Goal: Answer question/provide support: Share knowledge or assist other users

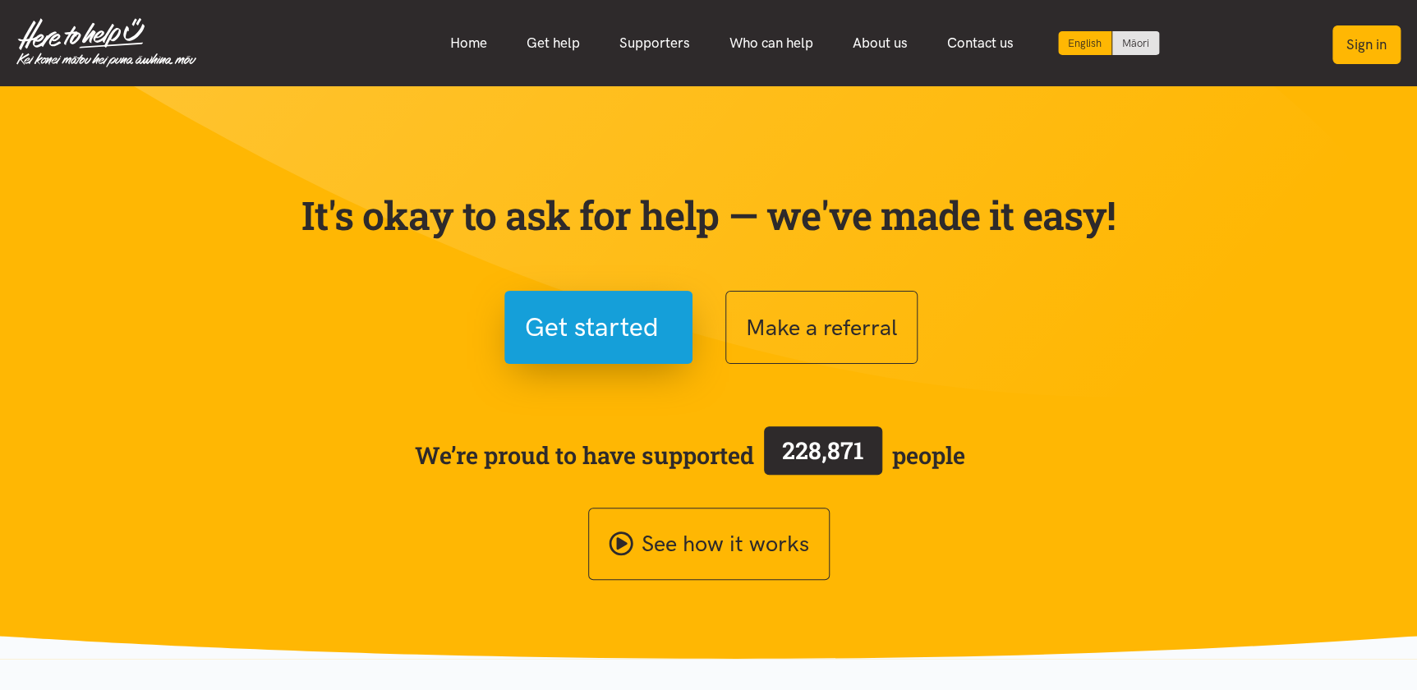
click at [1371, 41] on button "Sign in" at bounding box center [1367, 44] width 68 height 39
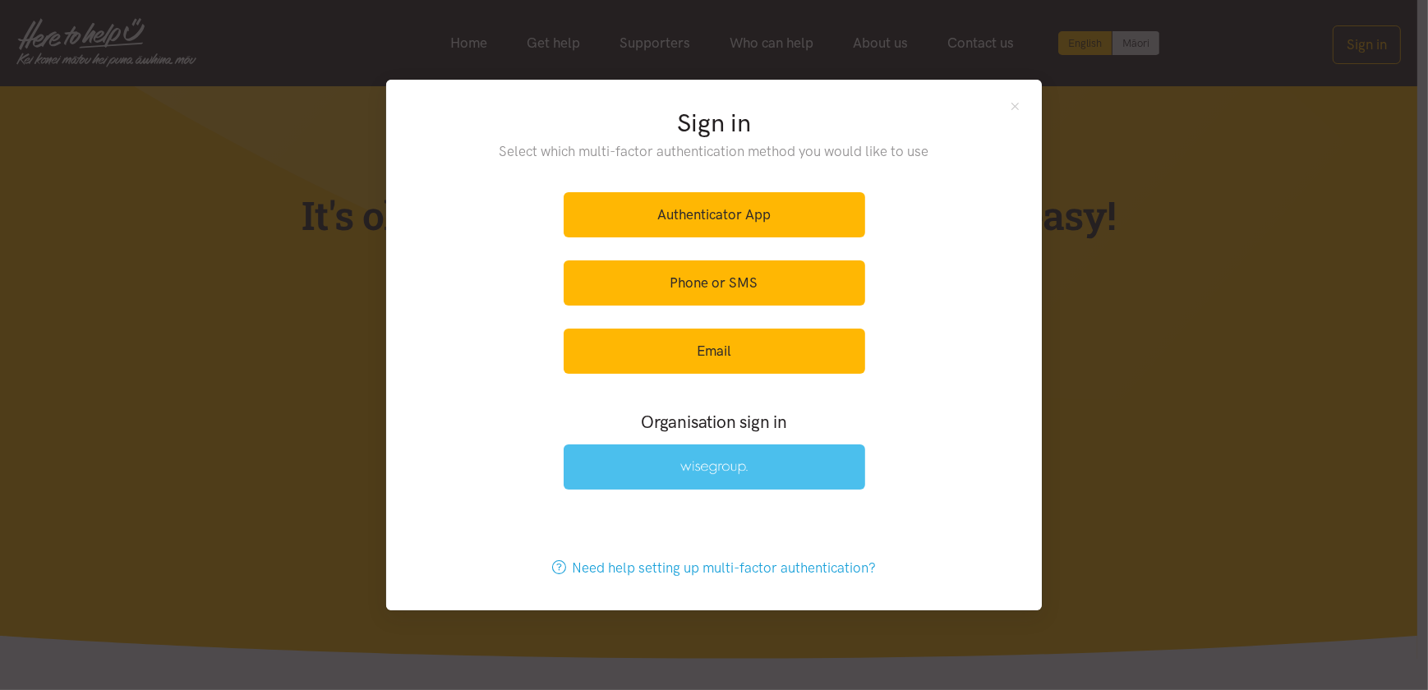
click at [662, 474] on link at bounding box center [715, 466] width 302 height 45
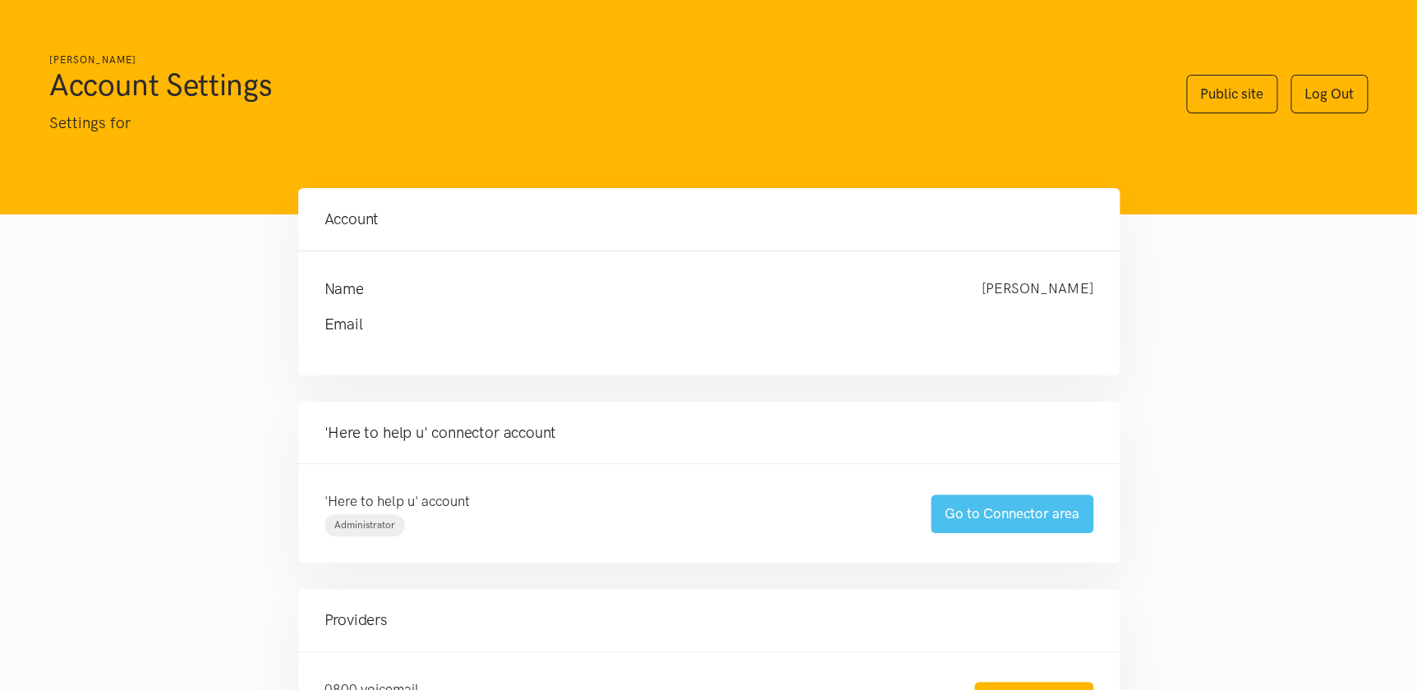
click at [983, 511] on link "Go to Connector area" at bounding box center [1012, 514] width 163 height 39
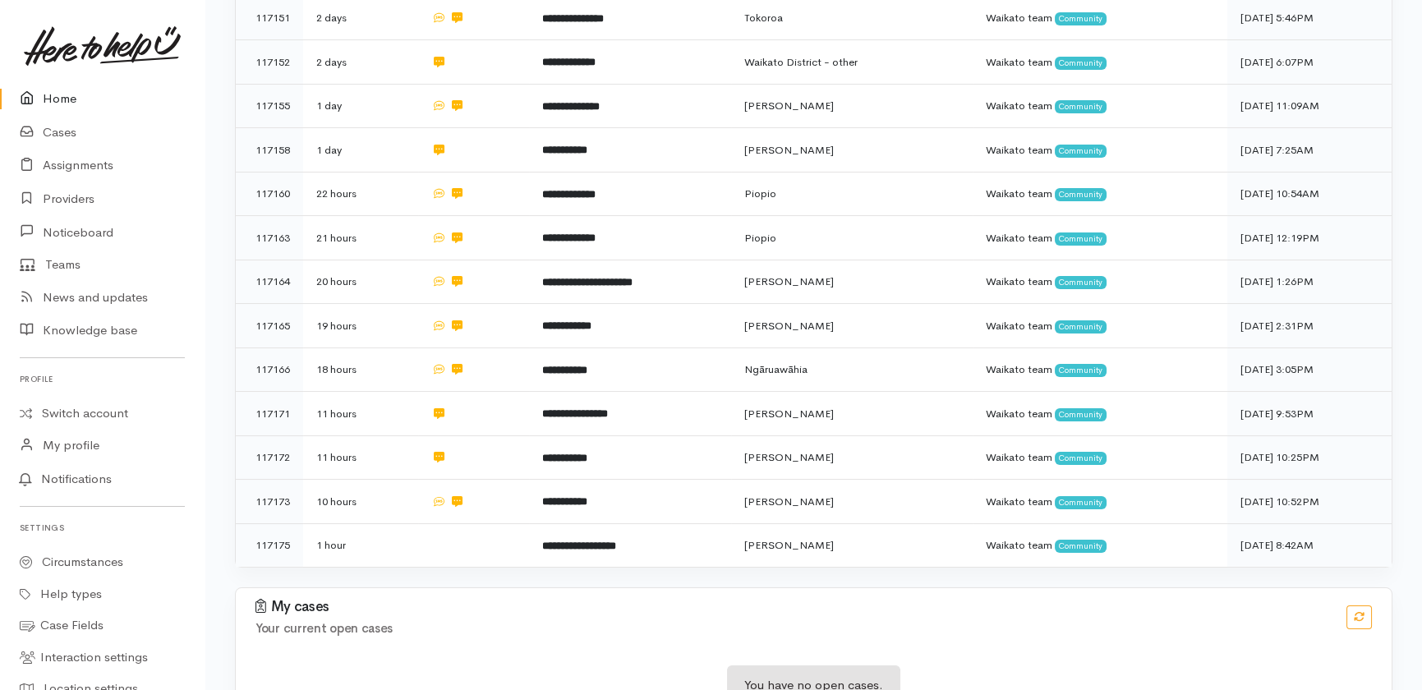
scroll to position [556, 0]
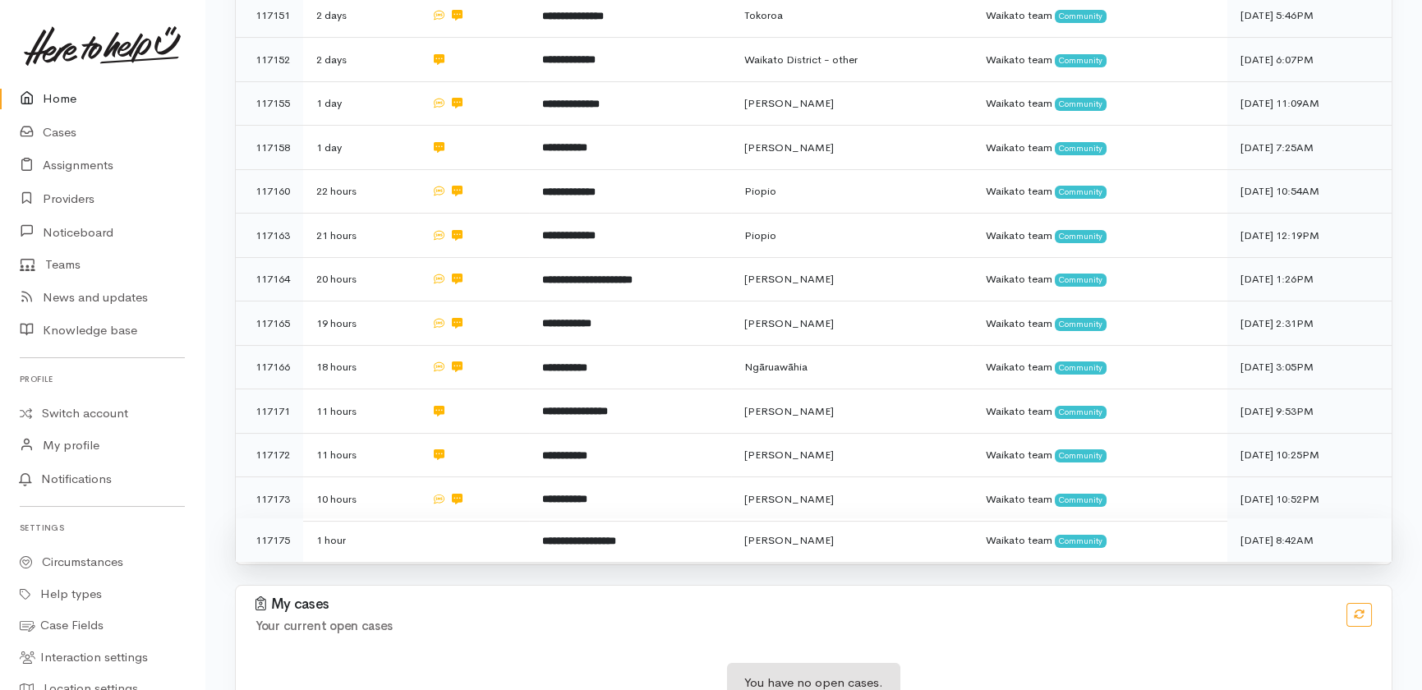
click at [435, 518] on td at bounding box center [473, 540] width 111 height 44
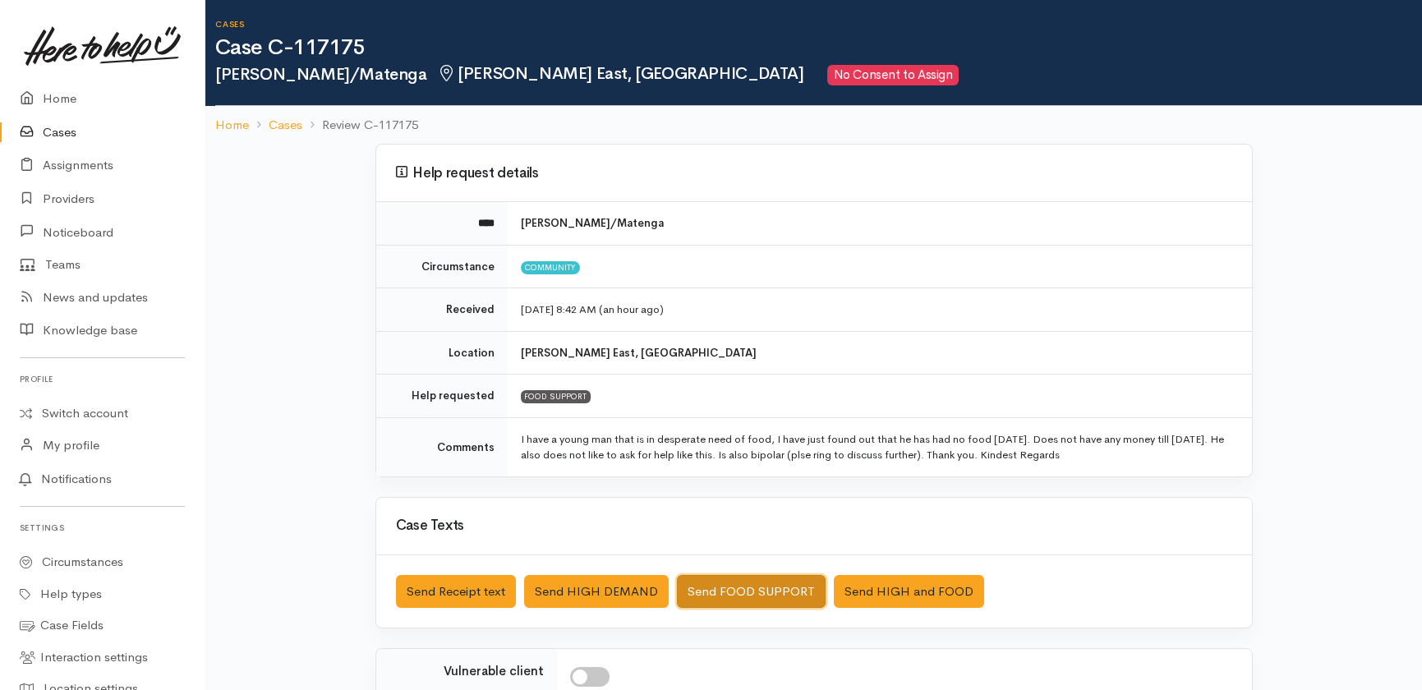
click at [790, 593] on button "Send FOOD SUPPORT" at bounding box center [751, 592] width 149 height 34
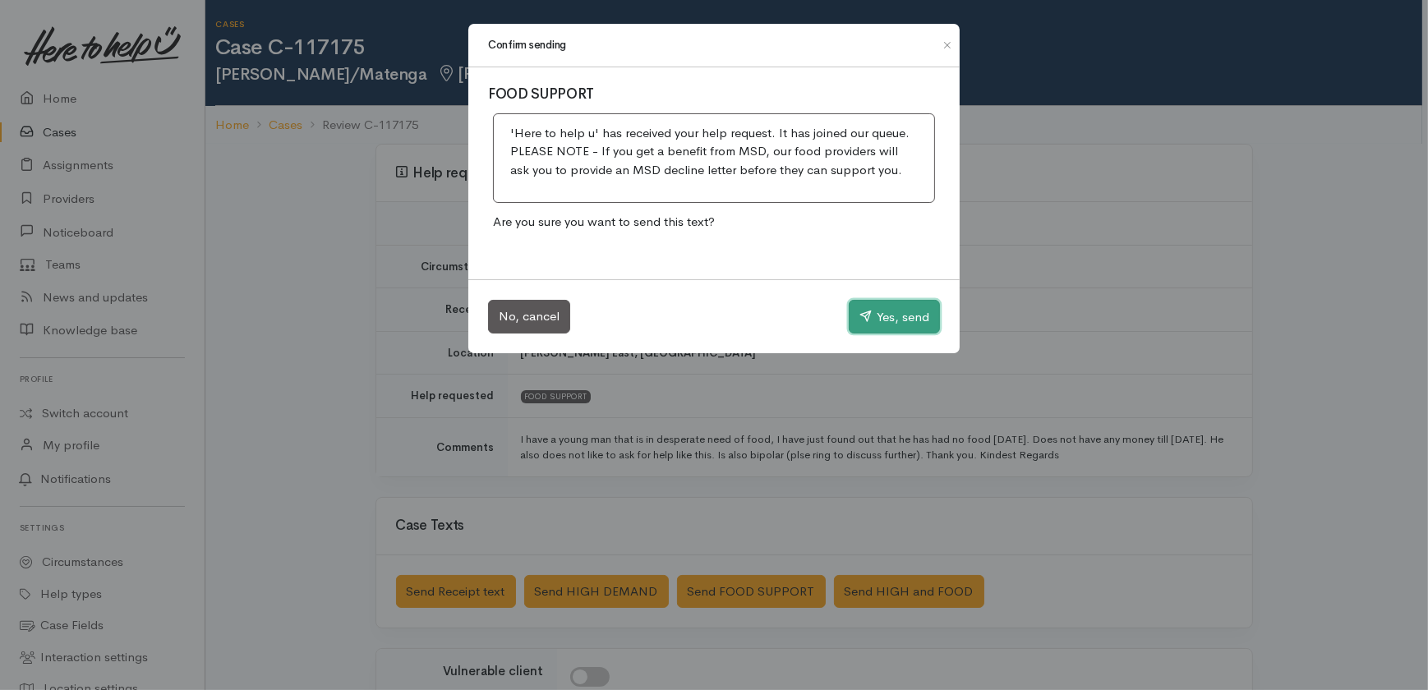
click at [914, 302] on button "Yes, send" at bounding box center [894, 317] width 91 height 35
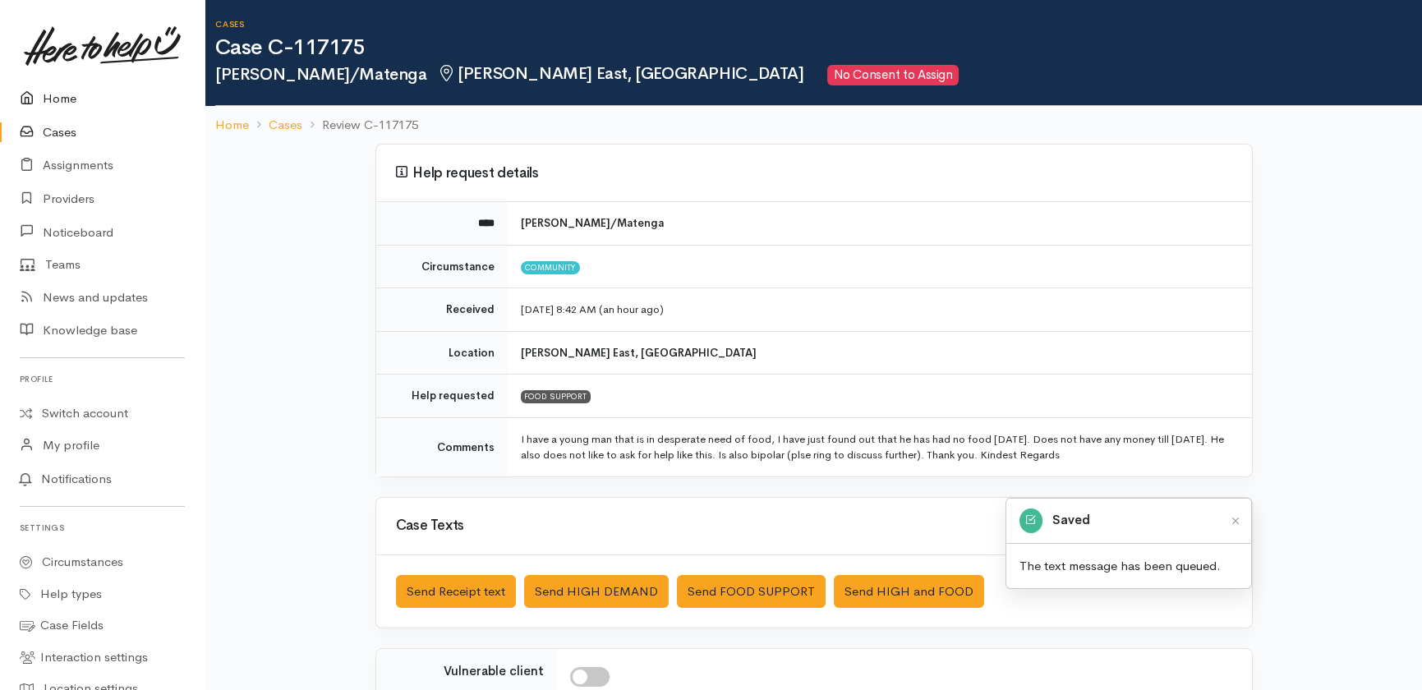
click at [55, 94] on link "Home" at bounding box center [102, 99] width 205 height 34
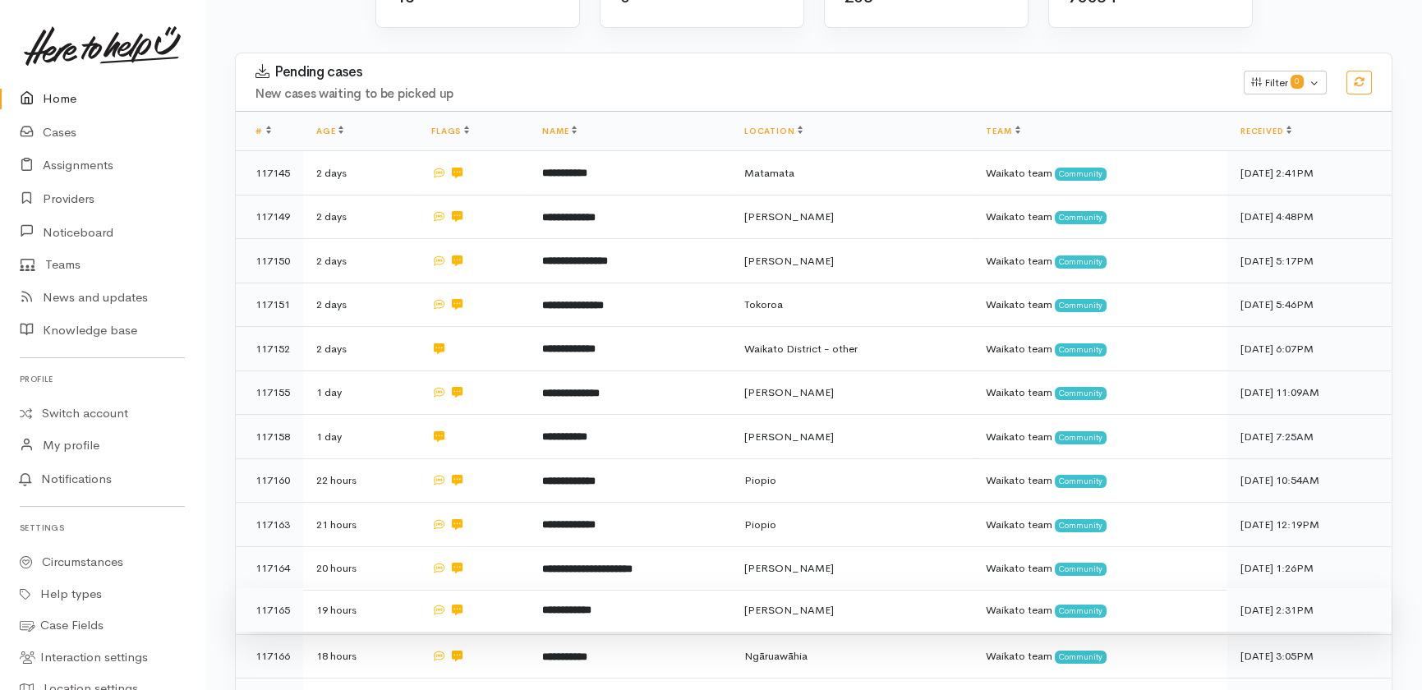
scroll to position [182, 0]
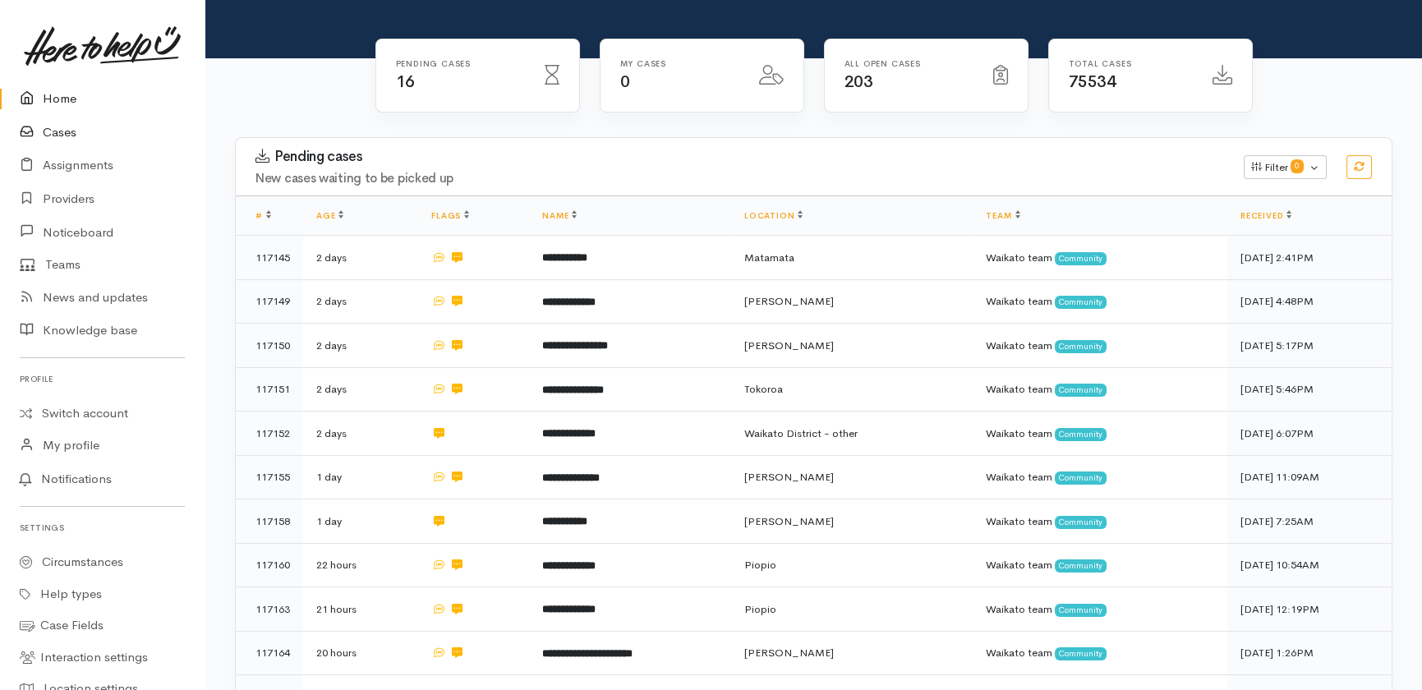
click at [61, 131] on link "Cases" at bounding box center [102, 133] width 205 height 34
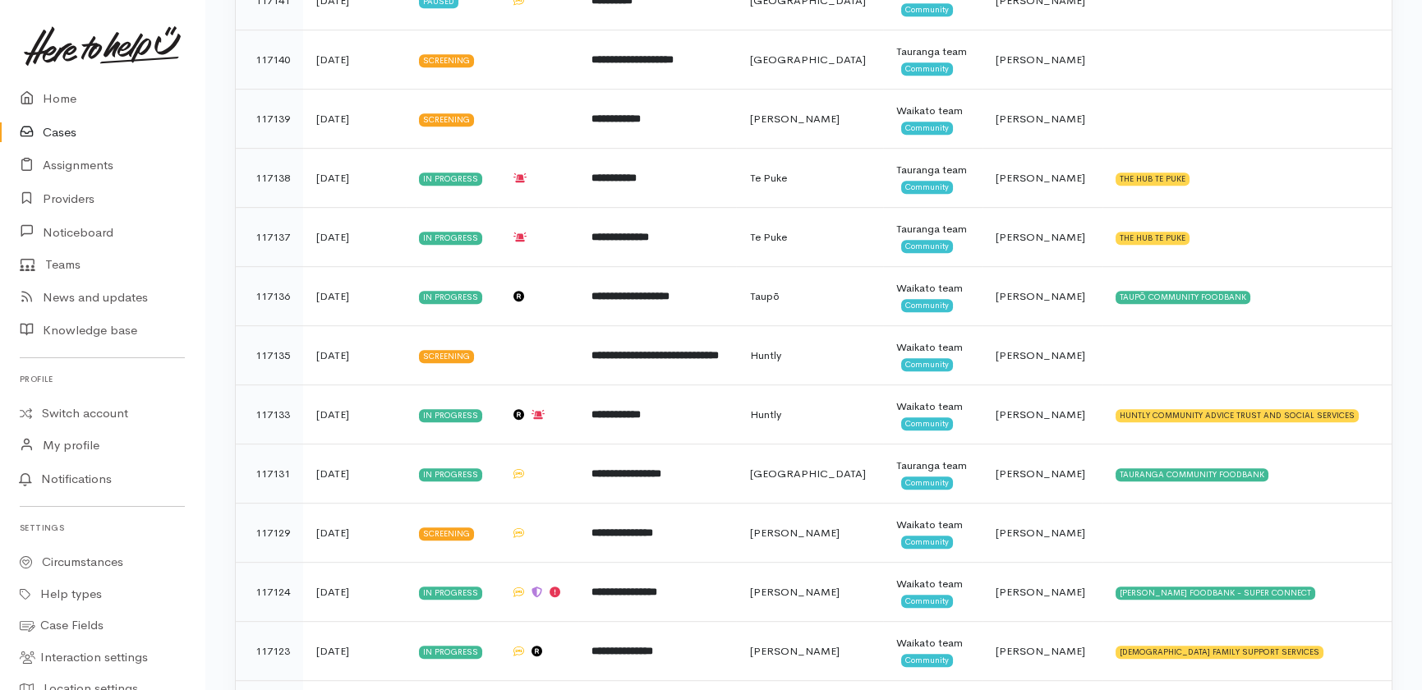
scroll to position [2682, 0]
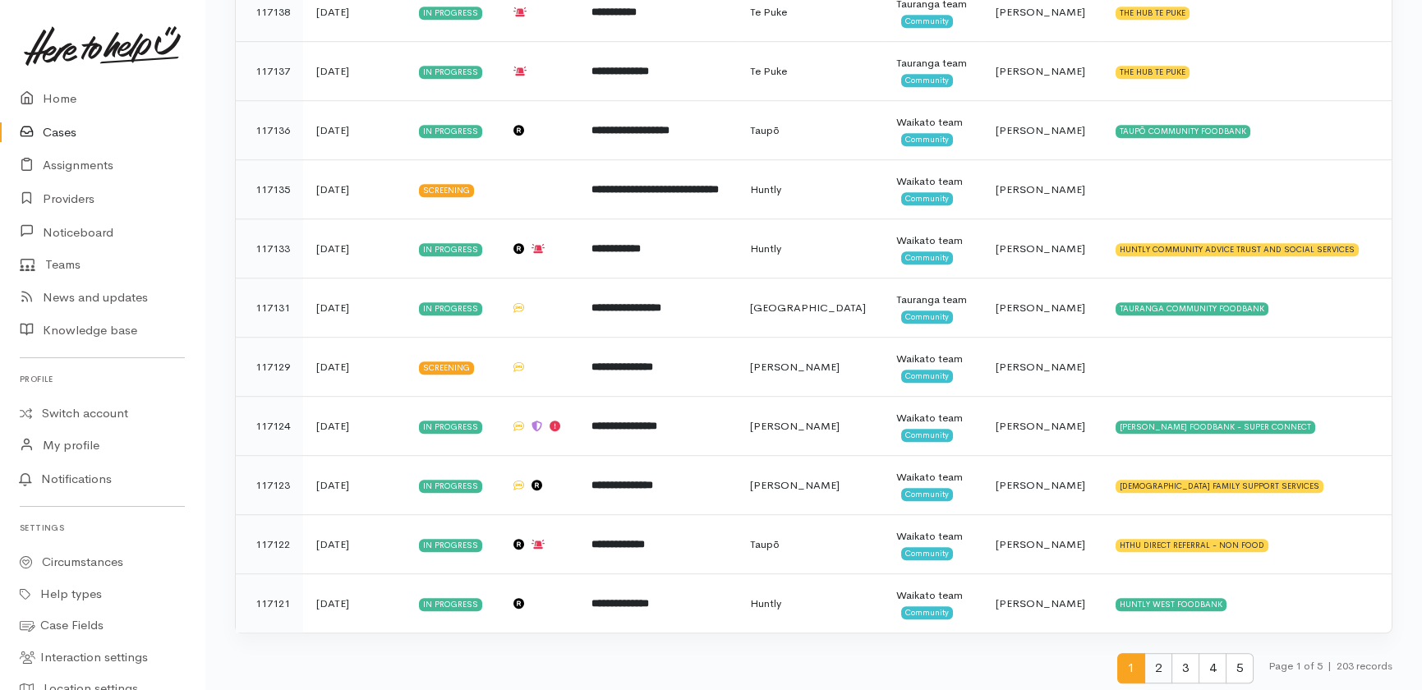
click at [1150, 662] on span "2" at bounding box center [1158, 668] width 28 height 30
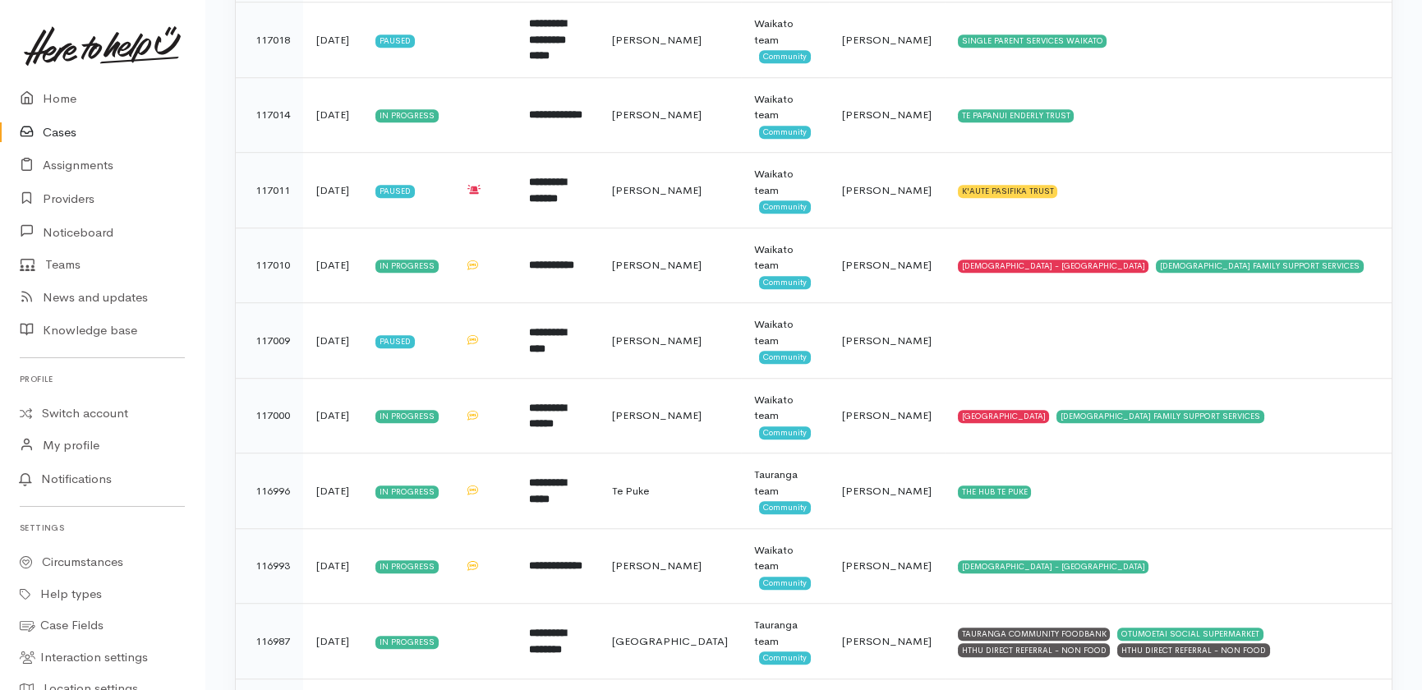
scroll to position [3483, 0]
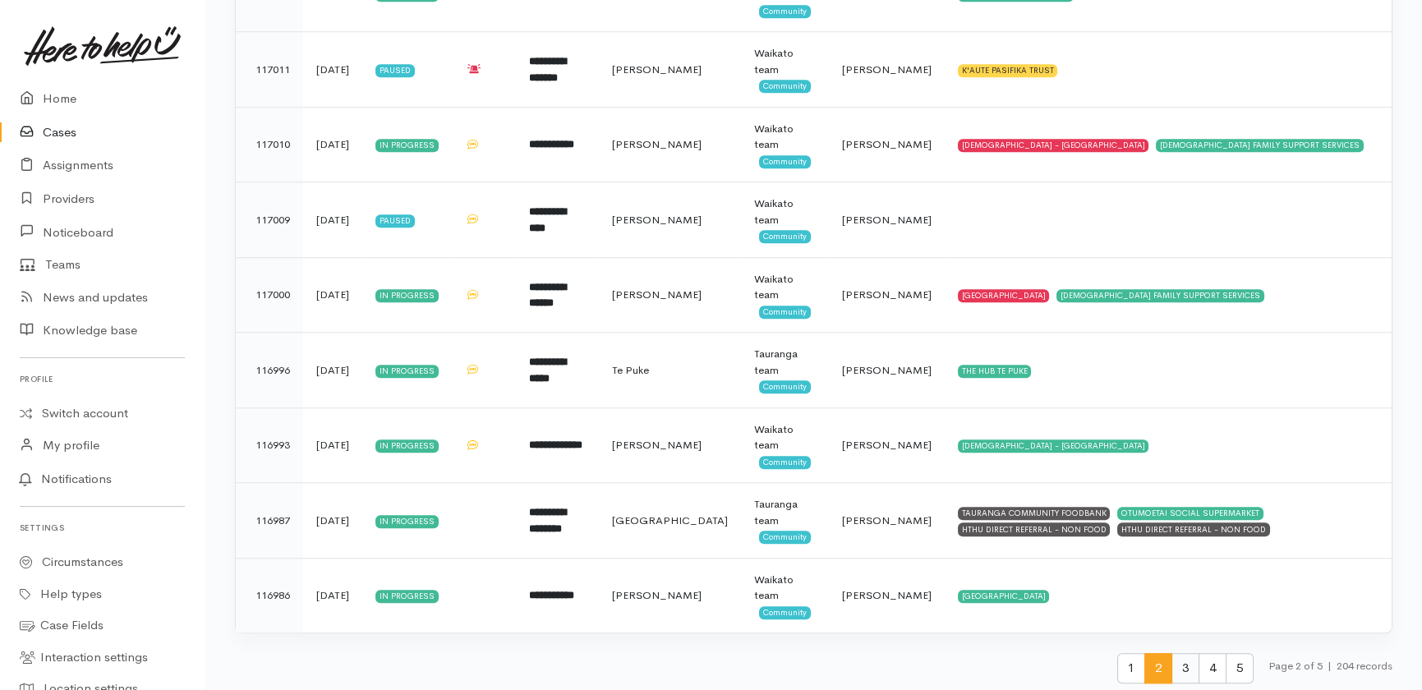
click at [1183, 662] on span "3" at bounding box center [1186, 668] width 28 height 30
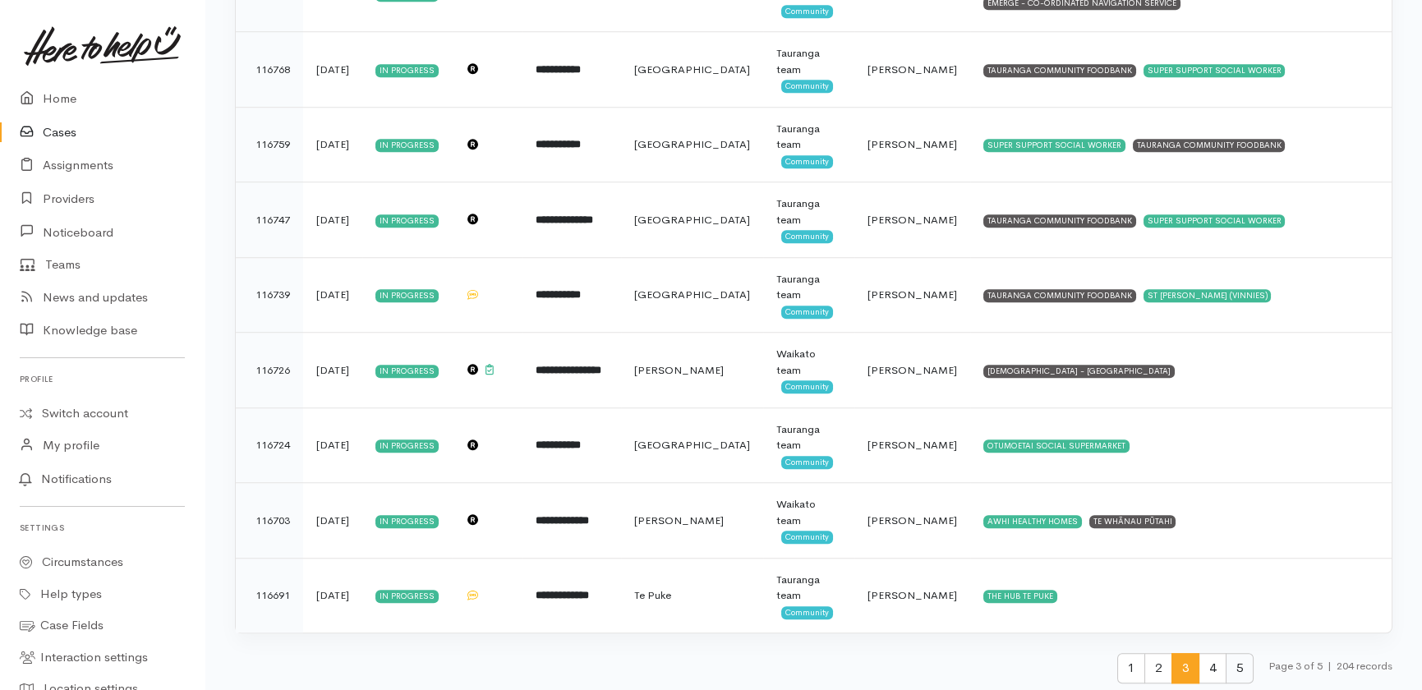
click at [1231, 662] on span "5" at bounding box center [1240, 668] width 28 height 30
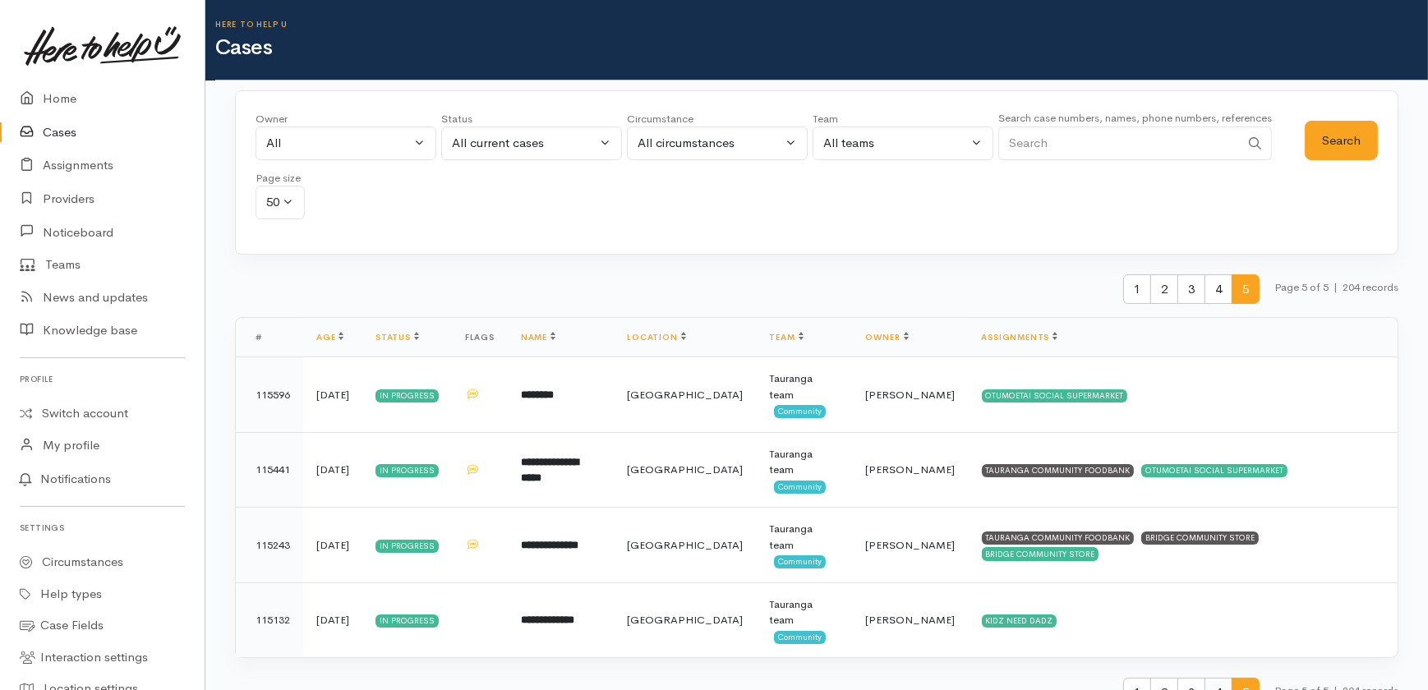
click at [1207, 678] on span "4" at bounding box center [1218, 693] width 28 height 30
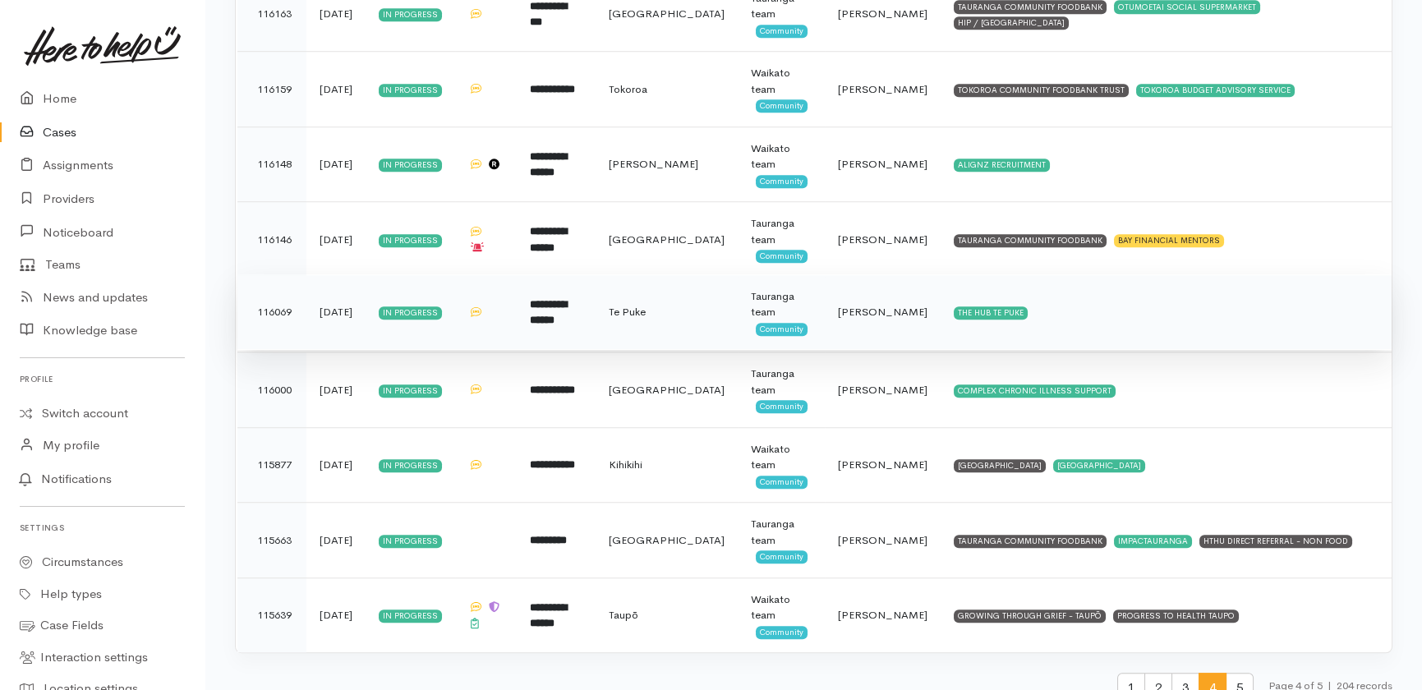
scroll to position [3483, 0]
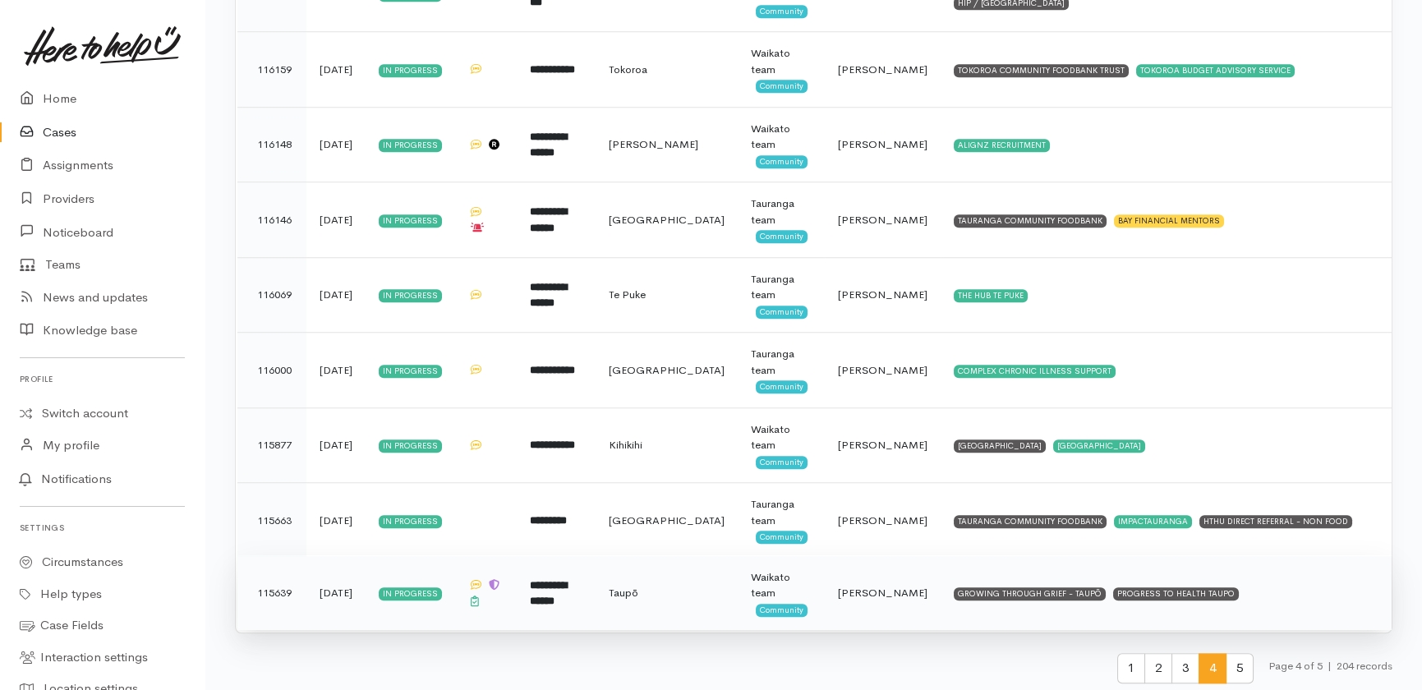
click at [846, 596] on span "[PERSON_NAME]" at bounding box center [883, 593] width 90 height 14
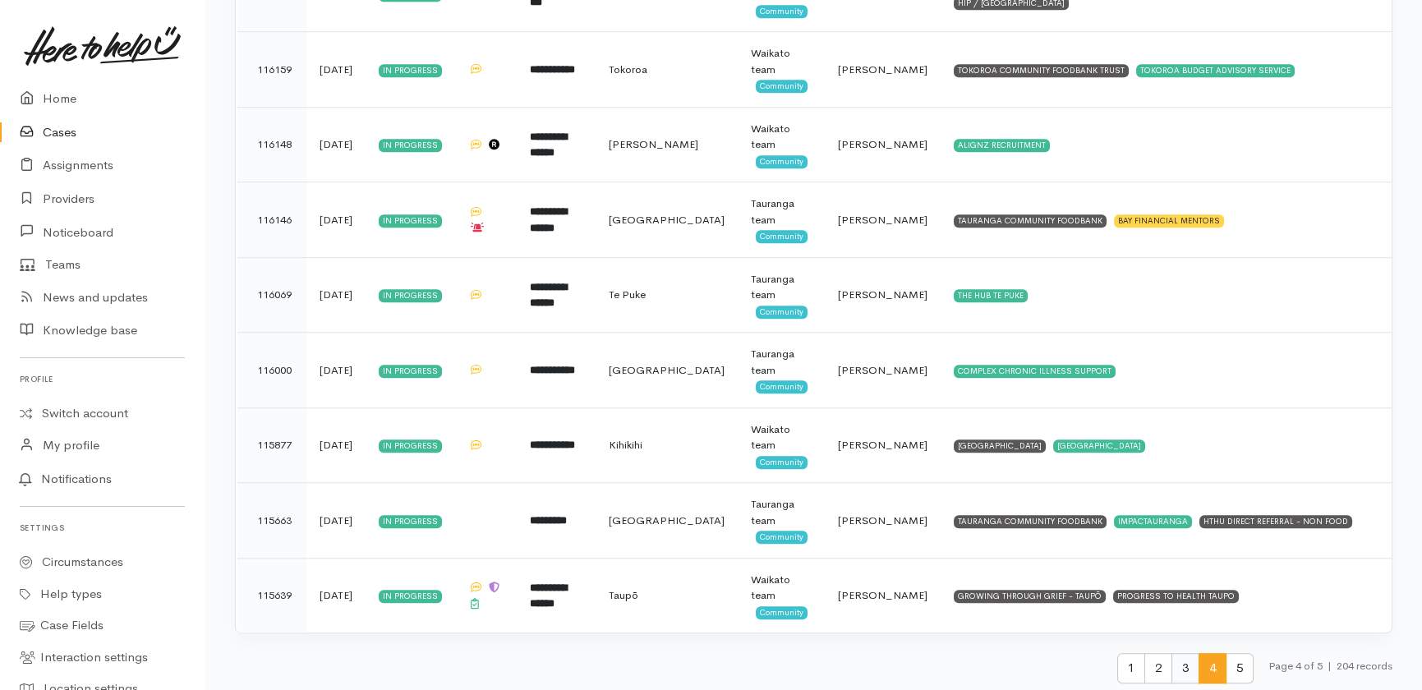
click at [1176, 658] on span "3" at bounding box center [1186, 668] width 28 height 30
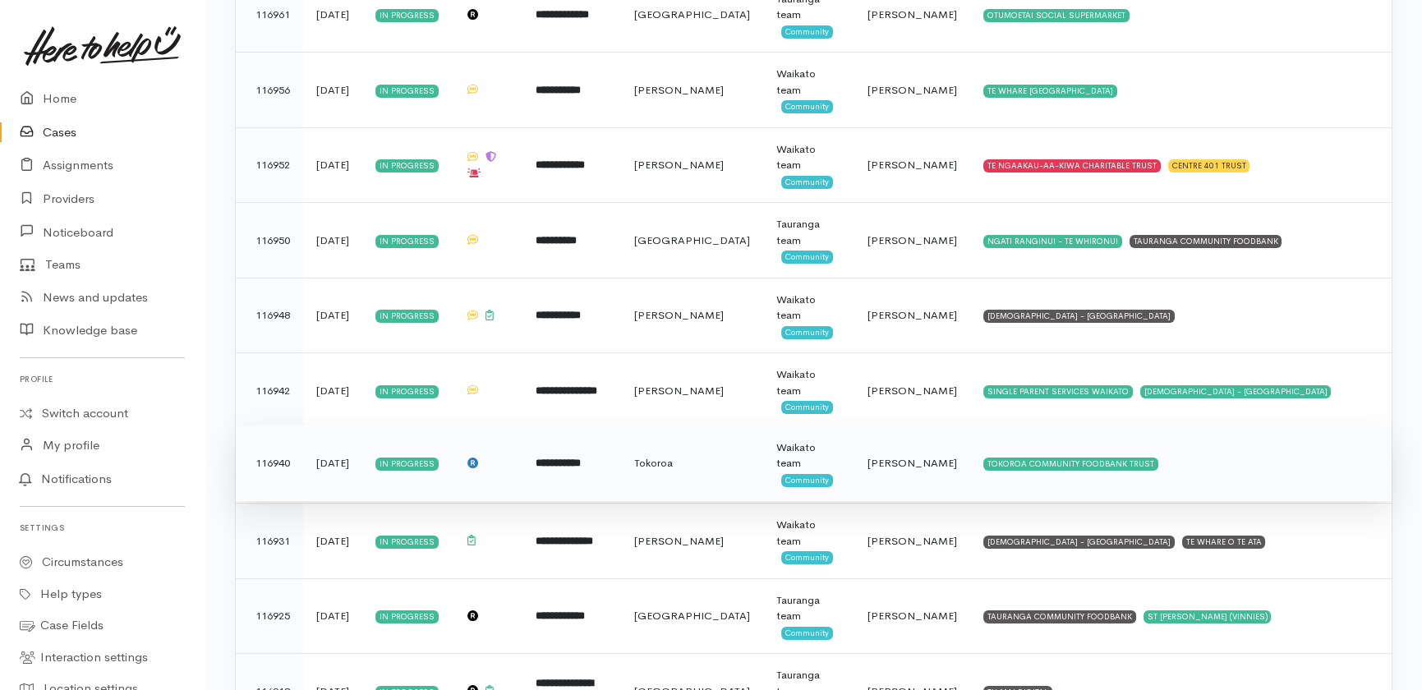
scroll to position [1045, 0]
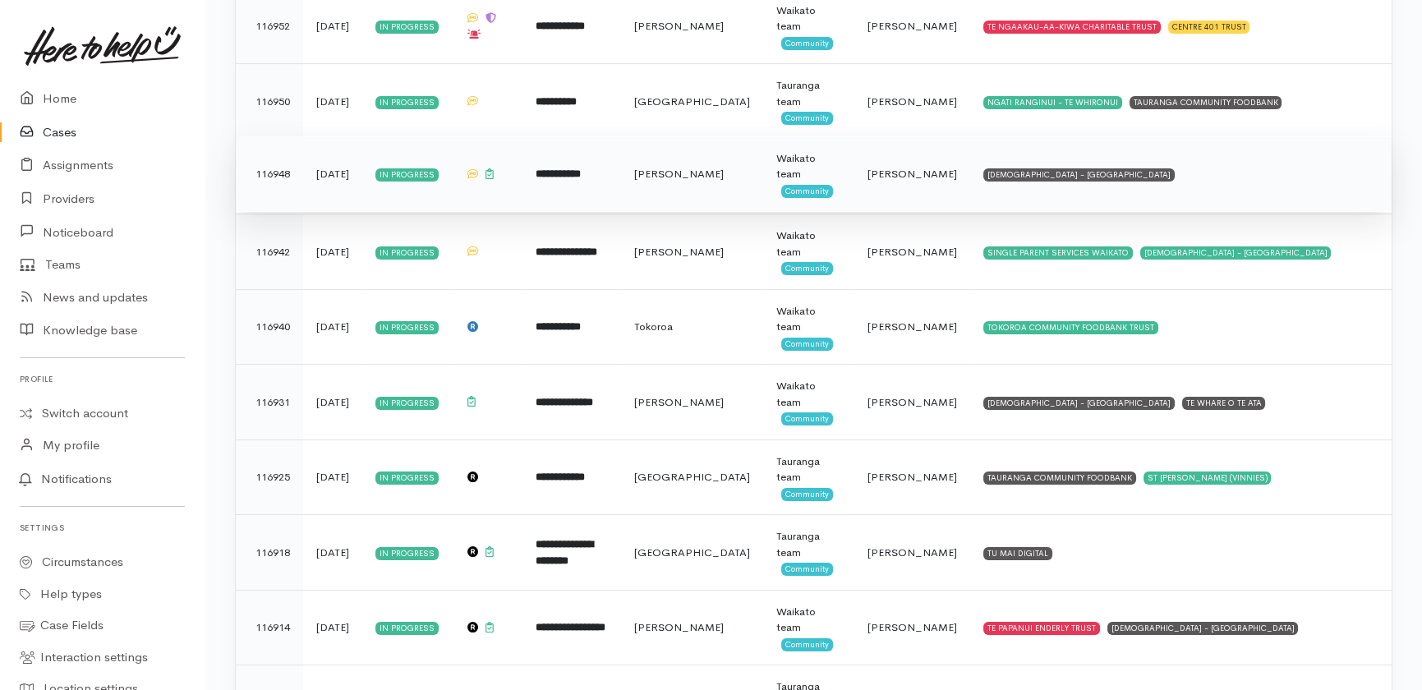
click at [886, 173] on span "Shirley Mackie" at bounding box center [913, 174] width 90 height 14
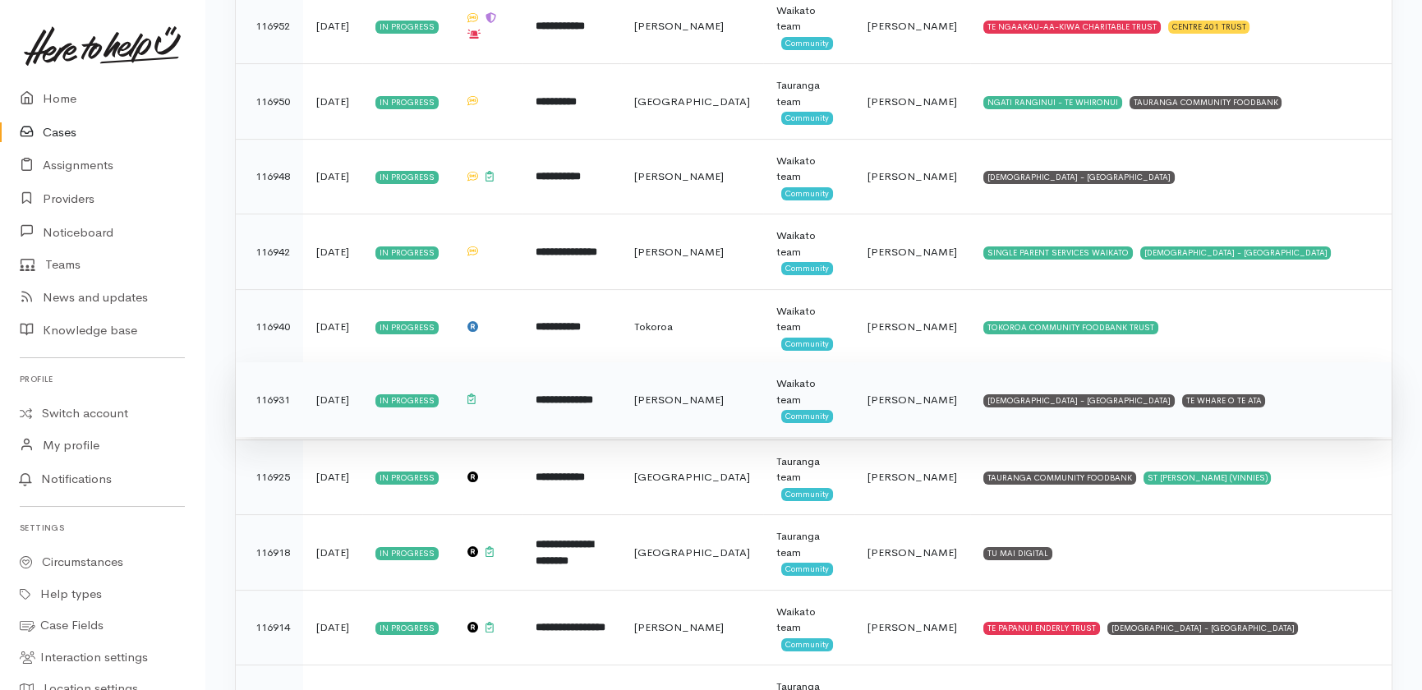
click at [893, 393] on span "Shirley Mackie" at bounding box center [913, 400] width 90 height 14
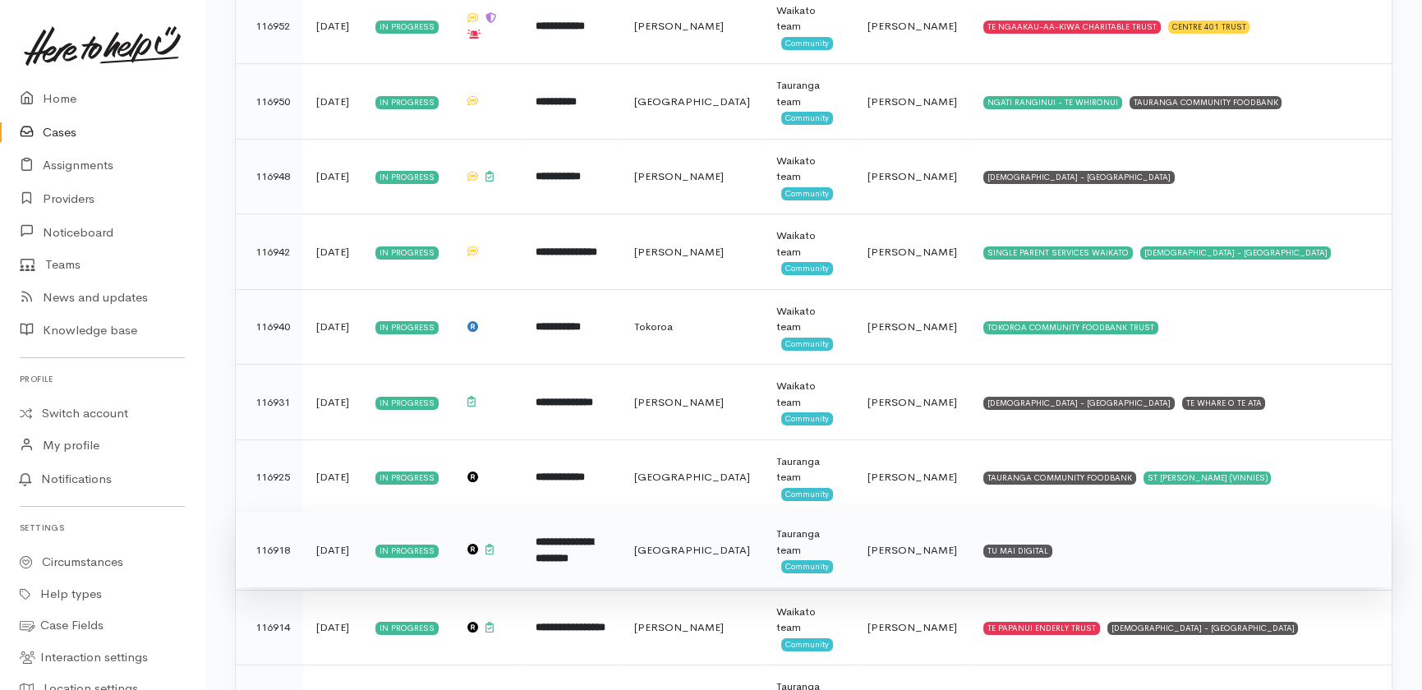
click at [879, 546] on span "Amanda Gabb" at bounding box center [913, 550] width 90 height 14
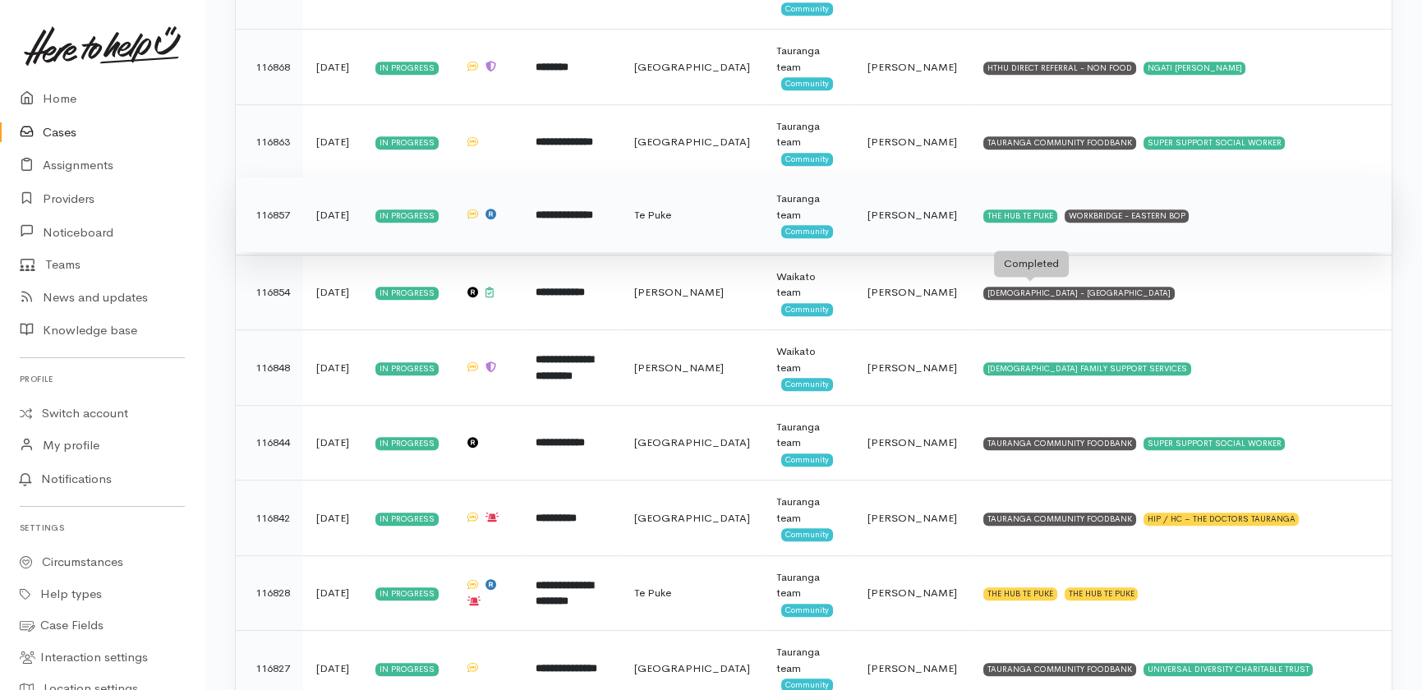
scroll to position [2016, 0]
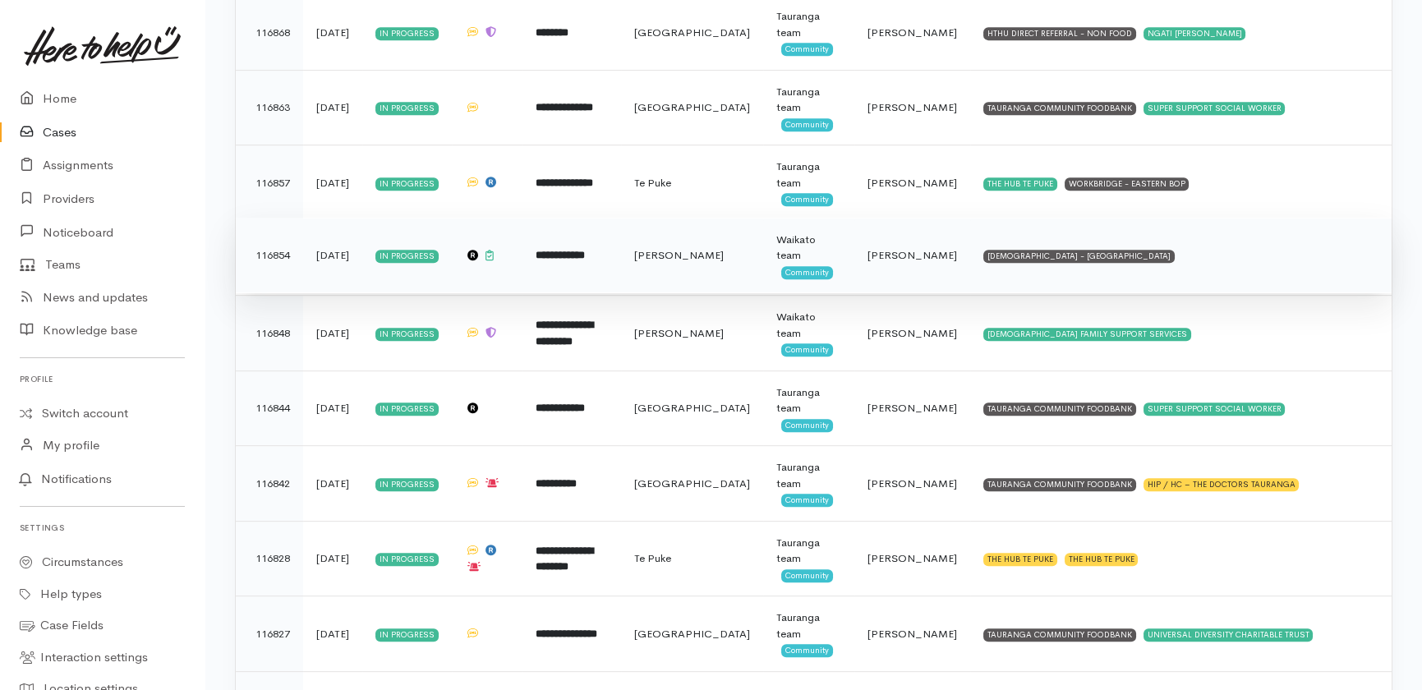
click at [886, 251] on span "[PERSON_NAME]" at bounding box center [913, 255] width 90 height 14
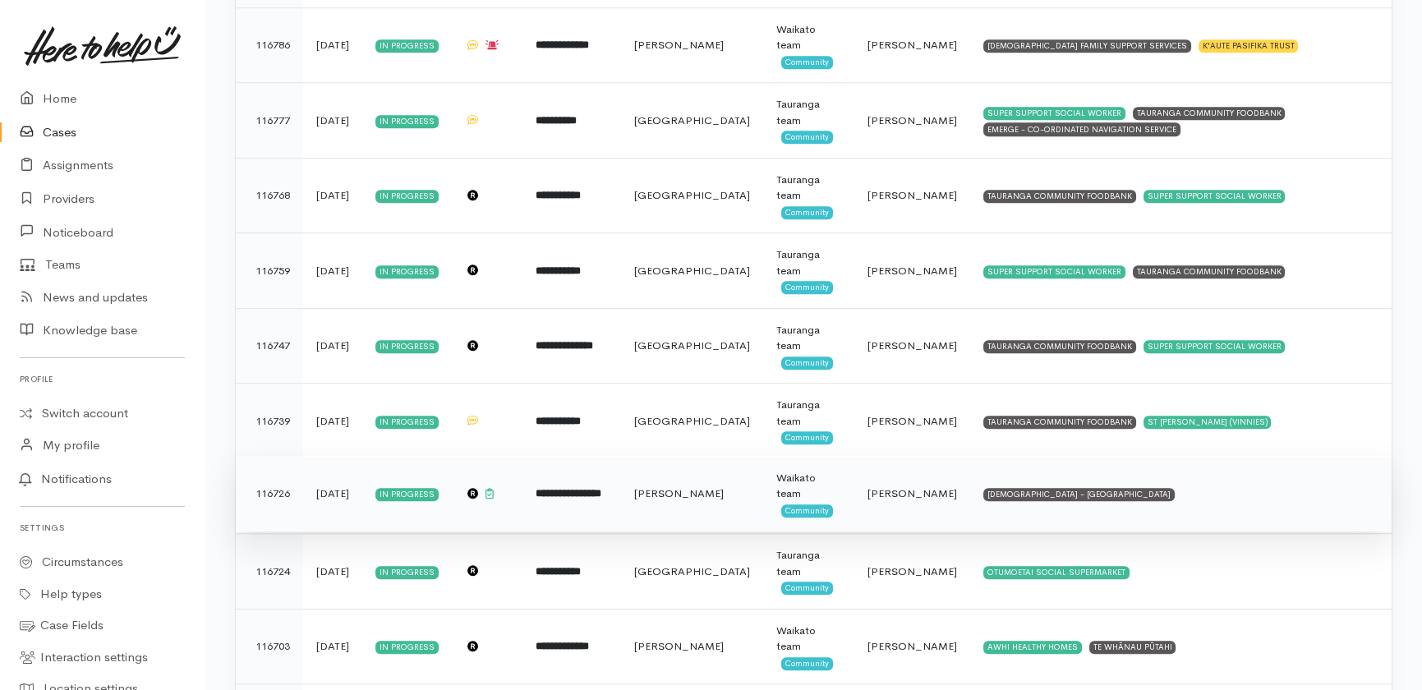
scroll to position [3286, 0]
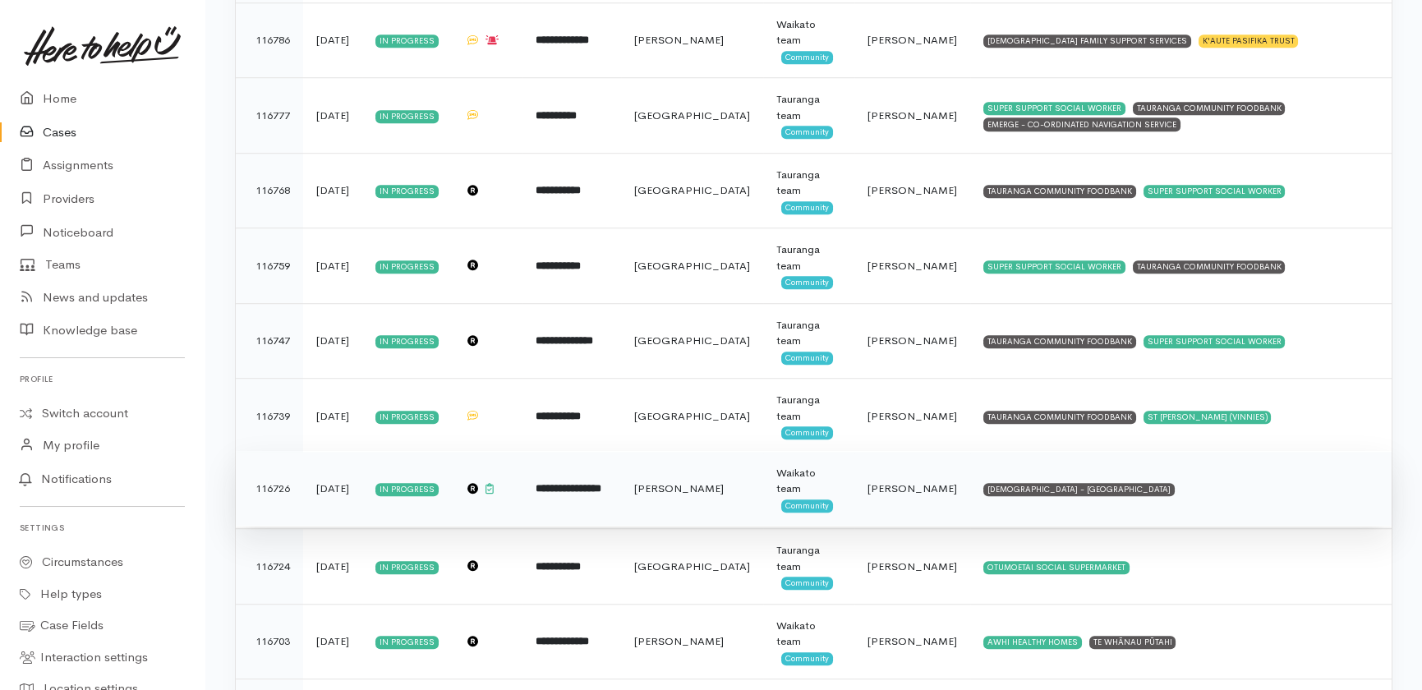
click at [905, 483] on span "[PERSON_NAME]" at bounding box center [913, 488] width 90 height 14
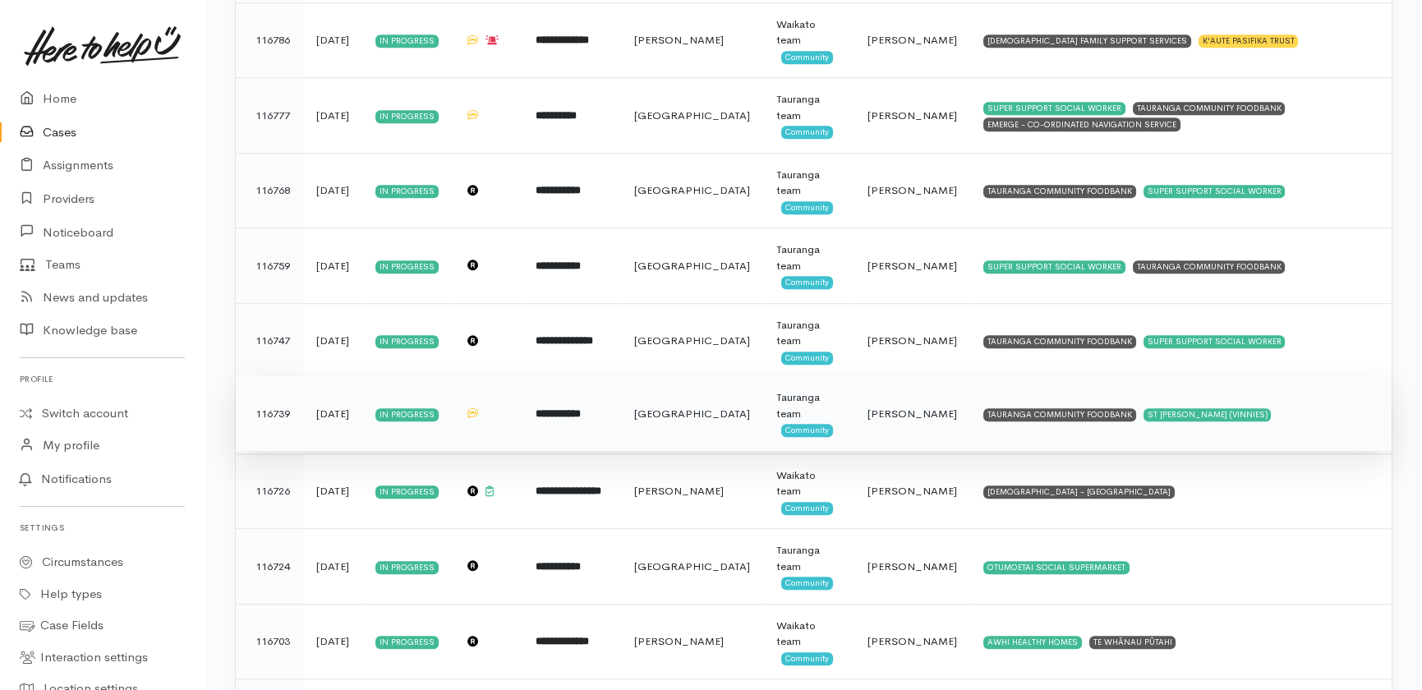
scroll to position [3483, 0]
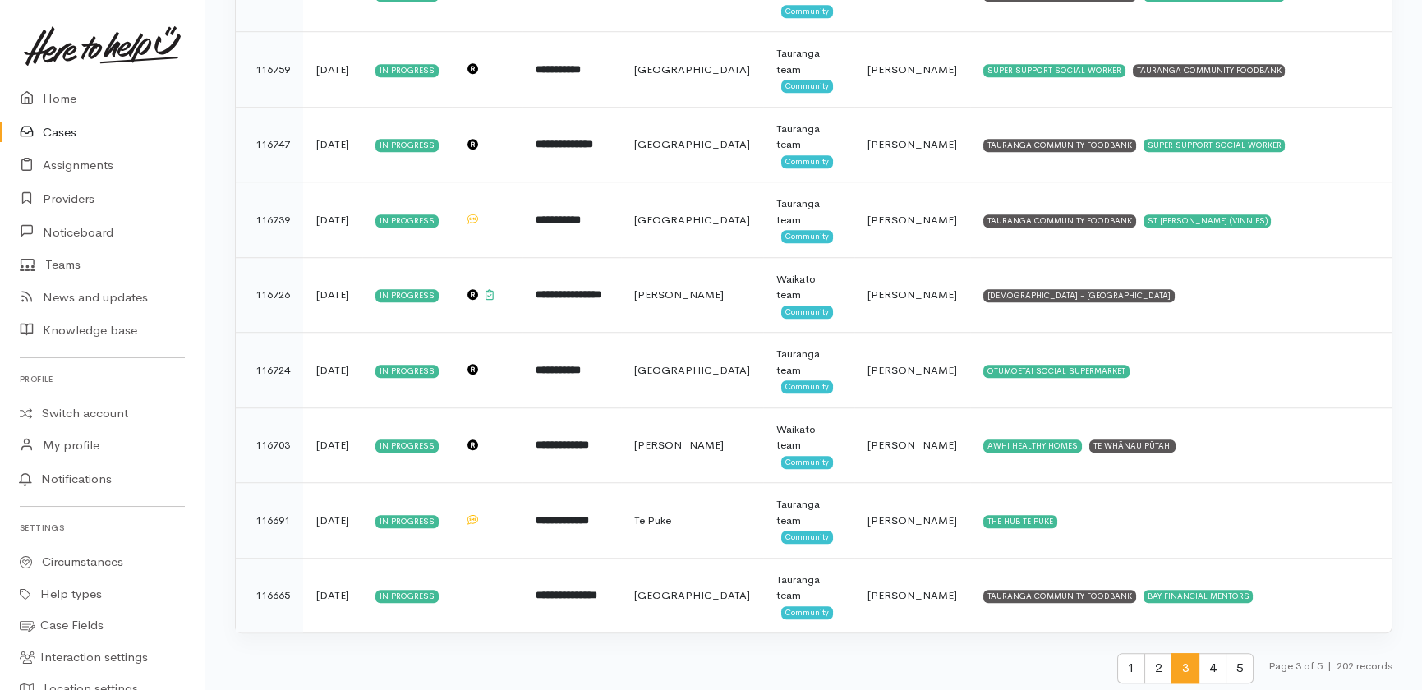
drag, startPoint x: 1206, startPoint y: 661, endPoint x: 1156, endPoint y: 628, distance: 60.4
click at [1207, 661] on span "4" at bounding box center [1213, 668] width 28 height 30
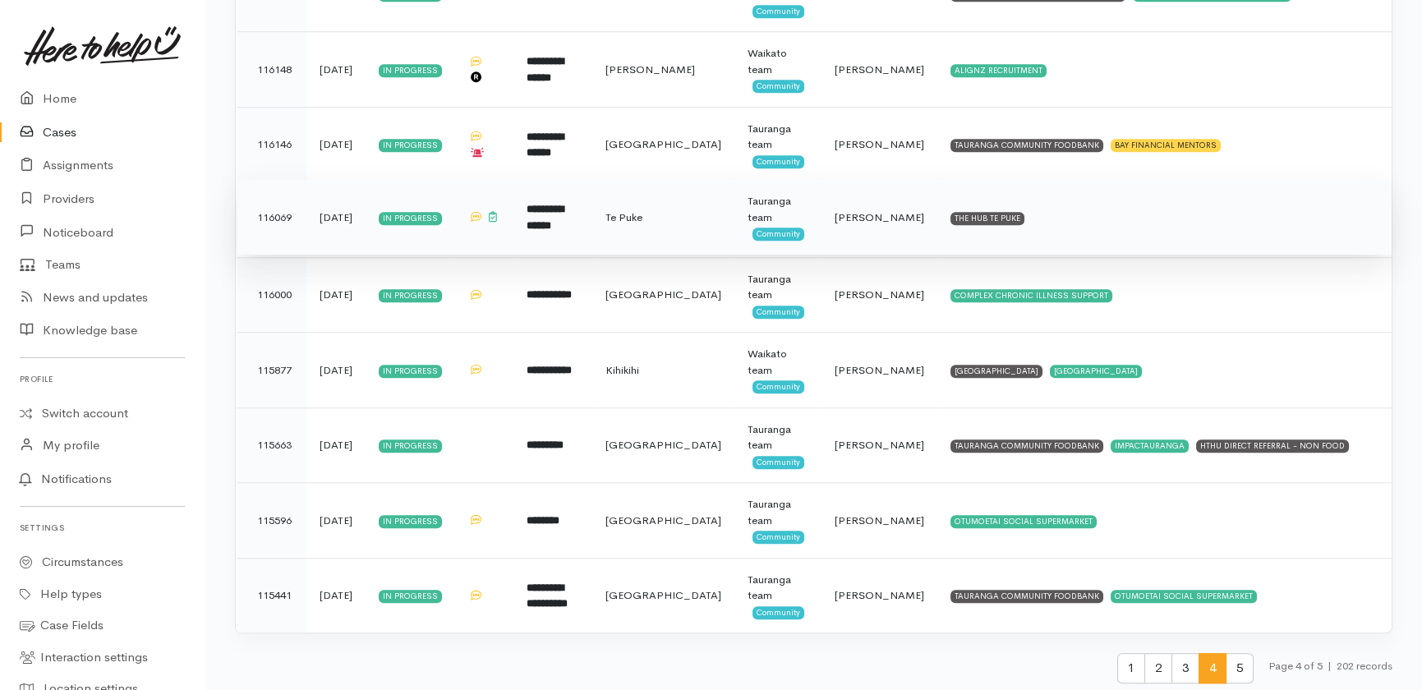
click at [859, 215] on span "[PERSON_NAME]" at bounding box center [880, 217] width 90 height 14
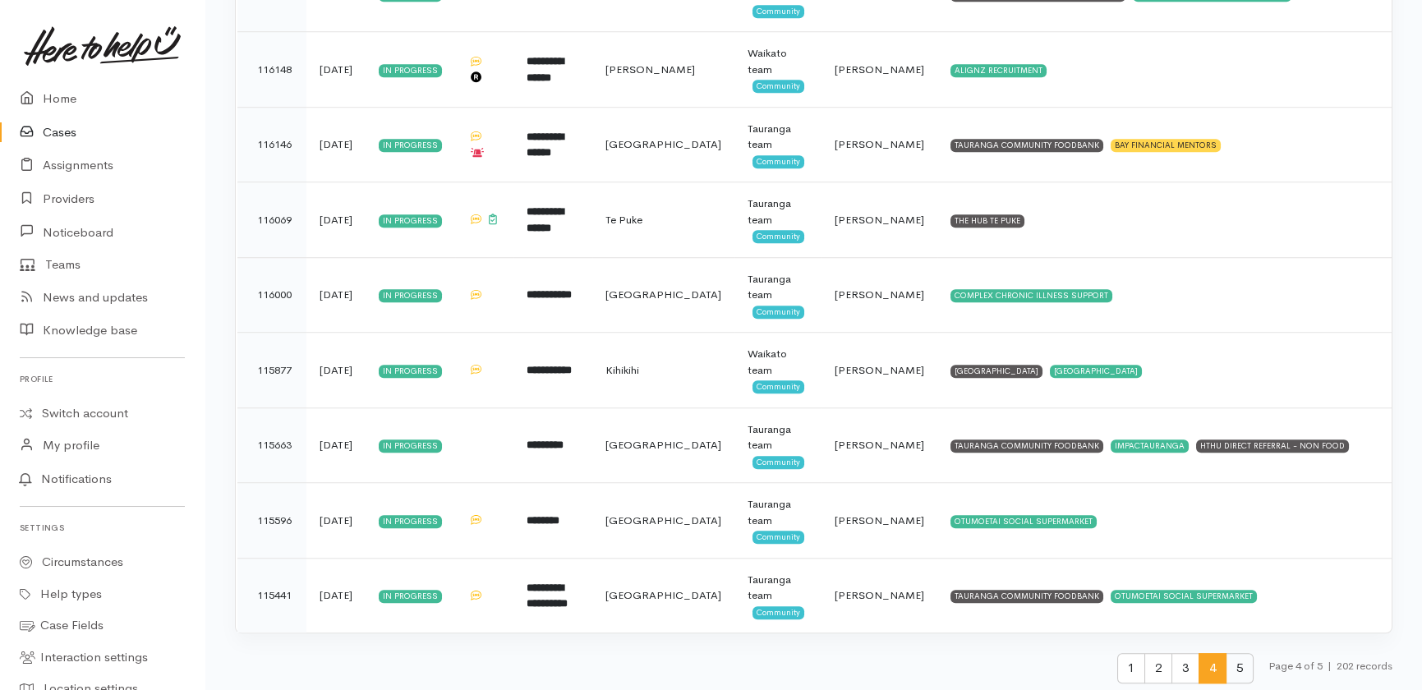
click at [1238, 661] on span "5" at bounding box center [1240, 668] width 28 height 30
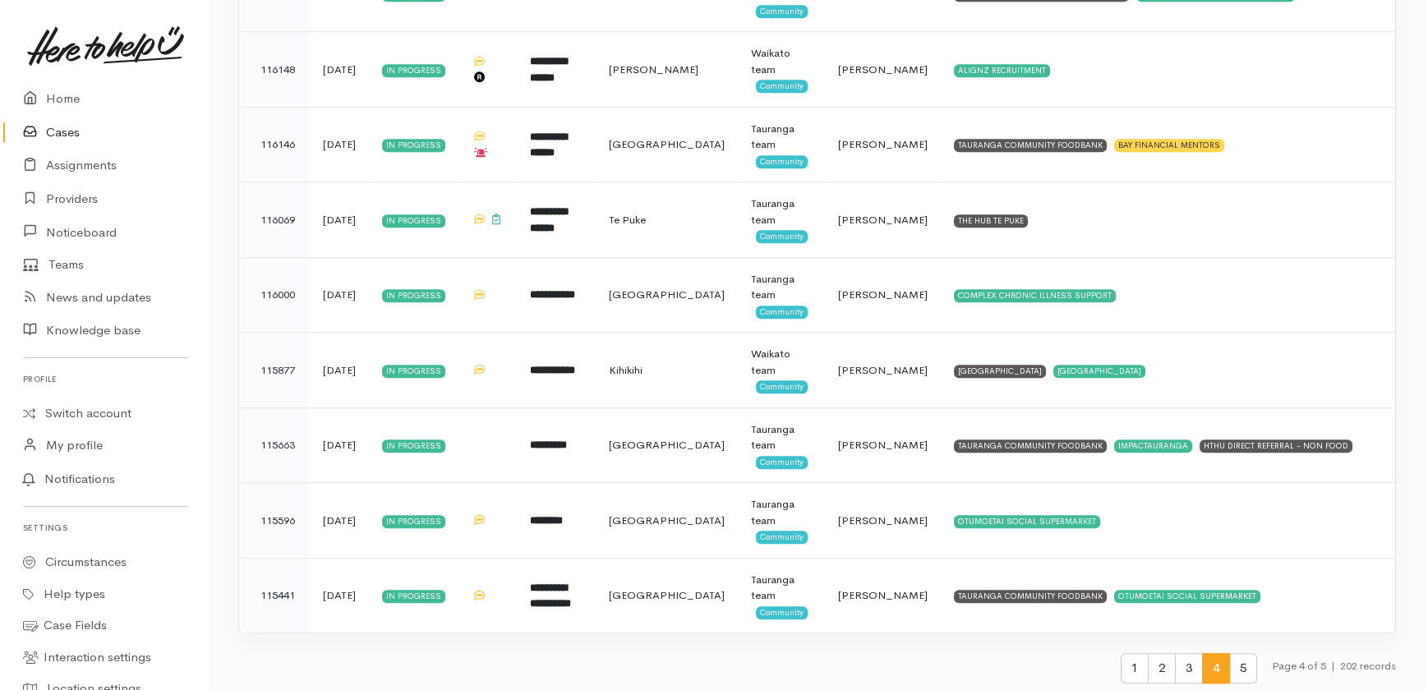
scroll to position [0, 0]
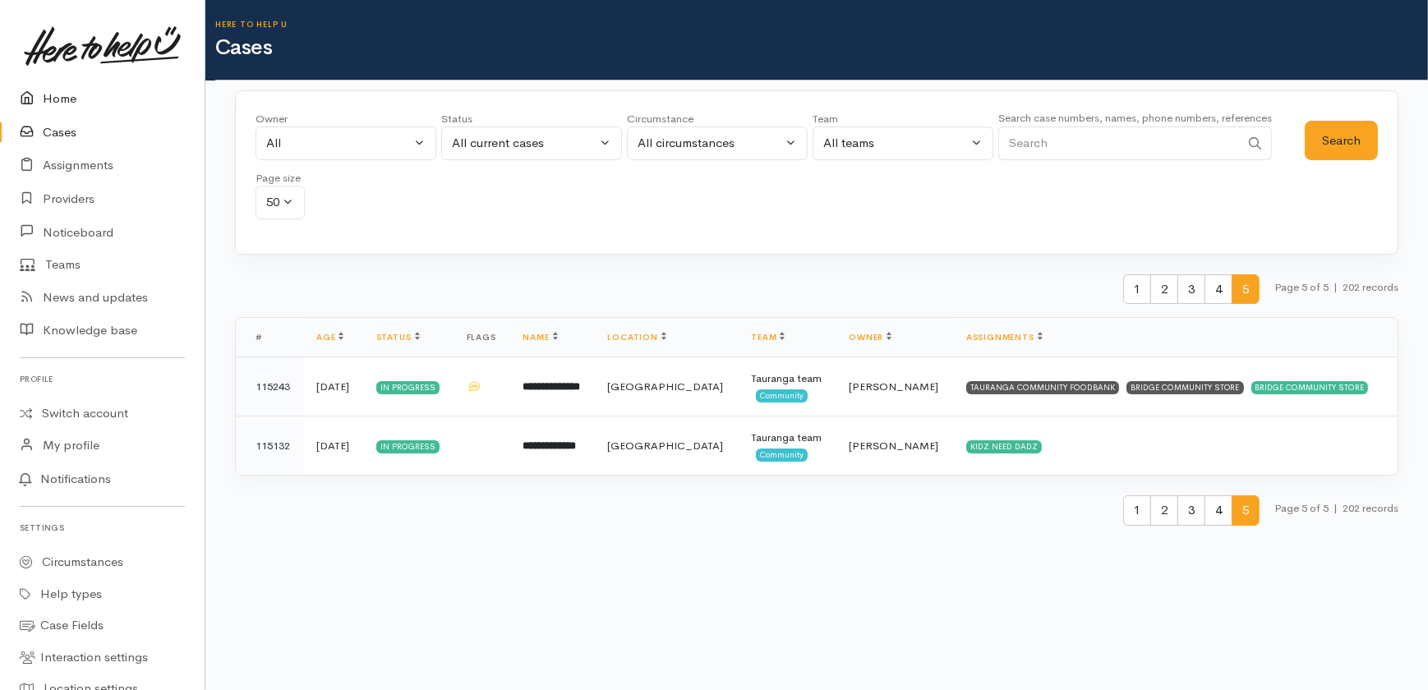
click at [70, 88] on link "Home" at bounding box center [102, 99] width 205 height 34
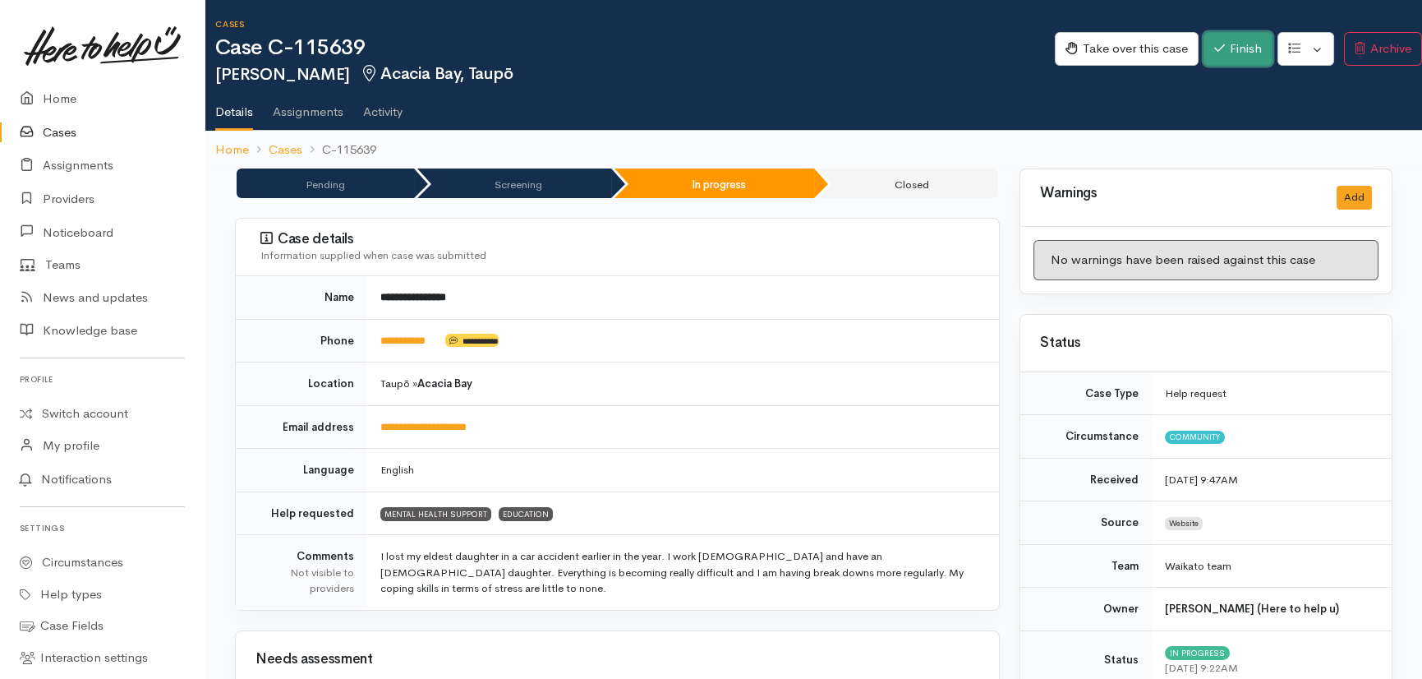
click at [1237, 43] on button "Finish" at bounding box center [1238, 49] width 69 height 34
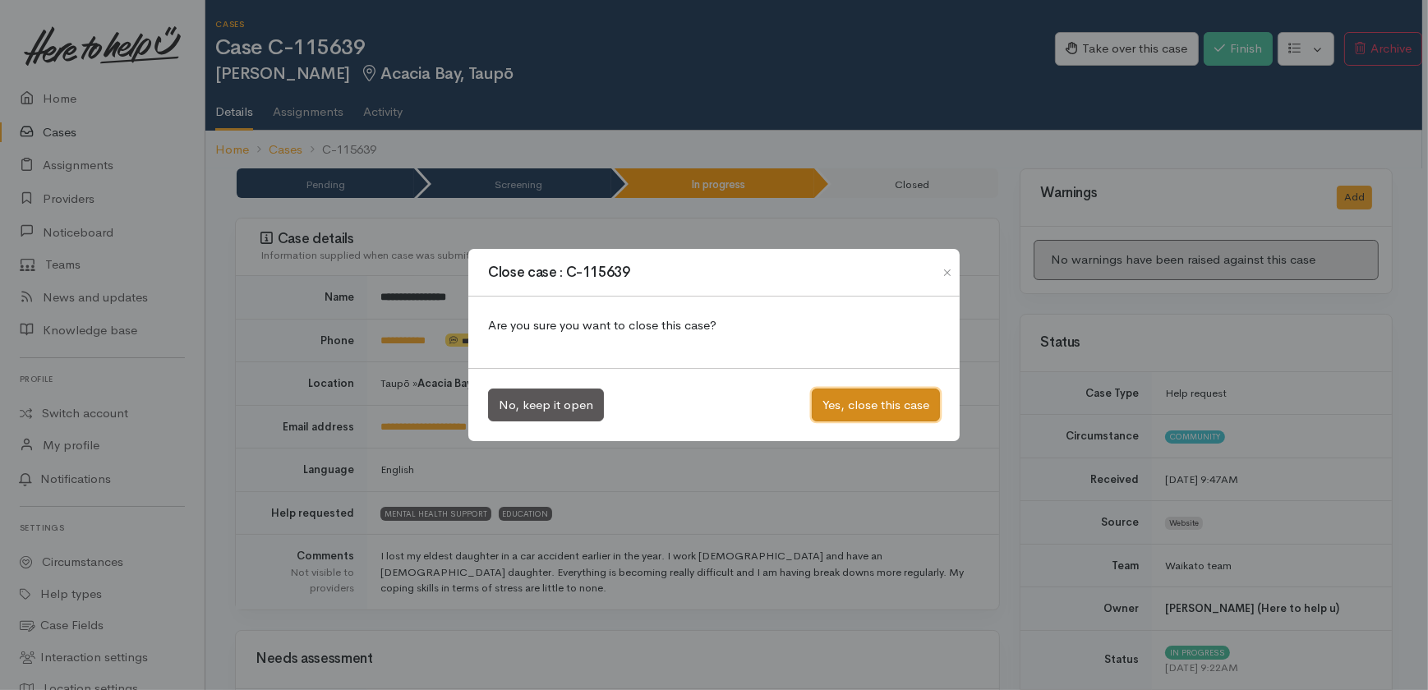
click at [876, 402] on button "Yes, close this case" at bounding box center [876, 406] width 128 height 34
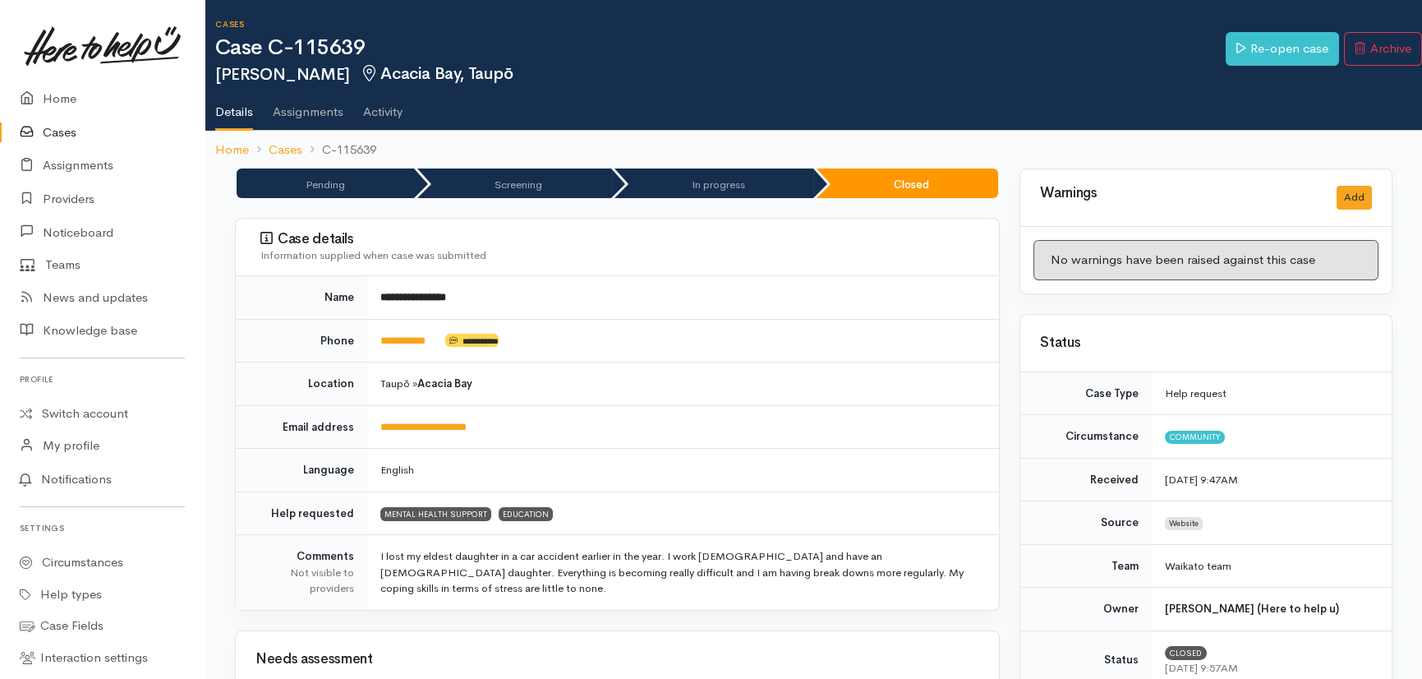
drag, startPoint x: 61, startPoint y: 130, endPoint x: 47, endPoint y: 133, distance: 14.3
click at [60, 130] on link "Cases" at bounding box center [102, 133] width 205 height 34
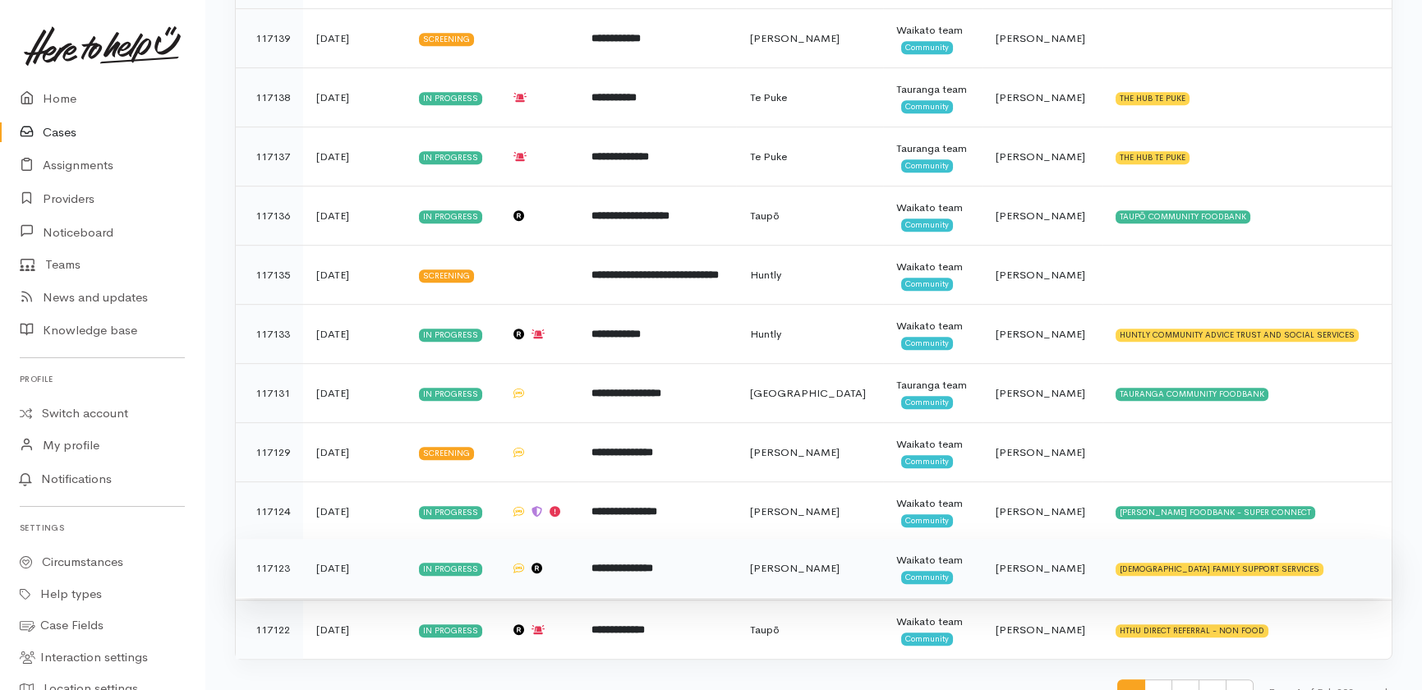
scroll to position [2682, 0]
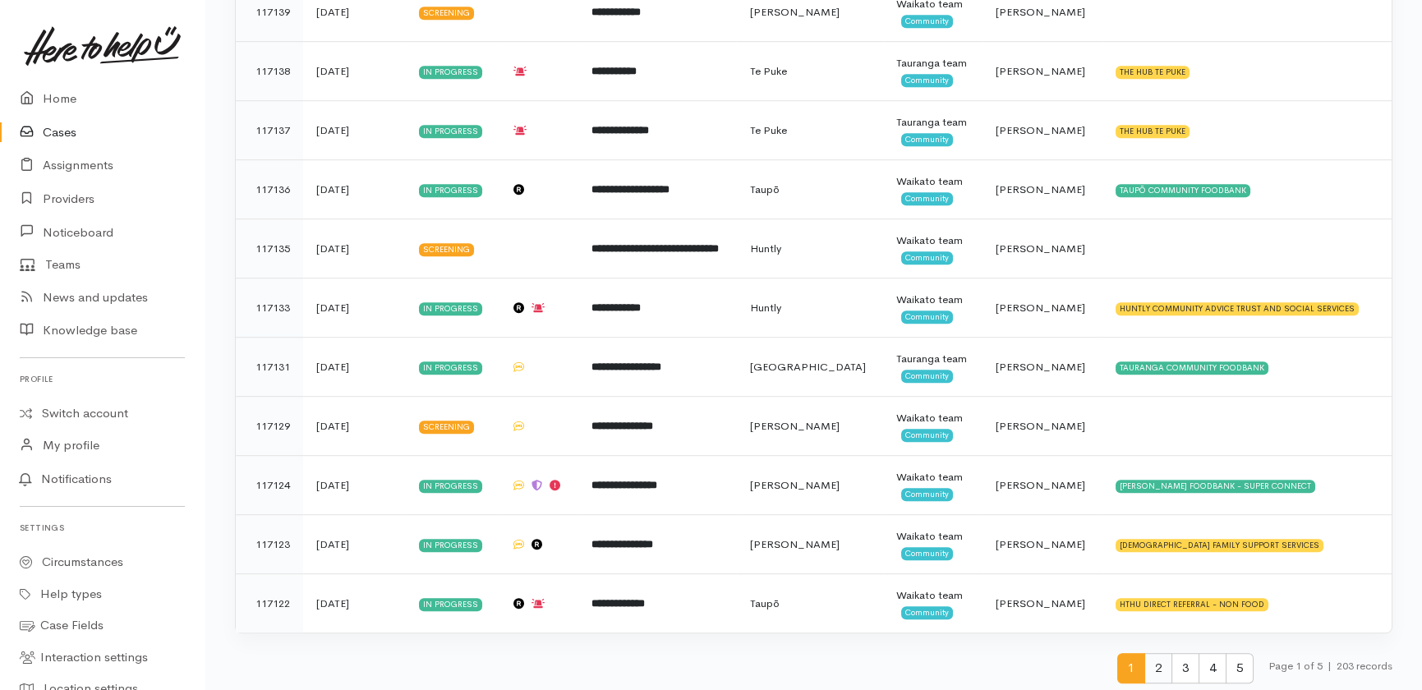
click at [1151, 660] on span "2" at bounding box center [1158, 668] width 28 height 30
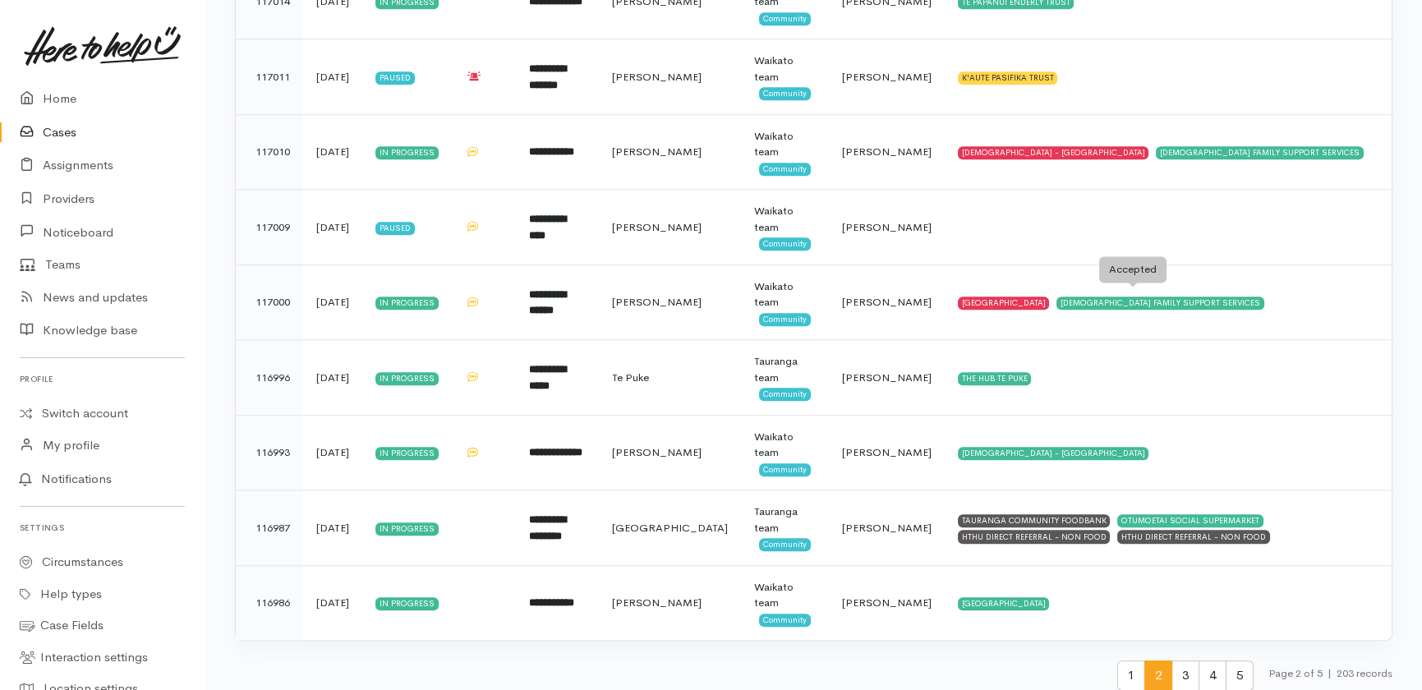
scroll to position [3483, 0]
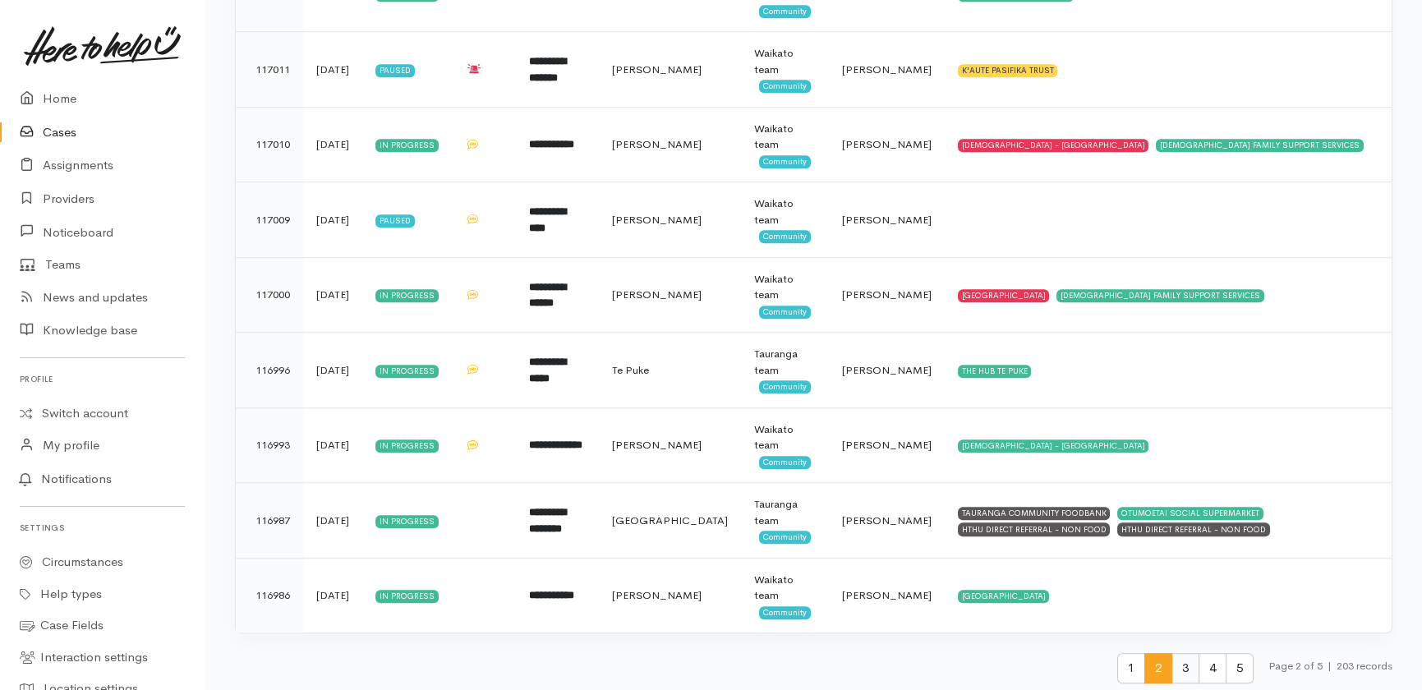
click at [1175, 664] on span "3" at bounding box center [1186, 668] width 28 height 30
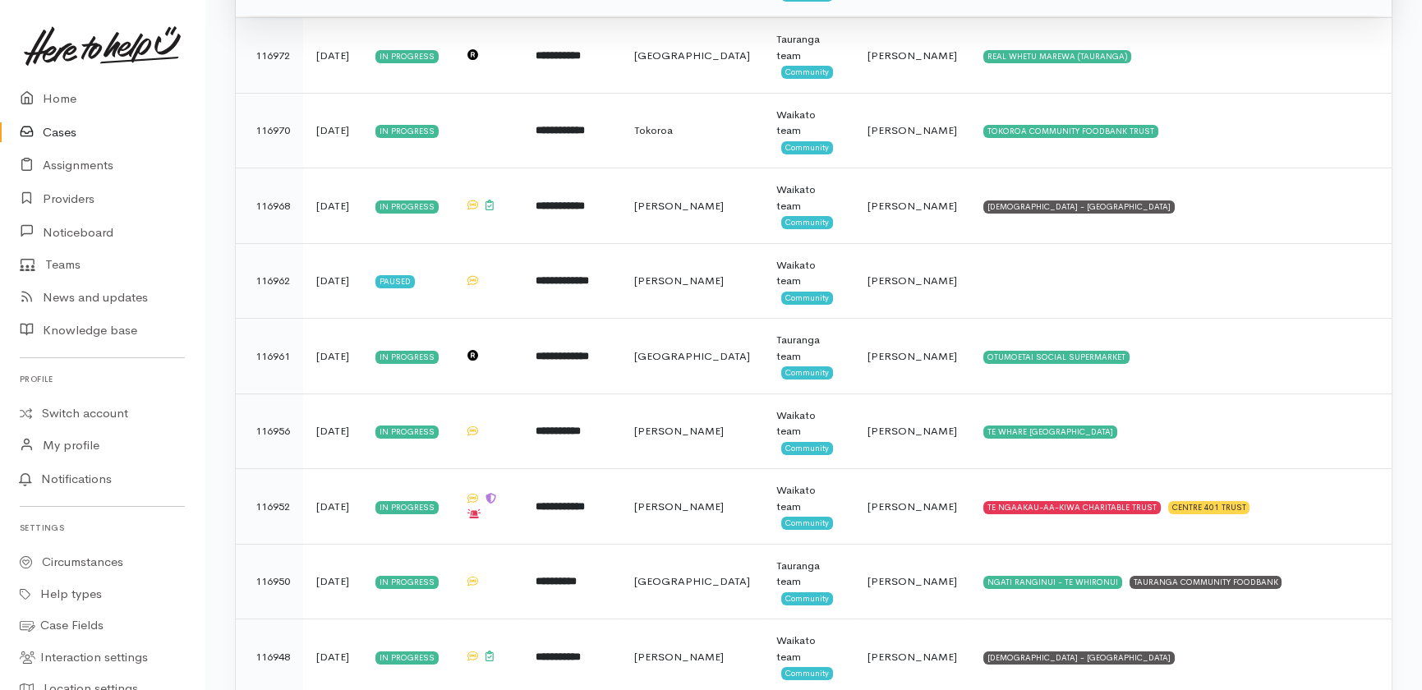
scroll to position [672, 0]
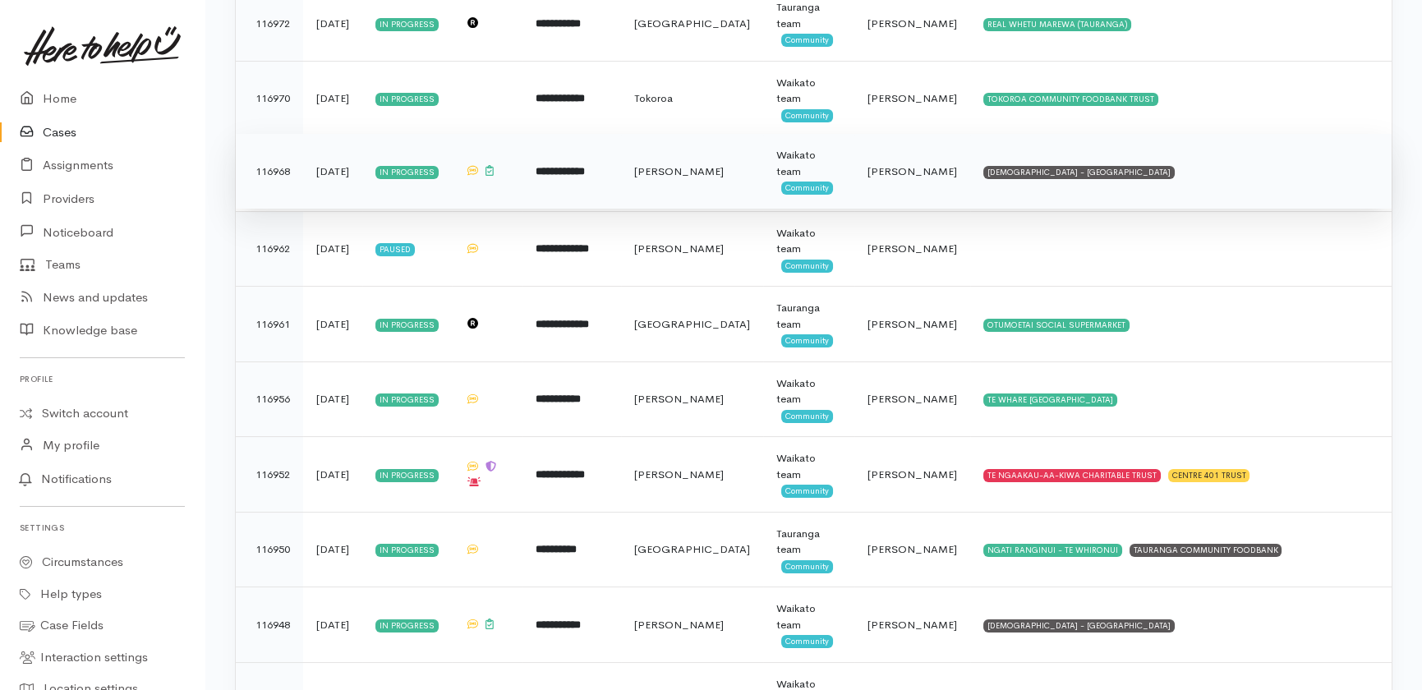
click at [898, 178] on span "[PERSON_NAME]" at bounding box center [913, 171] width 90 height 14
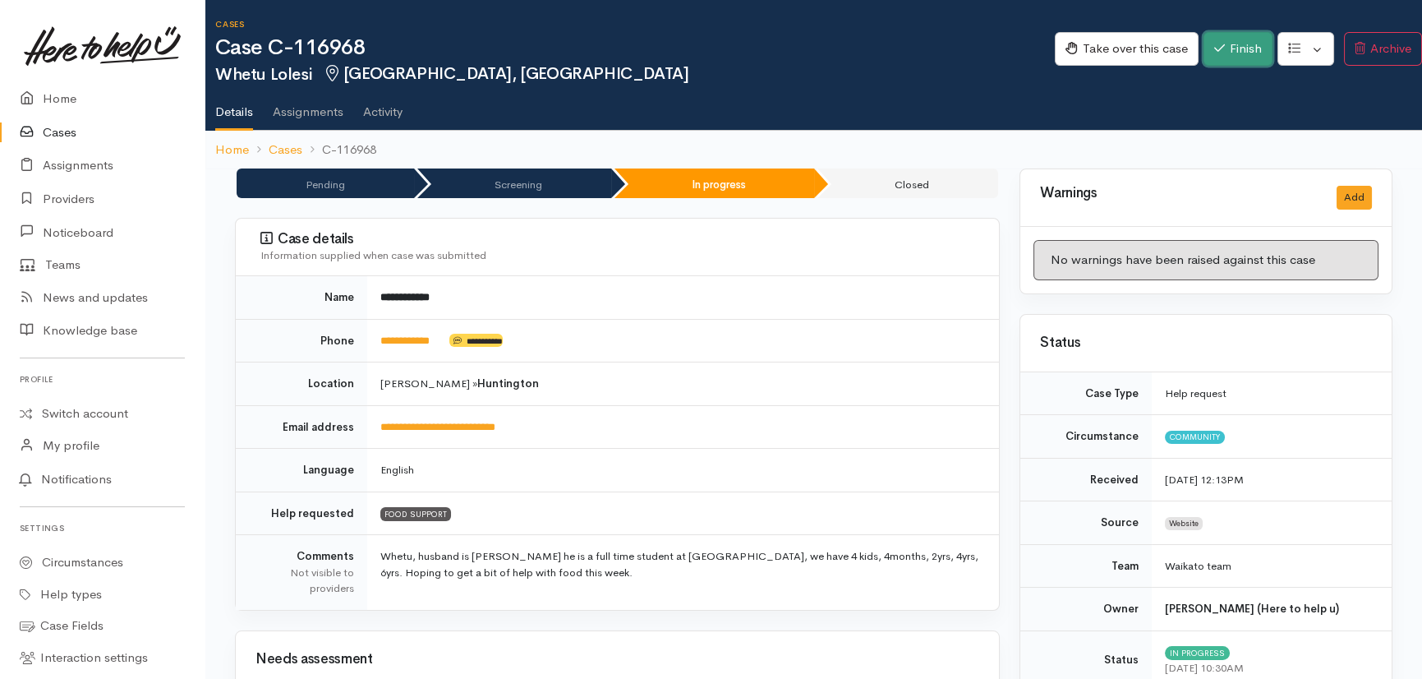
click at [1230, 49] on button "Finish" at bounding box center [1238, 49] width 69 height 34
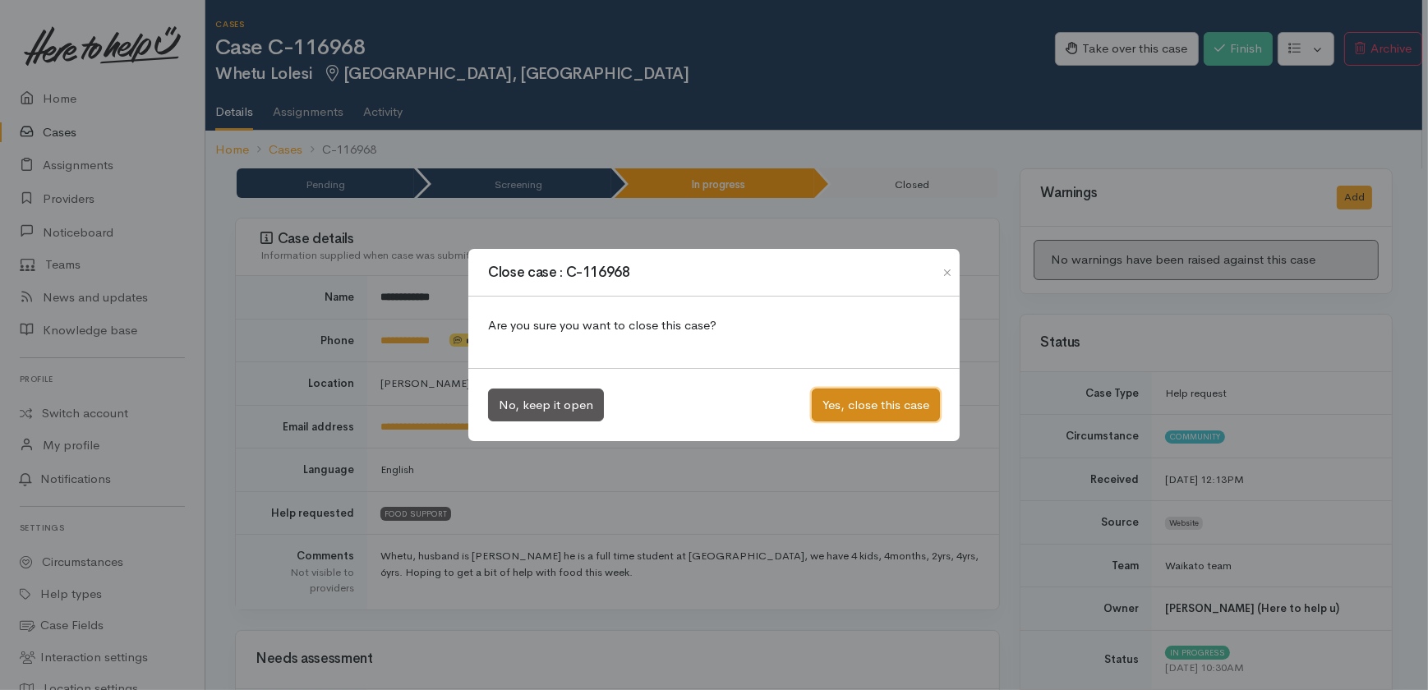
click at [869, 410] on button "Yes, close this case" at bounding box center [876, 406] width 128 height 34
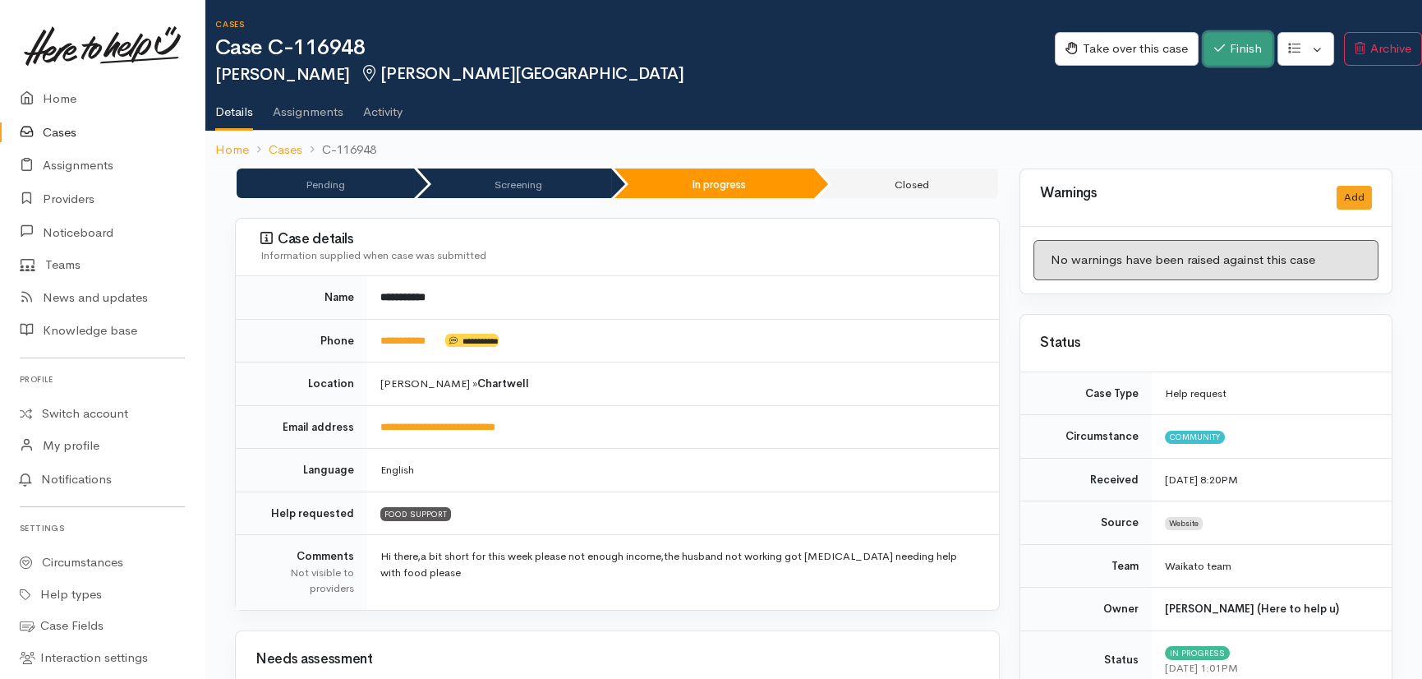
click at [1245, 48] on button "Finish" at bounding box center [1238, 49] width 69 height 34
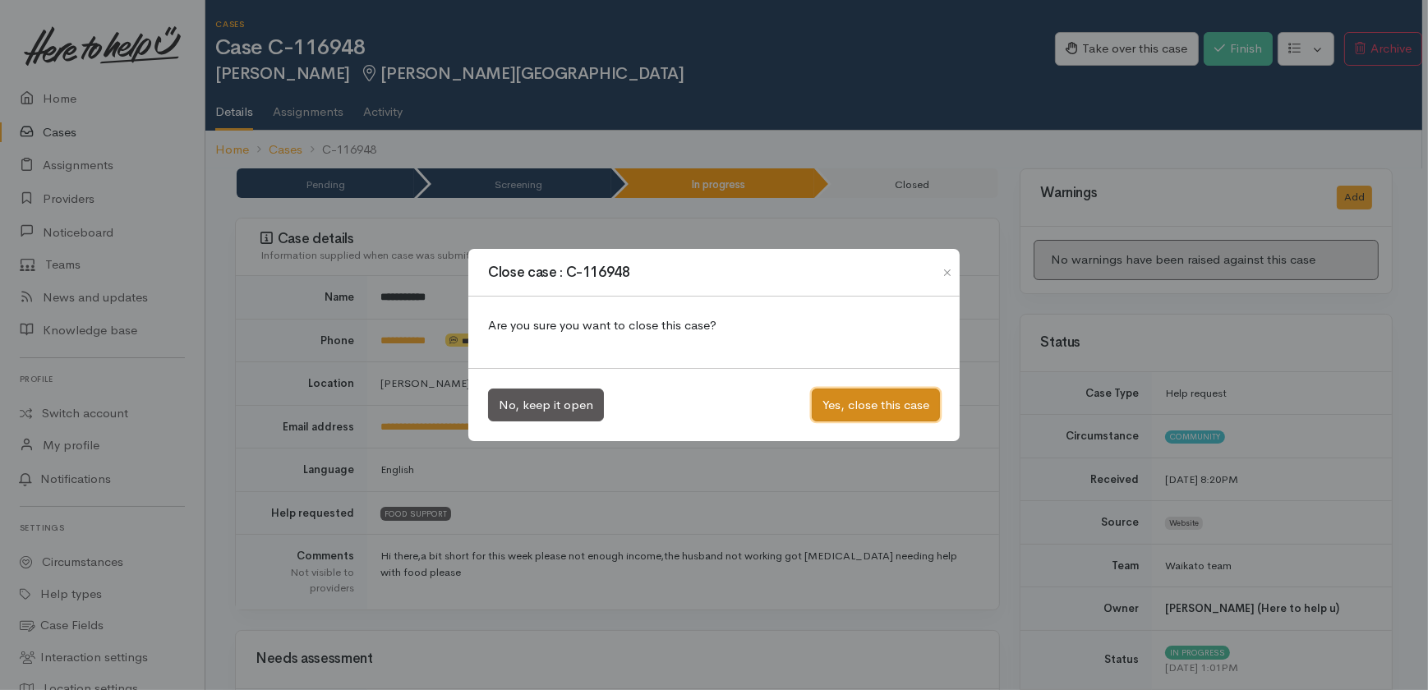
click at [871, 404] on button "Yes, close this case" at bounding box center [876, 406] width 128 height 34
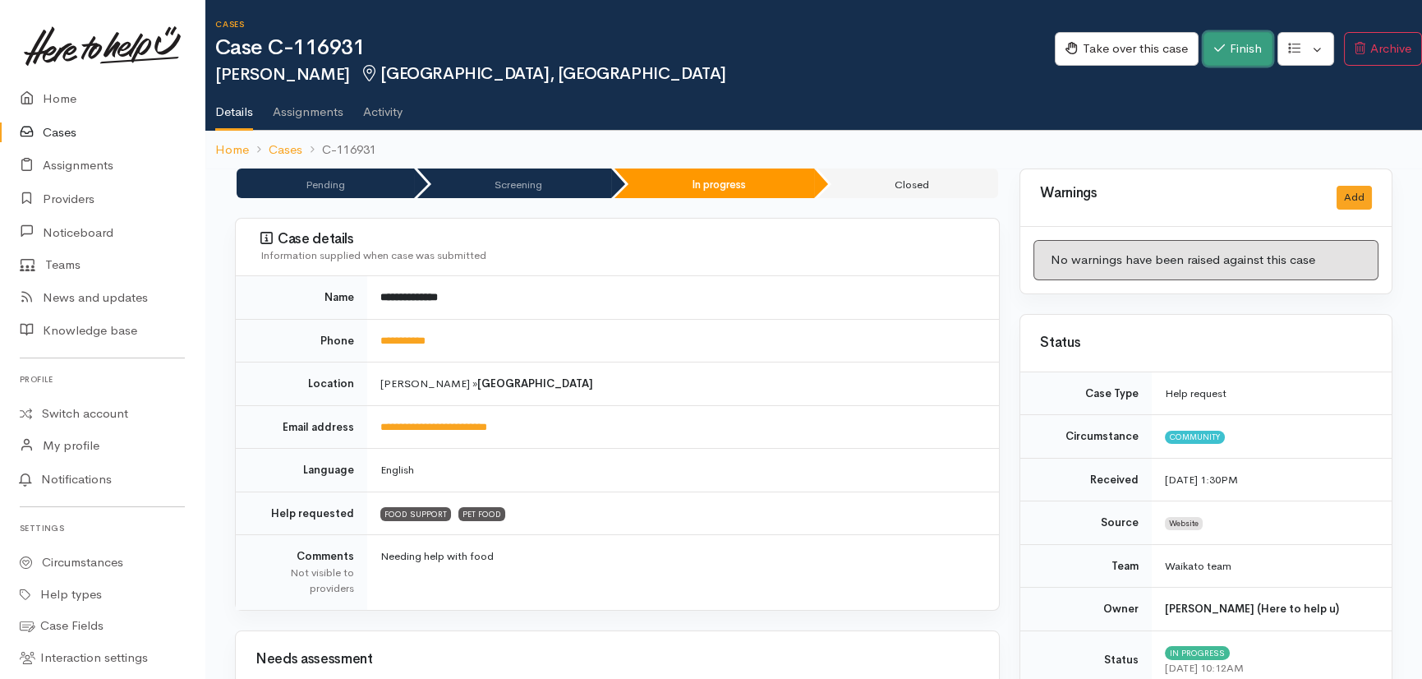
click at [1241, 47] on button "Finish" at bounding box center [1238, 49] width 69 height 34
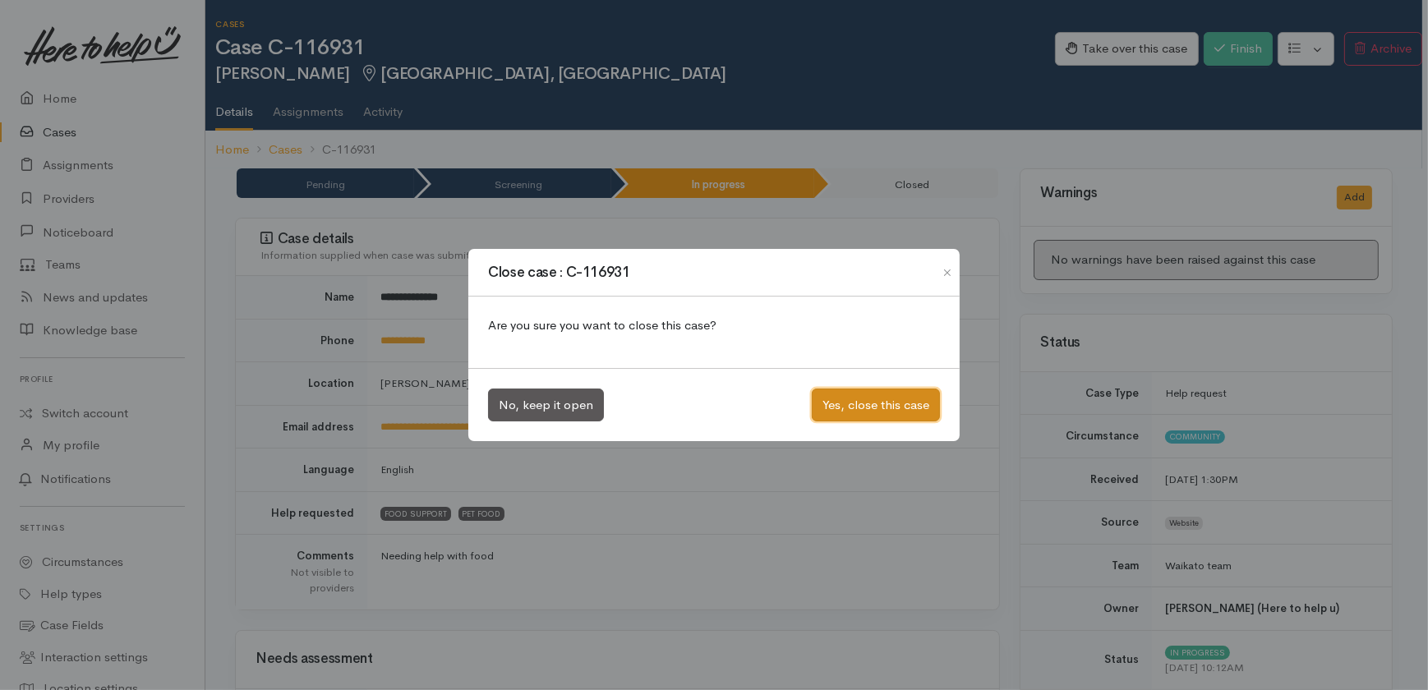
click at [850, 401] on button "Yes, close this case" at bounding box center [876, 406] width 128 height 34
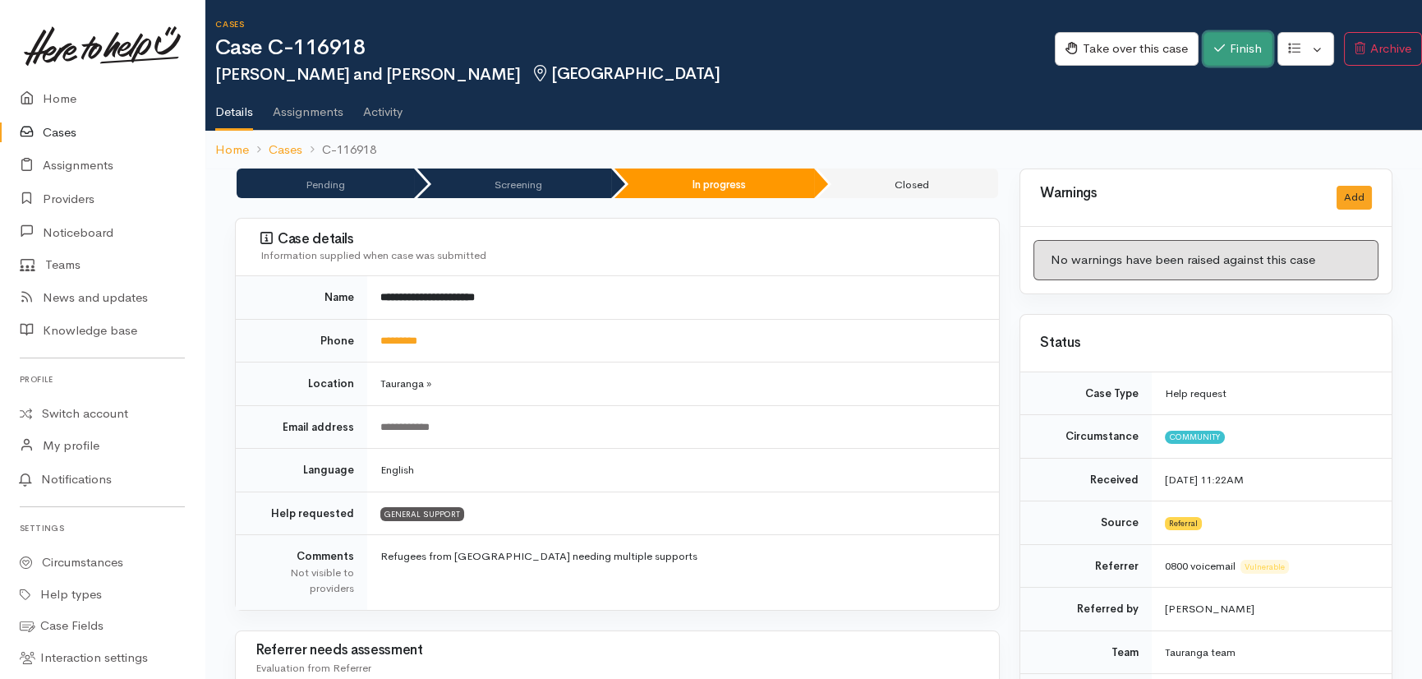
click at [1245, 47] on button "Finish" at bounding box center [1238, 49] width 69 height 34
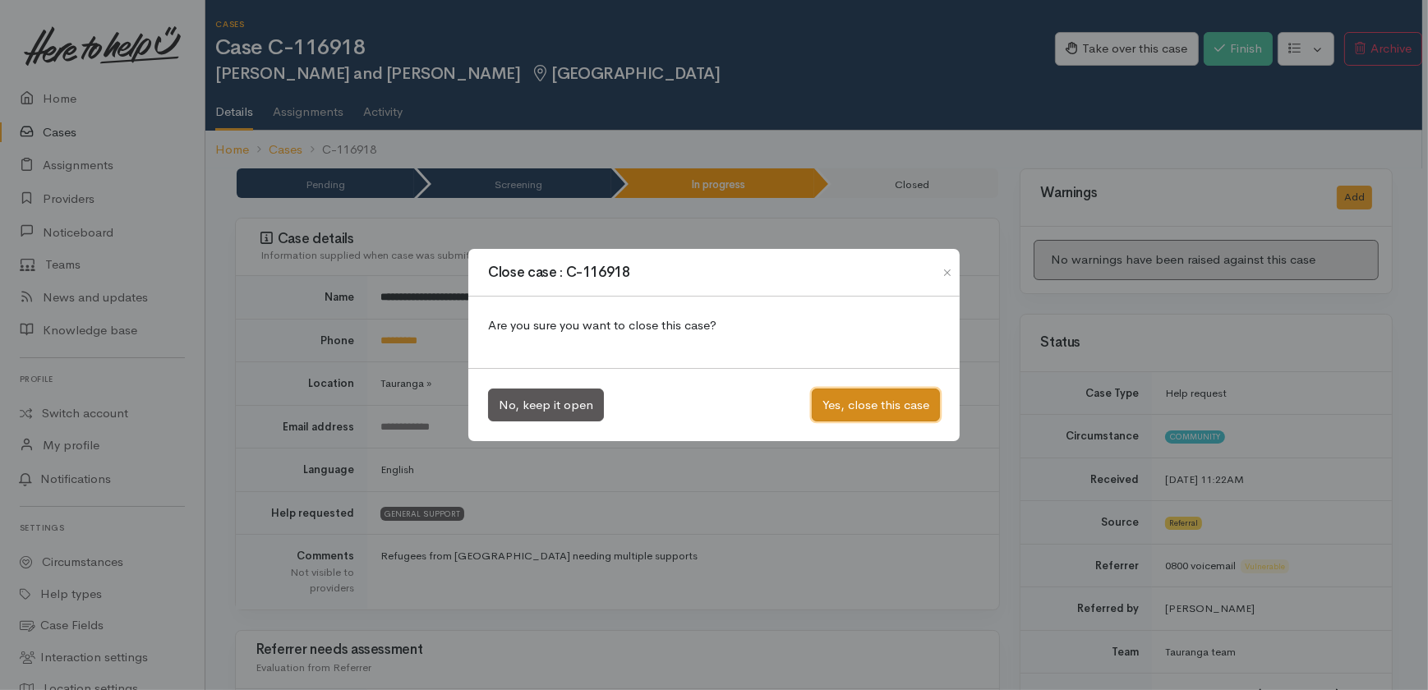
drag, startPoint x: 864, startPoint y: 398, endPoint x: 868, endPoint y: 351, distance: 47.8
click at [863, 399] on button "Yes, close this case" at bounding box center [876, 406] width 128 height 34
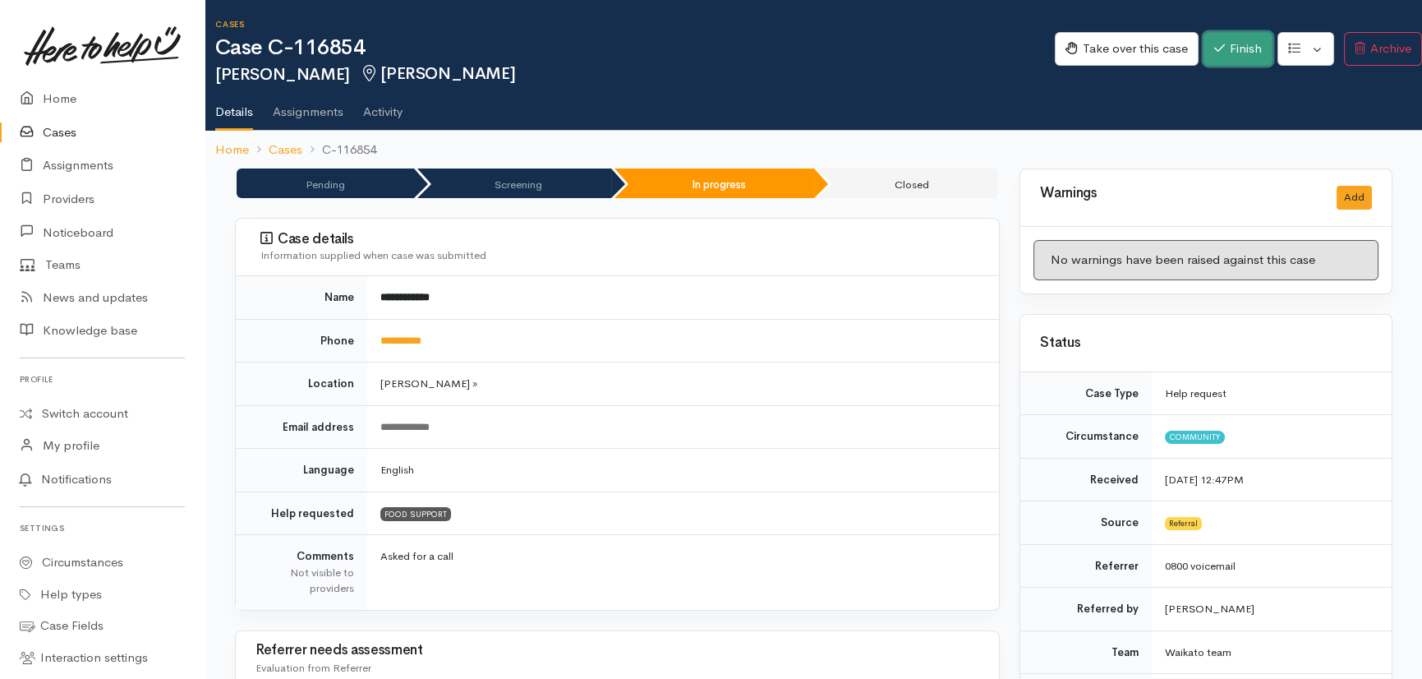
click at [1230, 48] on button "Finish" at bounding box center [1238, 49] width 69 height 34
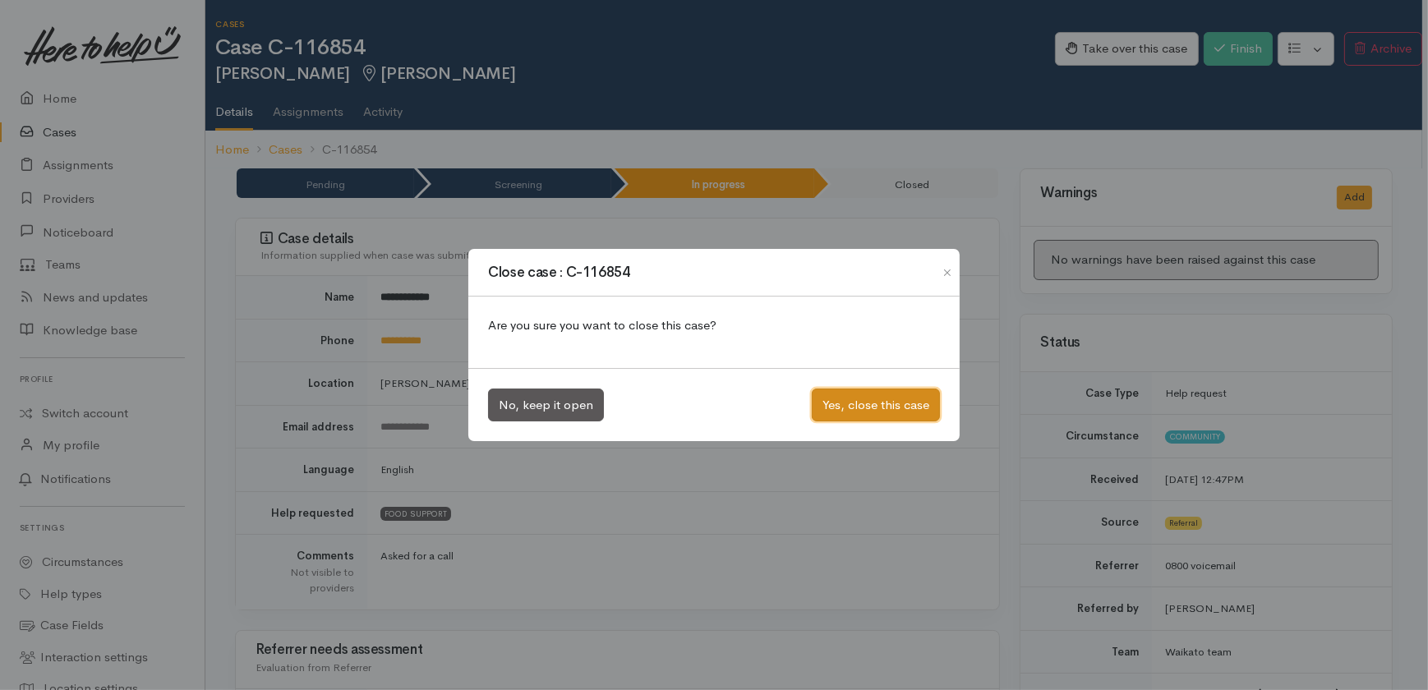
drag, startPoint x: 879, startPoint y: 409, endPoint x: 882, endPoint y: 118, distance: 290.9
click at [879, 409] on button "Yes, close this case" at bounding box center [876, 406] width 128 height 34
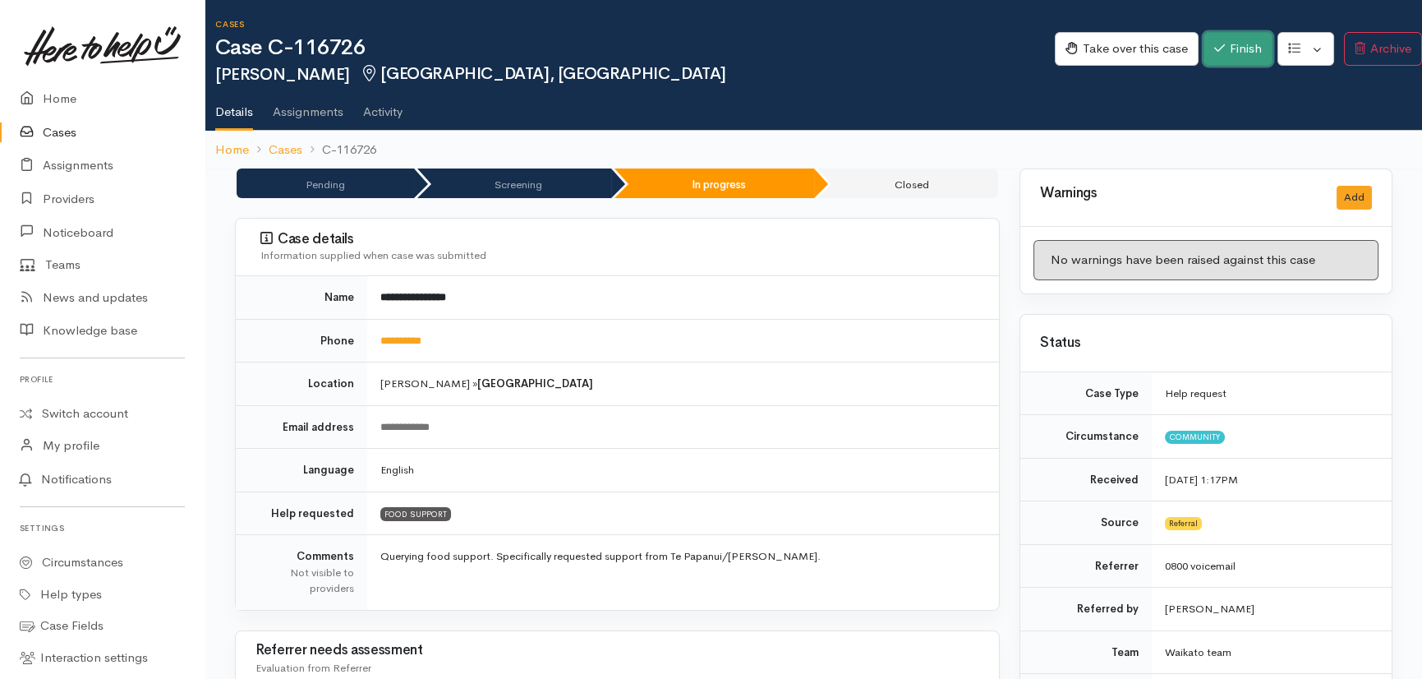
click at [1243, 50] on button "Finish" at bounding box center [1238, 49] width 69 height 34
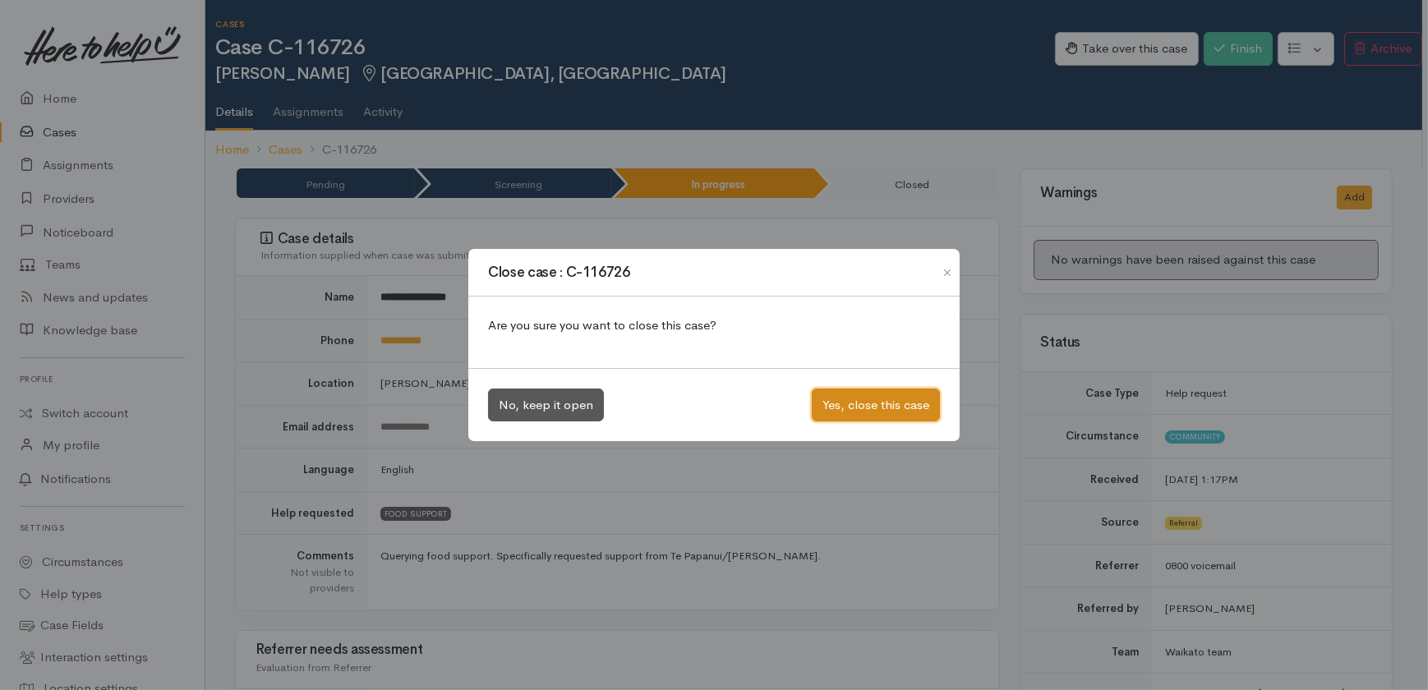
click at [854, 402] on button "Yes, close this case" at bounding box center [876, 406] width 128 height 34
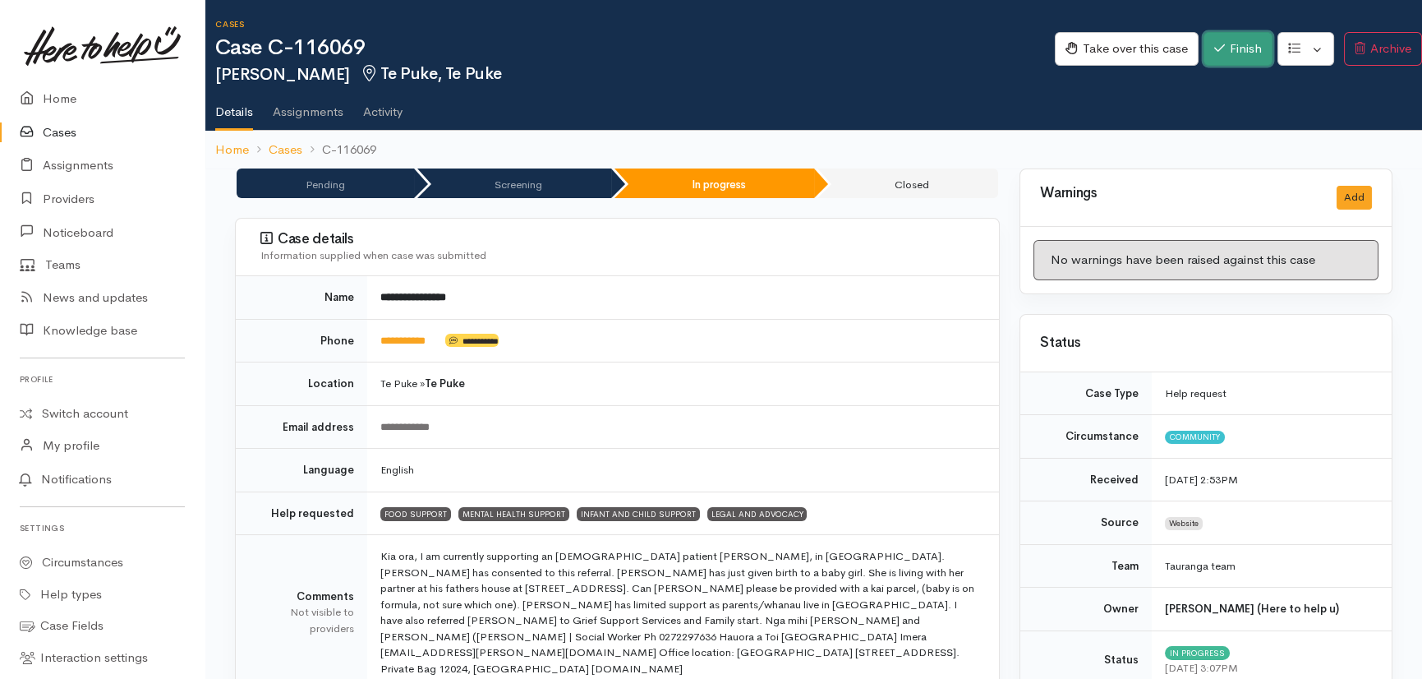
click at [1228, 42] on button "Finish" at bounding box center [1238, 49] width 69 height 34
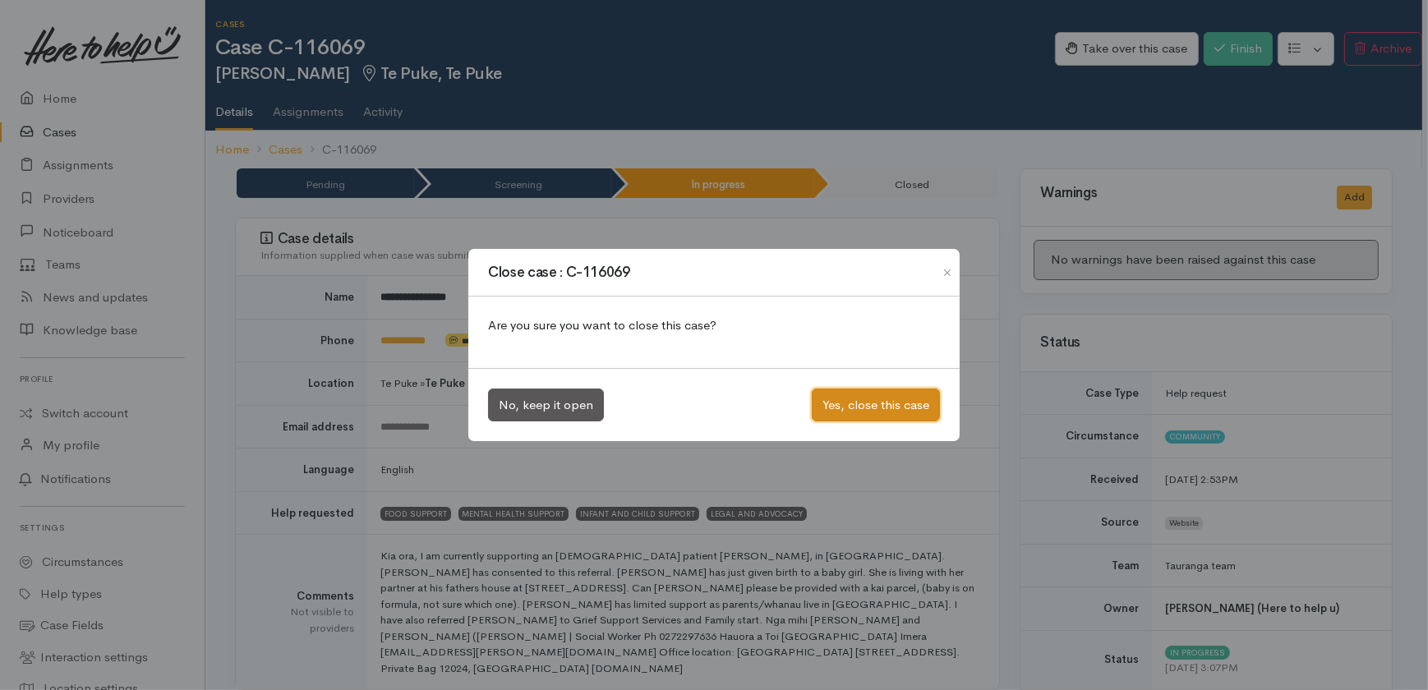
click at [875, 402] on button "Yes, close this case" at bounding box center [876, 406] width 128 height 34
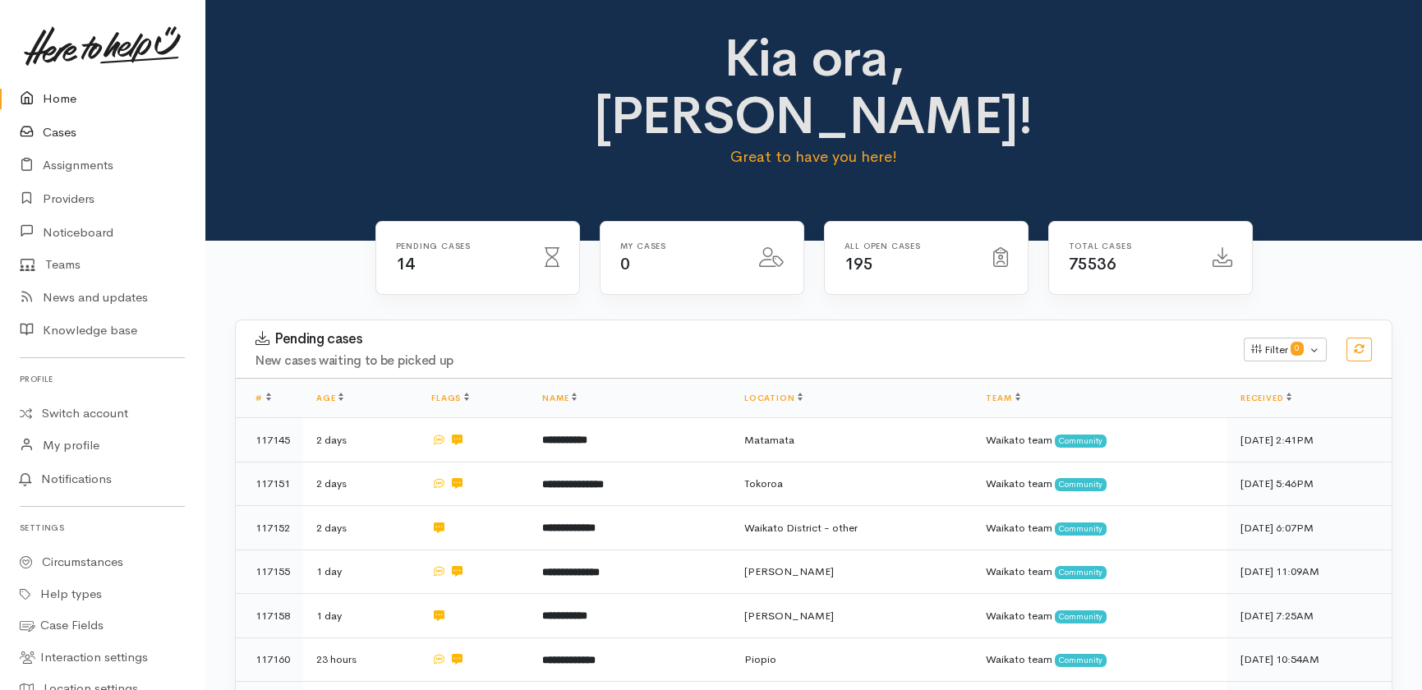
click at [55, 135] on link "Cases" at bounding box center [102, 133] width 205 height 34
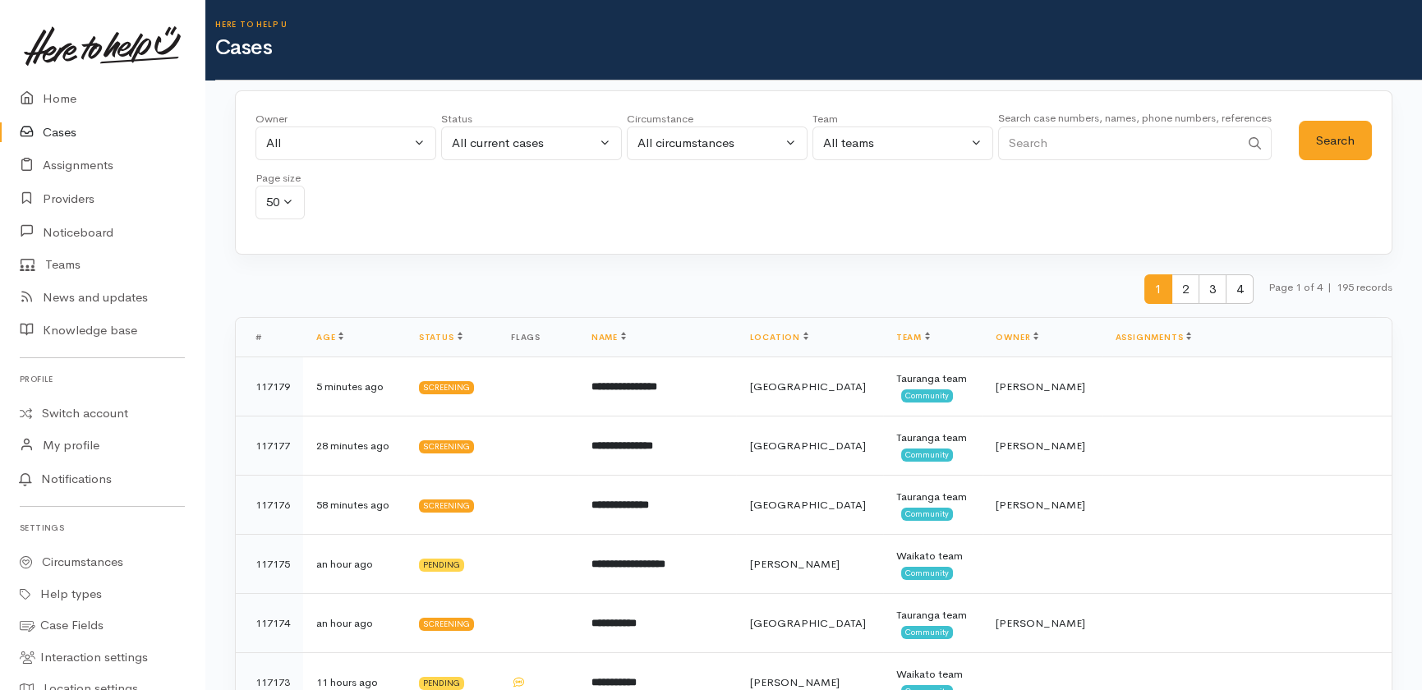
scroll to position [74, 0]
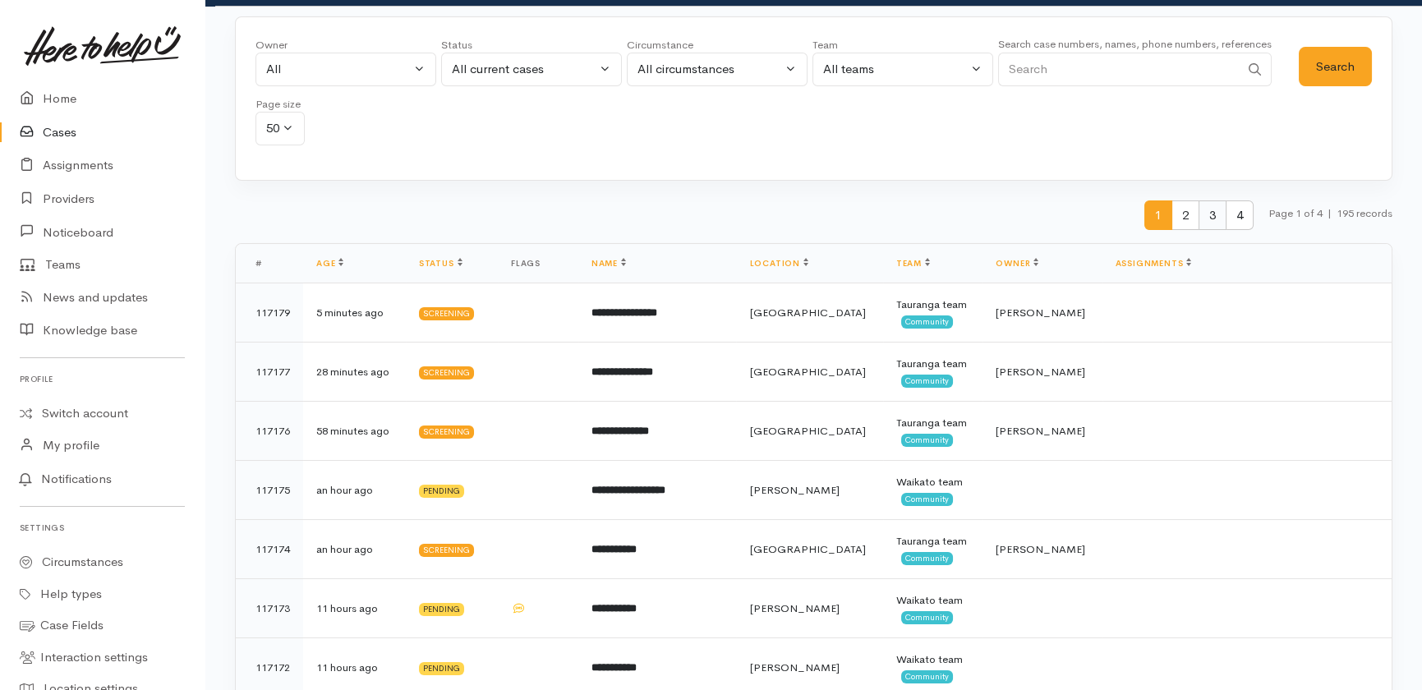
click at [1209, 211] on span "3" at bounding box center [1213, 215] width 28 height 30
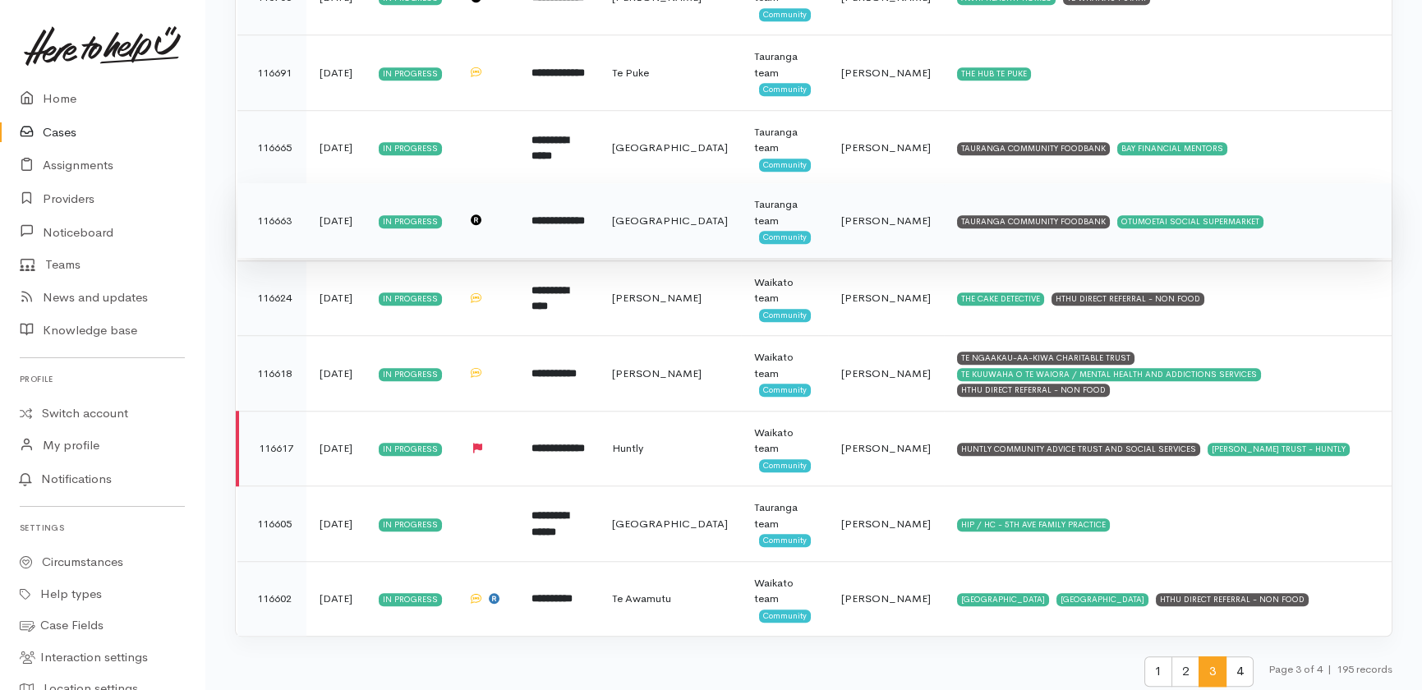
scroll to position [3483, 0]
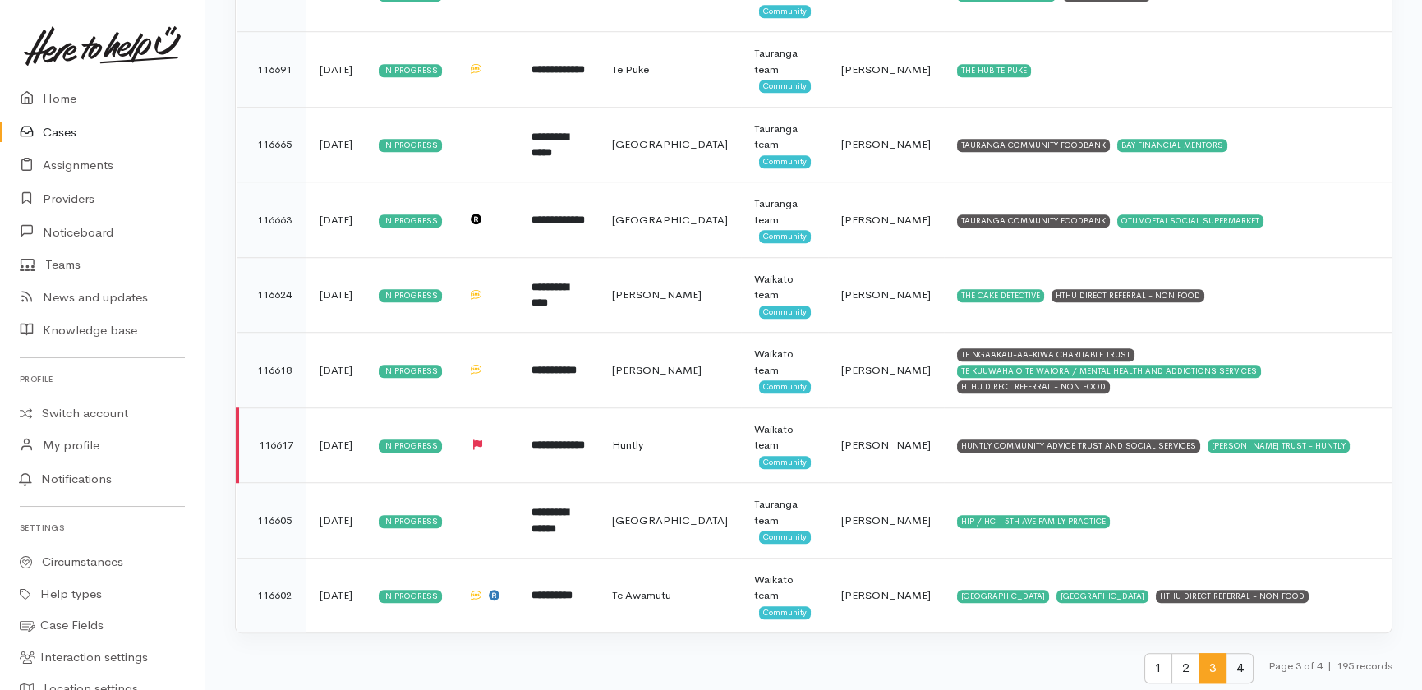
click at [1240, 667] on span "4" at bounding box center [1240, 668] width 28 height 30
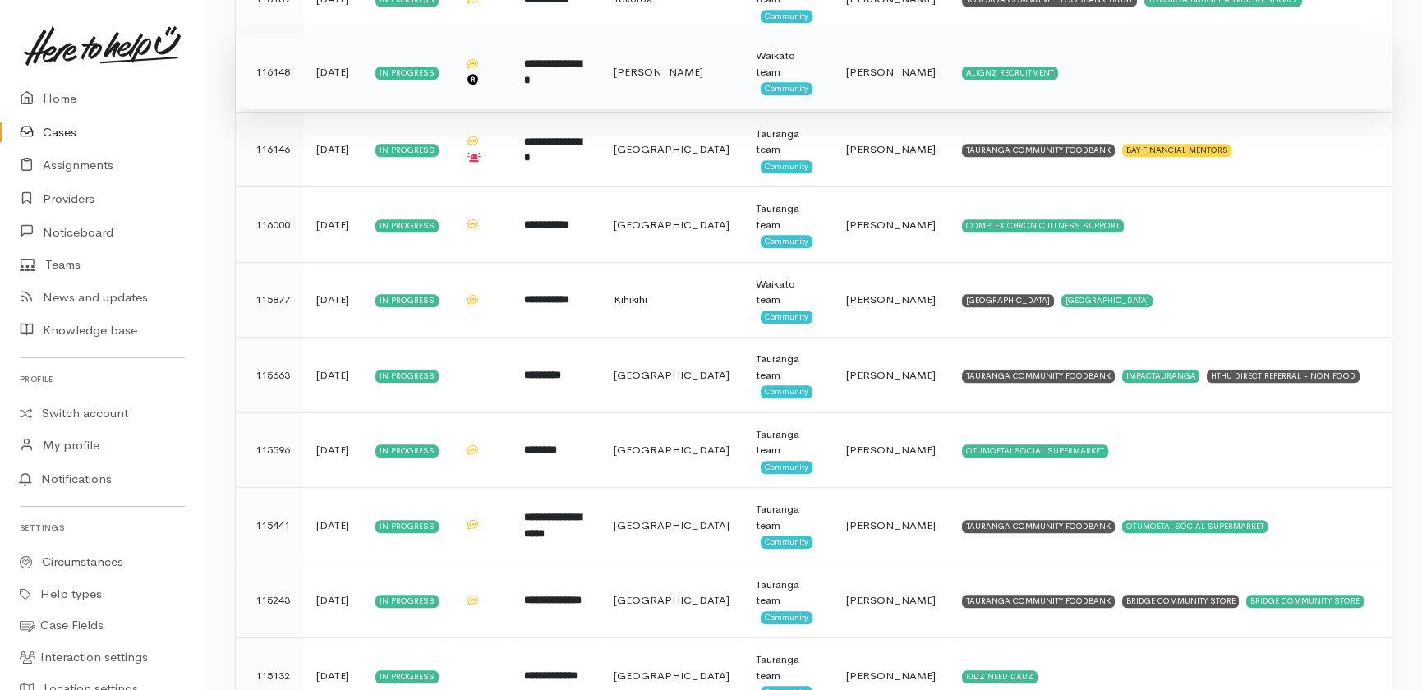
scroll to position [3106, 0]
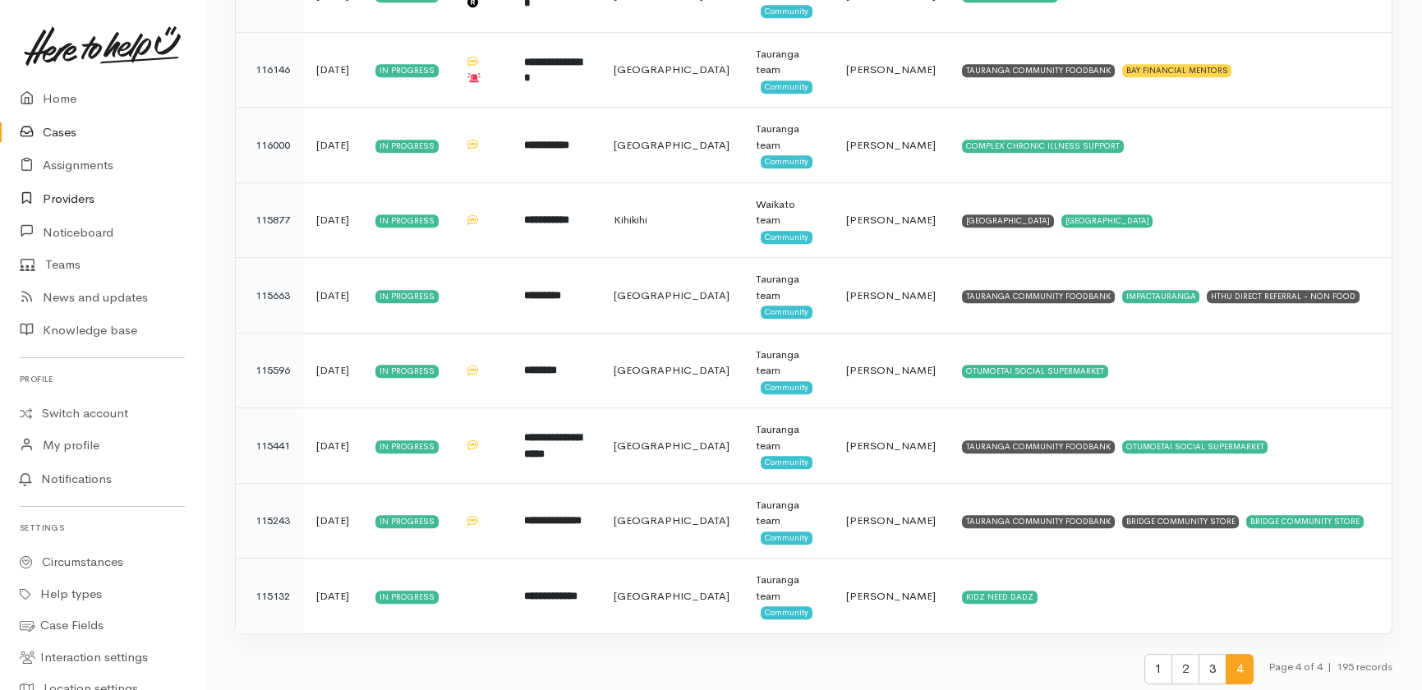
click at [62, 197] on link "Providers" at bounding box center [102, 199] width 205 height 34
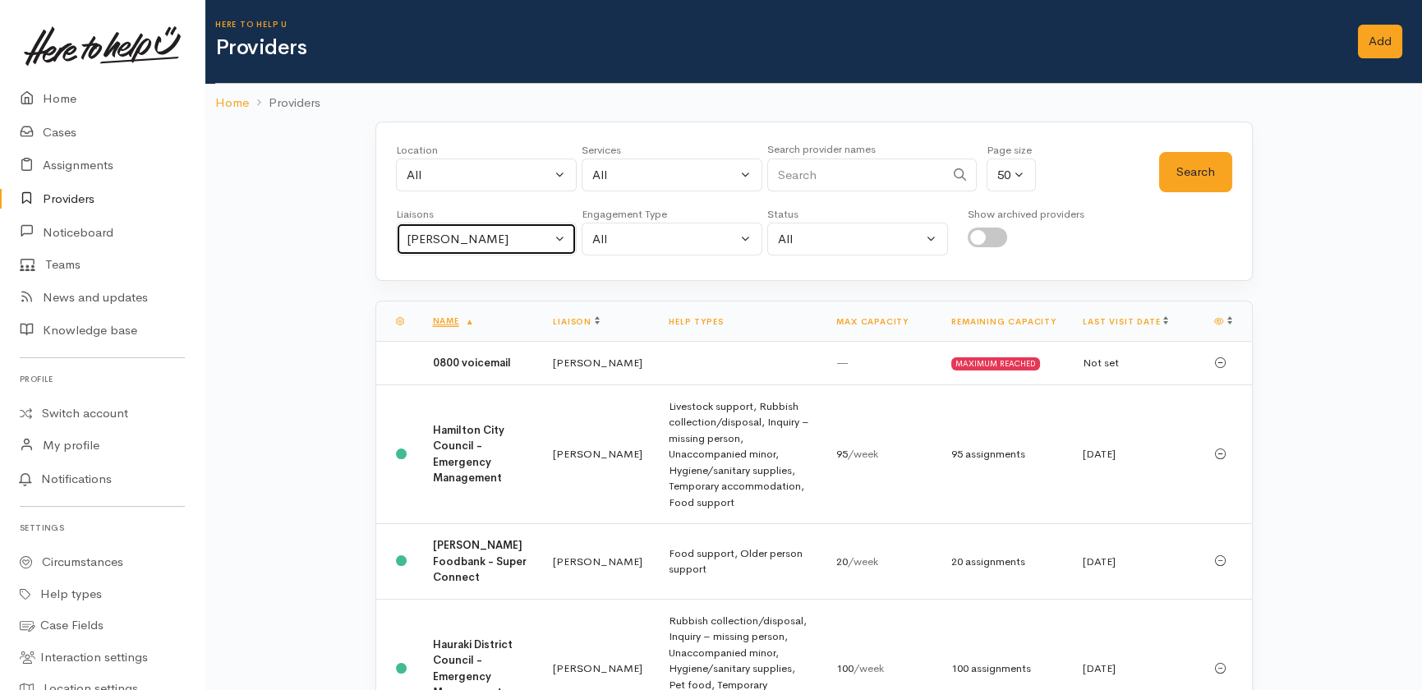
drag, startPoint x: 518, startPoint y: 242, endPoint x: 478, endPoint y: 240, distance: 39.5
click at [518, 241] on div "[PERSON_NAME]" at bounding box center [479, 239] width 145 height 19
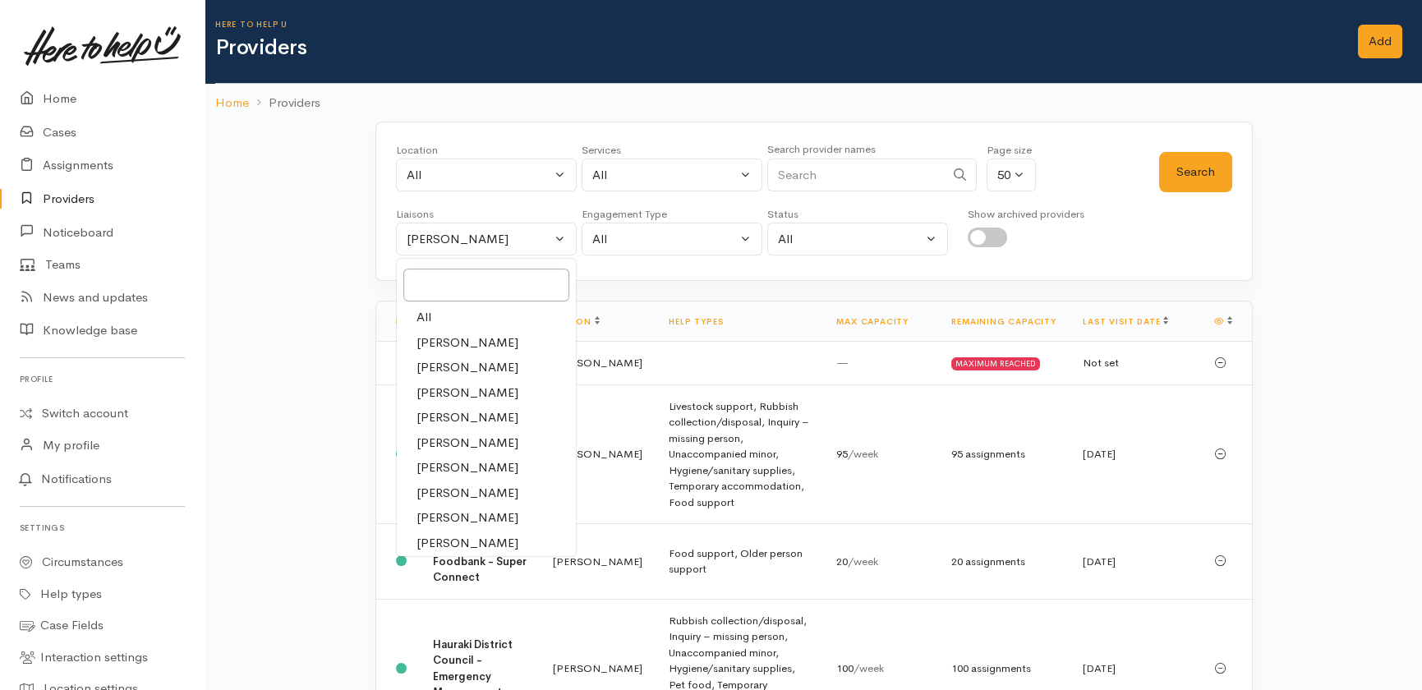
drag, startPoint x: 424, startPoint y: 312, endPoint x: 565, endPoint y: 277, distance: 145.7
click at [427, 317] on span "All" at bounding box center [424, 317] width 15 height 19
select select "null"
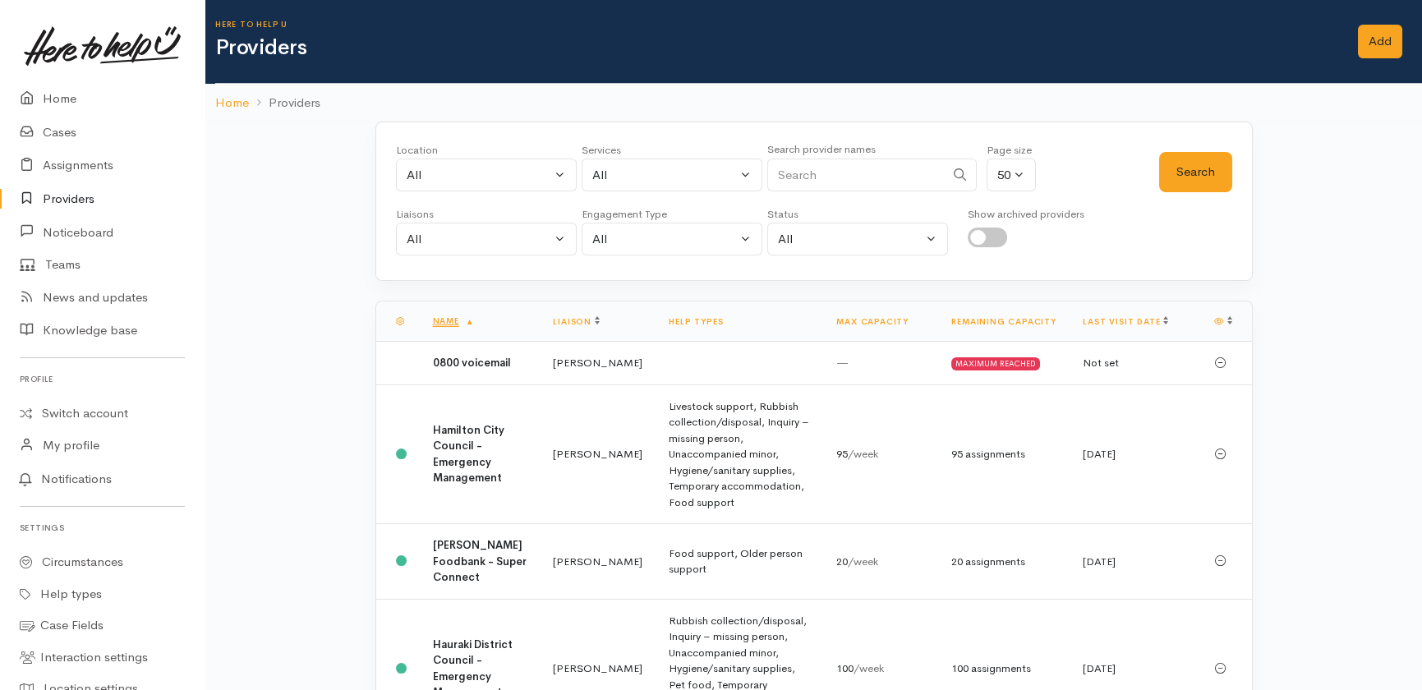
drag, startPoint x: 854, startPoint y: 173, endPoint x: 863, endPoint y: 164, distance: 12.2
click at [854, 171] on input "Search" at bounding box center [855, 176] width 177 height 34
type input "[PERSON_NAME]"
click at [1188, 173] on button "Search" at bounding box center [1195, 172] width 73 height 40
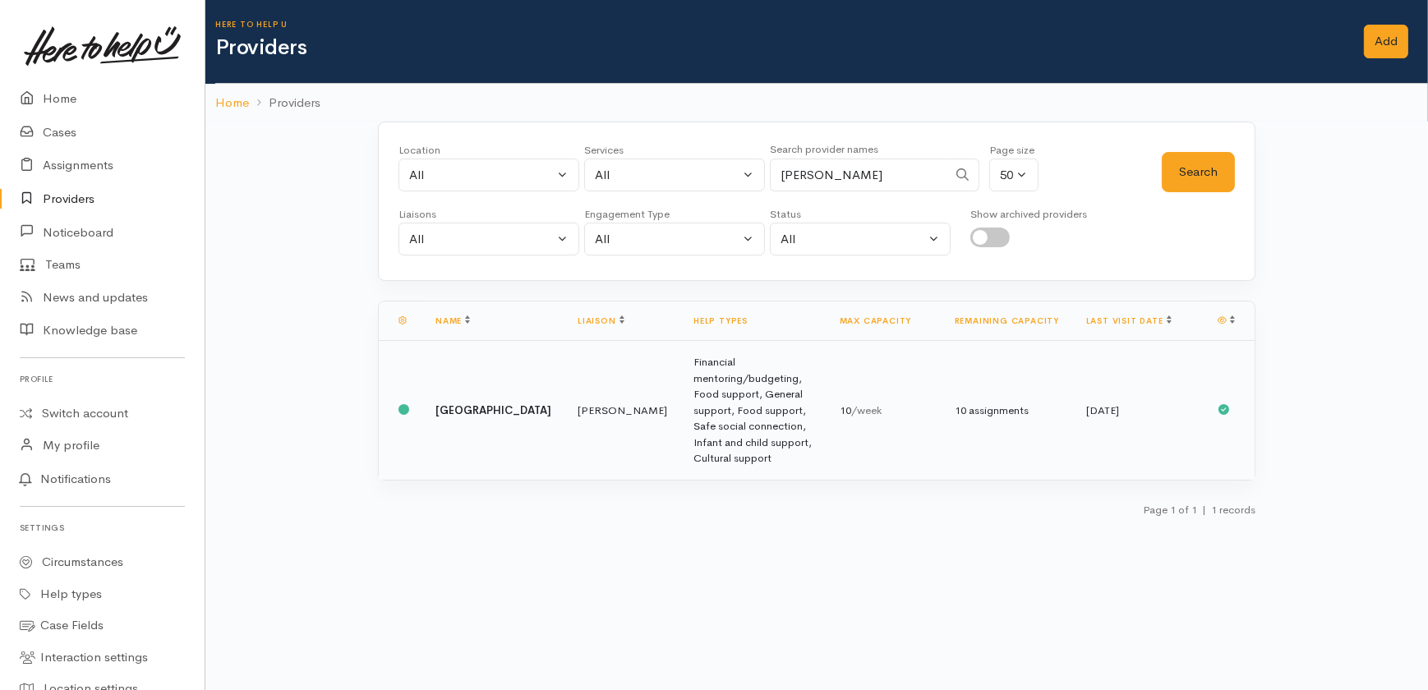
click at [445, 403] on b "[GEOGRAPHIC_DATA]" at bounding box center [493, 410] width 116 height 14
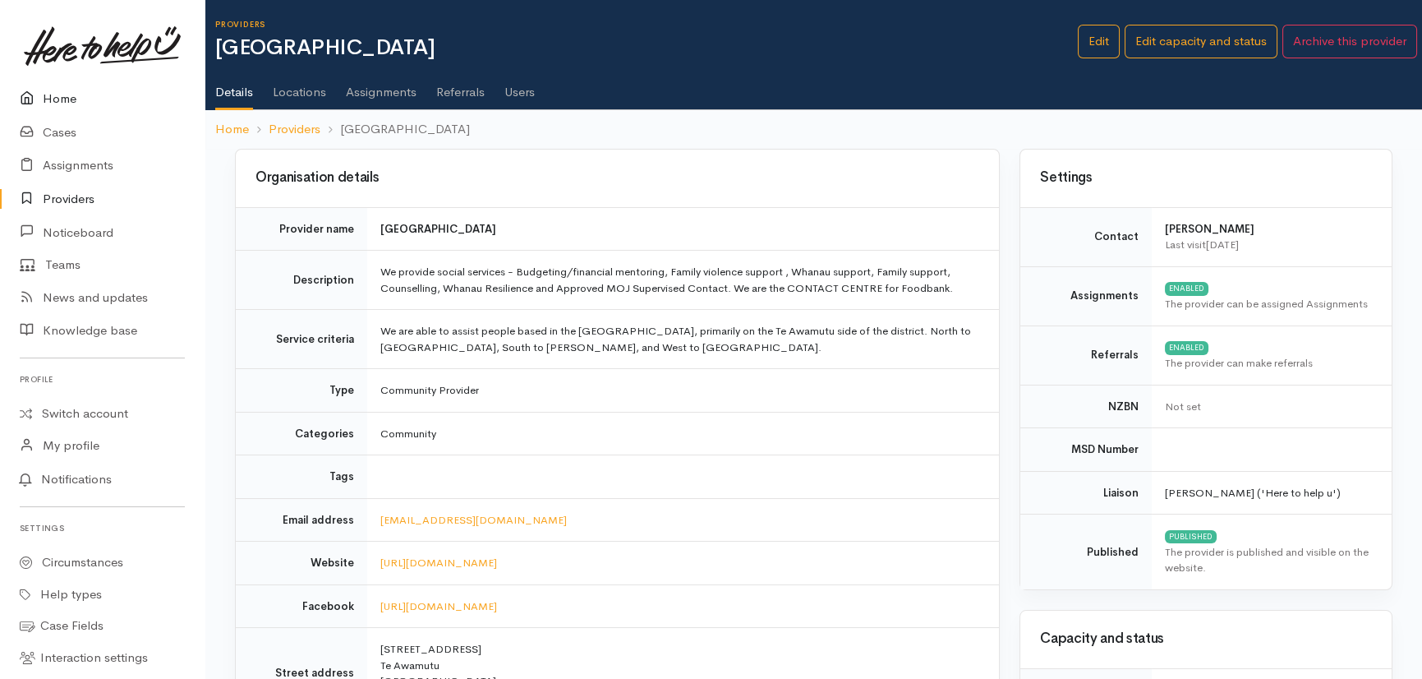
drag, startPoint x: 52, startPoint y: 99, endPoint x: 62, endPoint y: 107, distance: 12.3
click at [53, 99] on link "Home" at bounding box center [102, 99] width 205 height 34
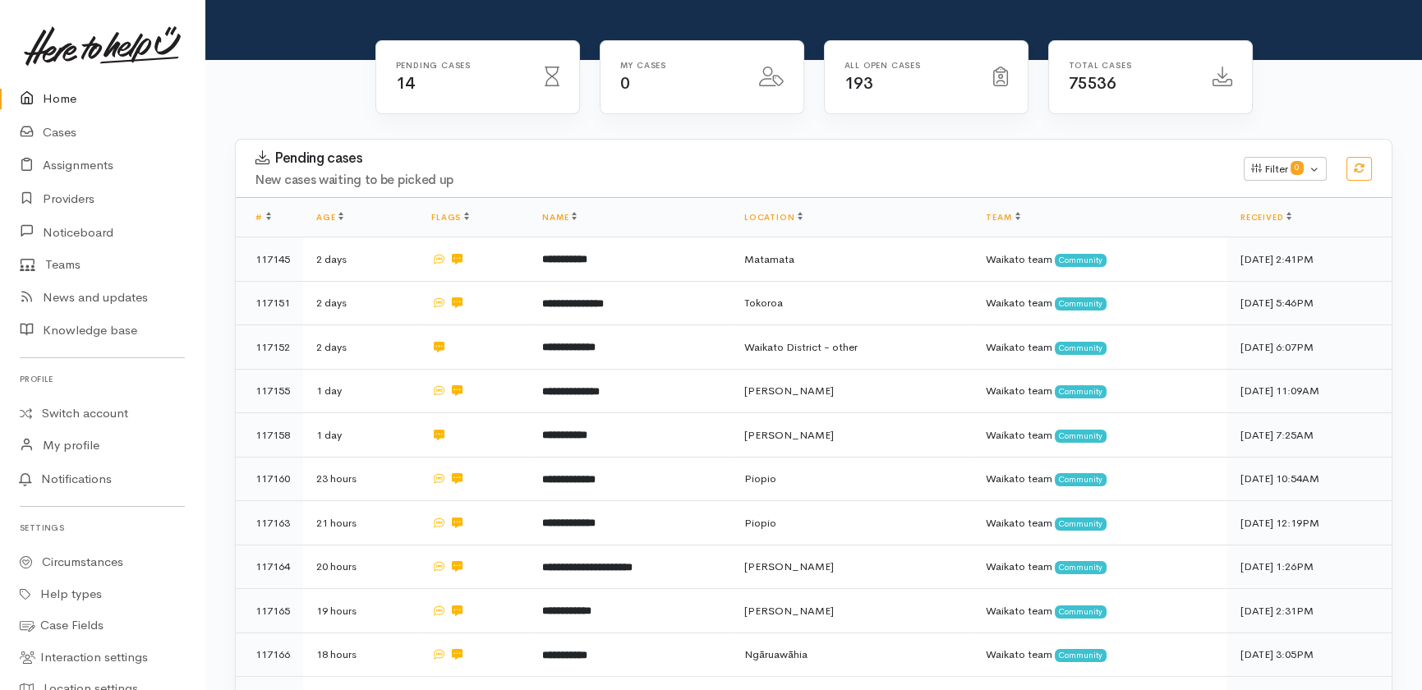
scroll to position [172, 0]
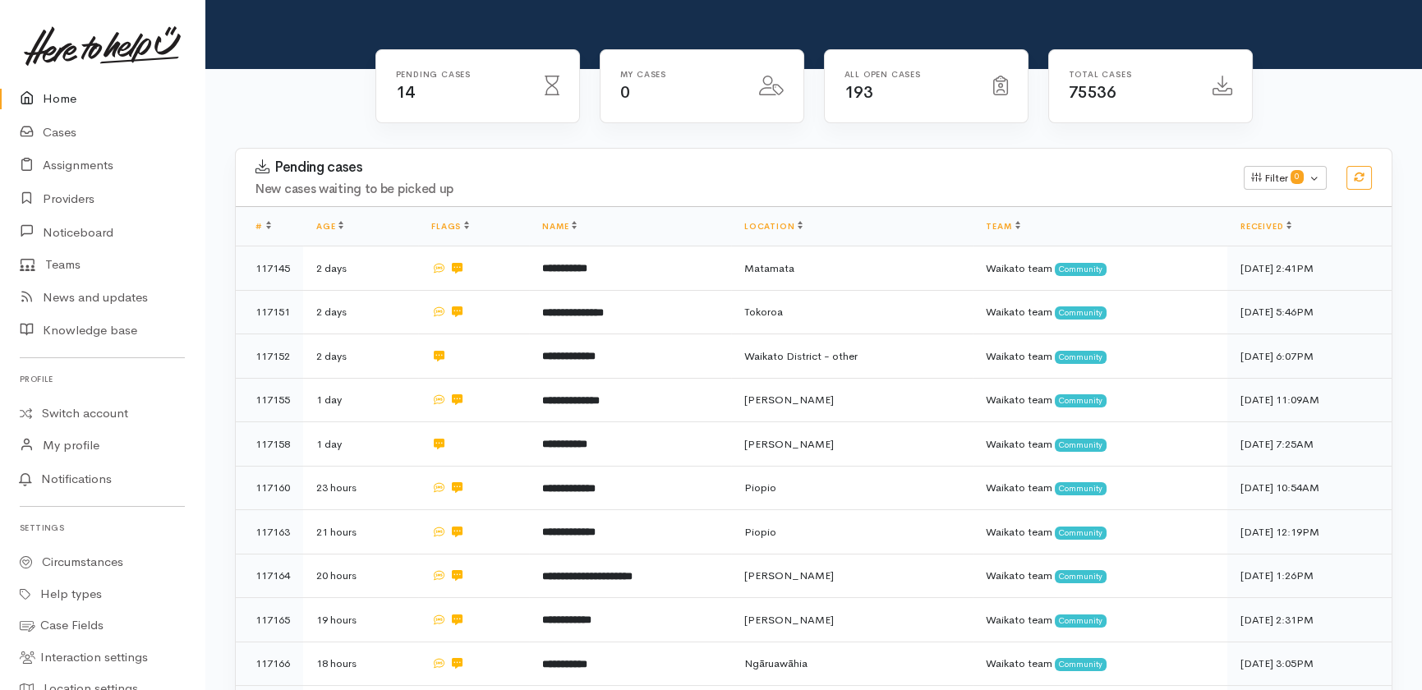
click at [58, 99] on link "Home" at bounding box center [102, 99] width 205 height 34
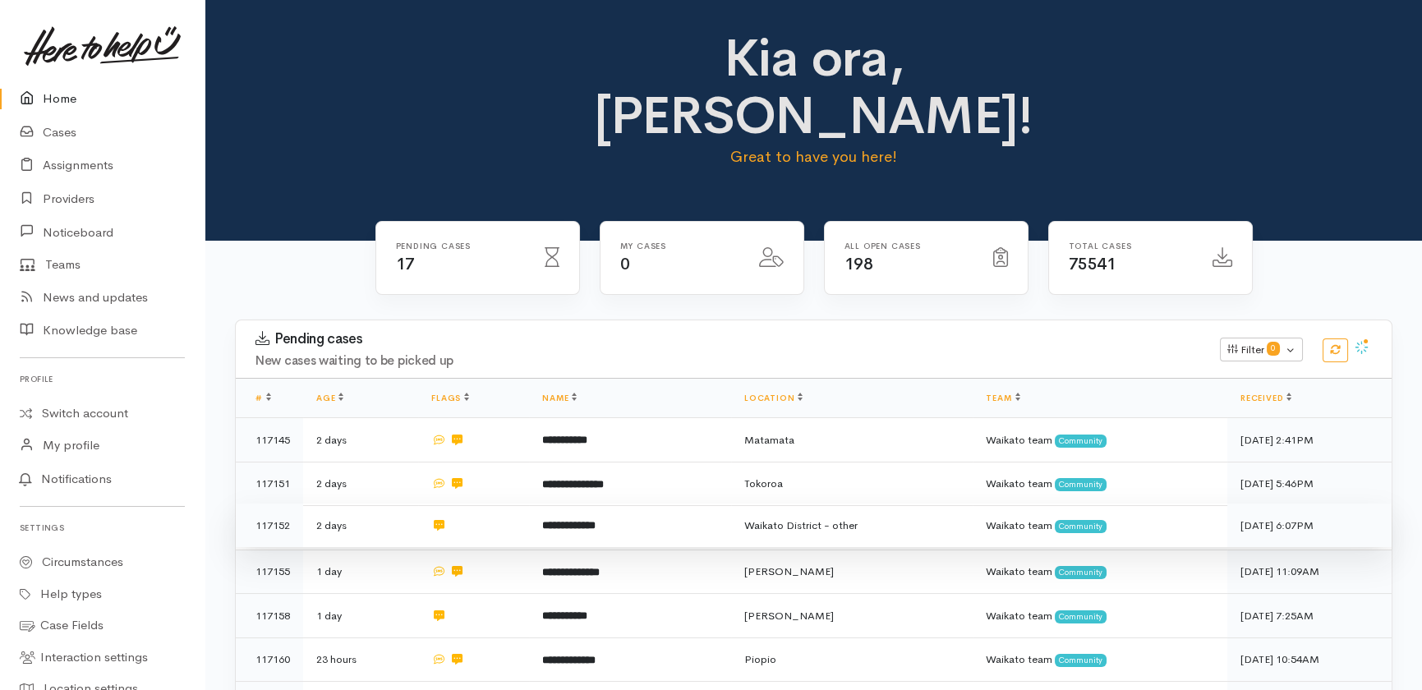
click at [1370, 504] on td "[DATE] 6:07PM" at bounding box center [1309, 526] width 164 height 44
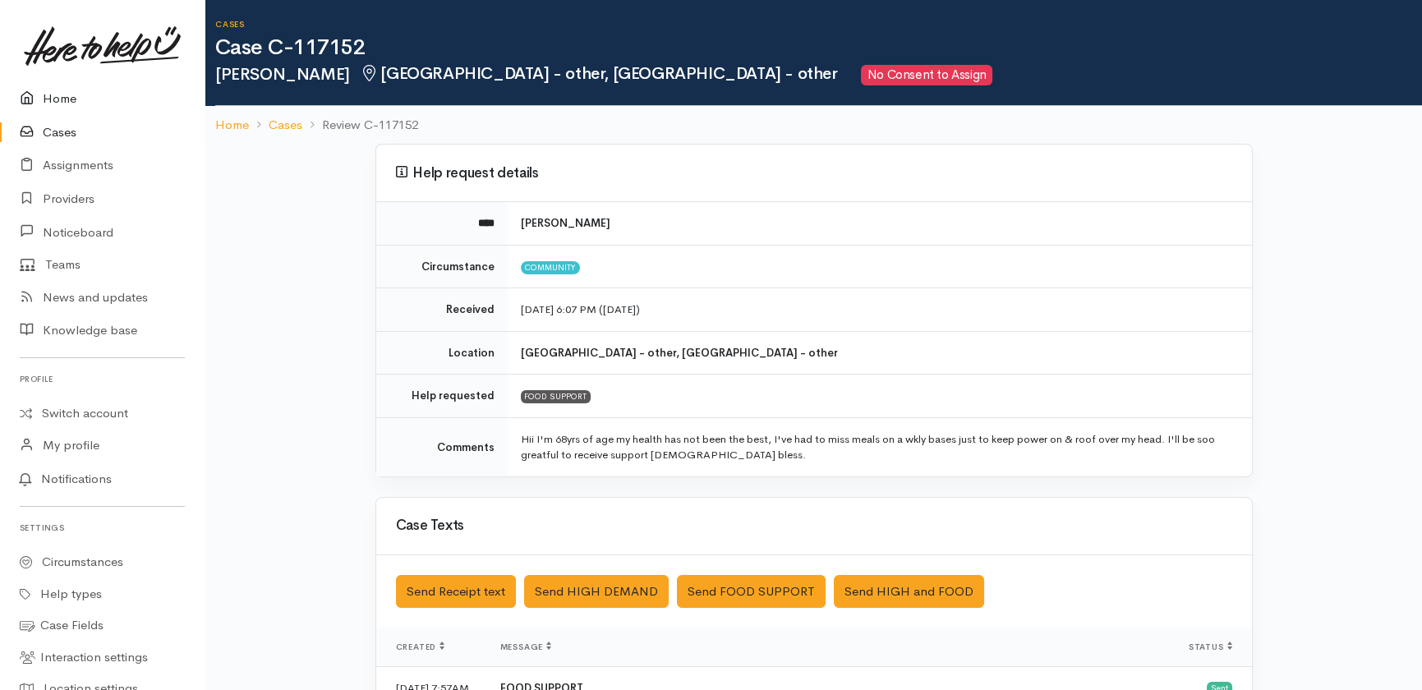
click at [44, 99] on link "Home" at bounding box center [102, 99] width 205 height 34
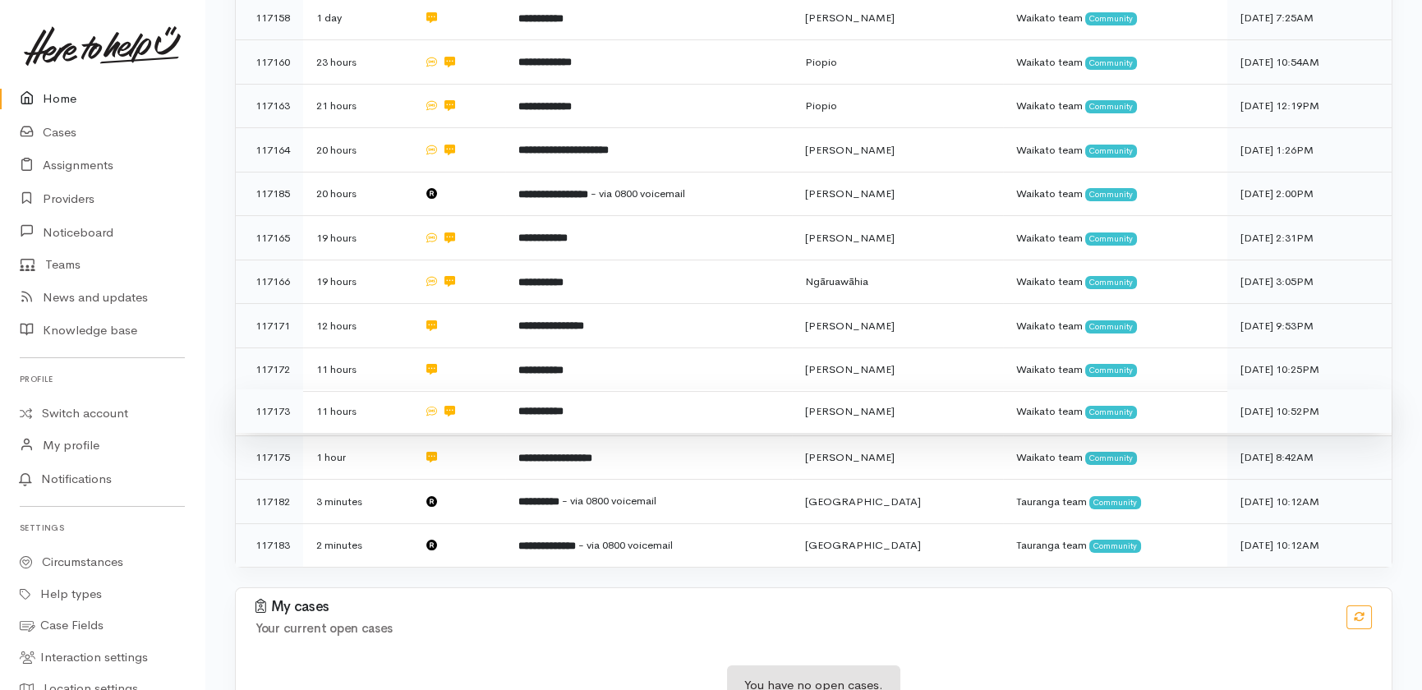
scroll to position [642, 0]
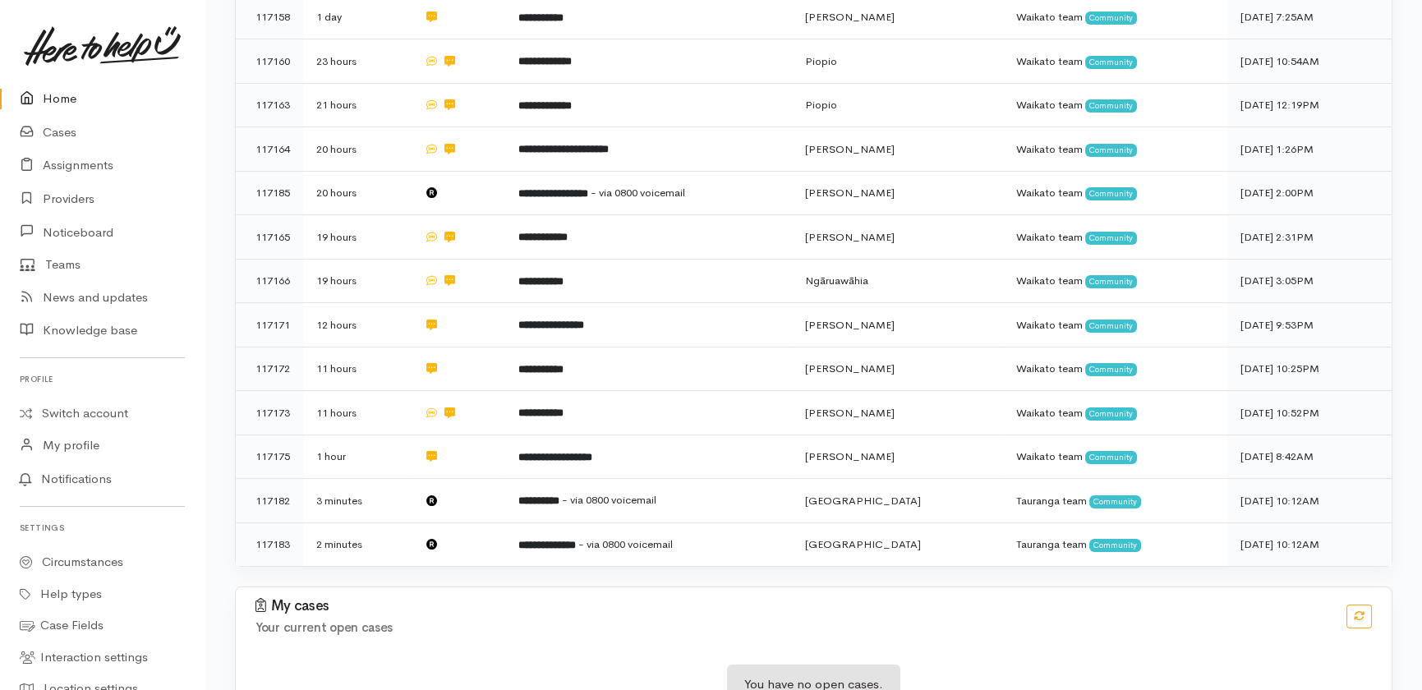
click at [62, 104] on link "Home" at bounding box center [102, 99] width 205 height 34
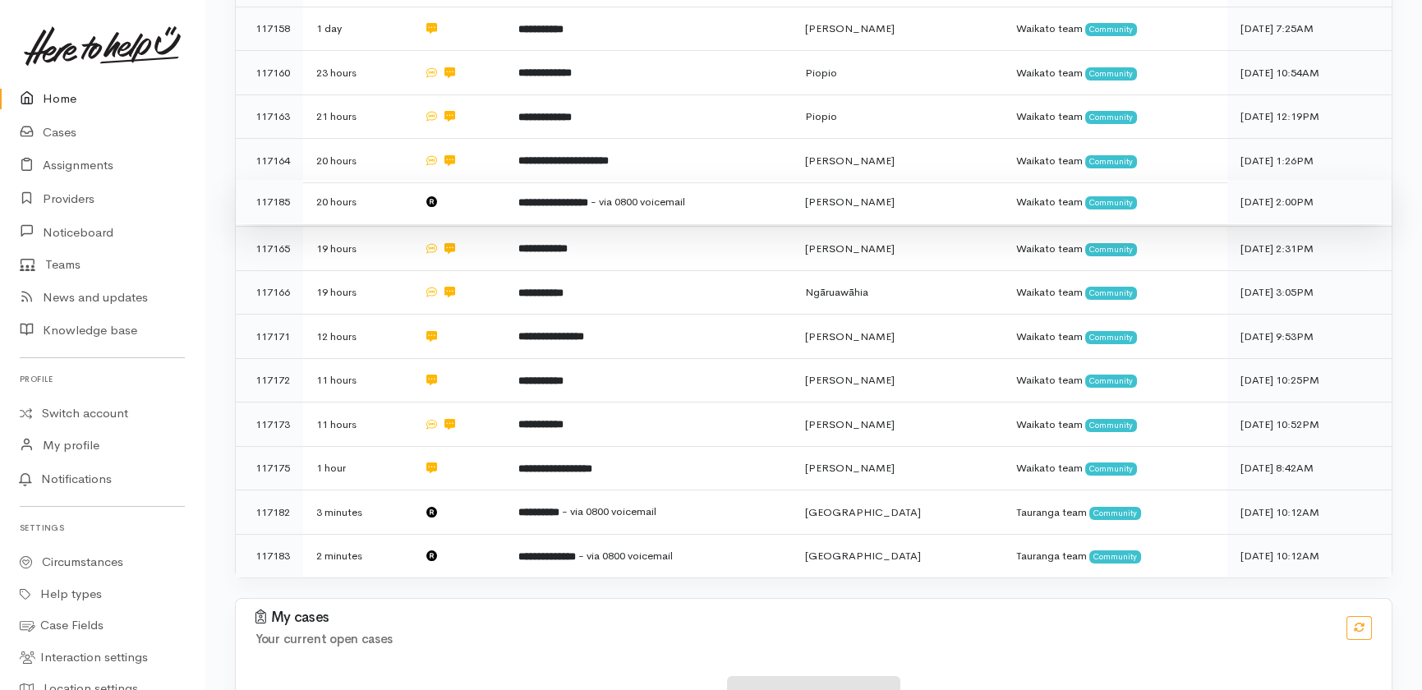
scroll to position [642, 0]
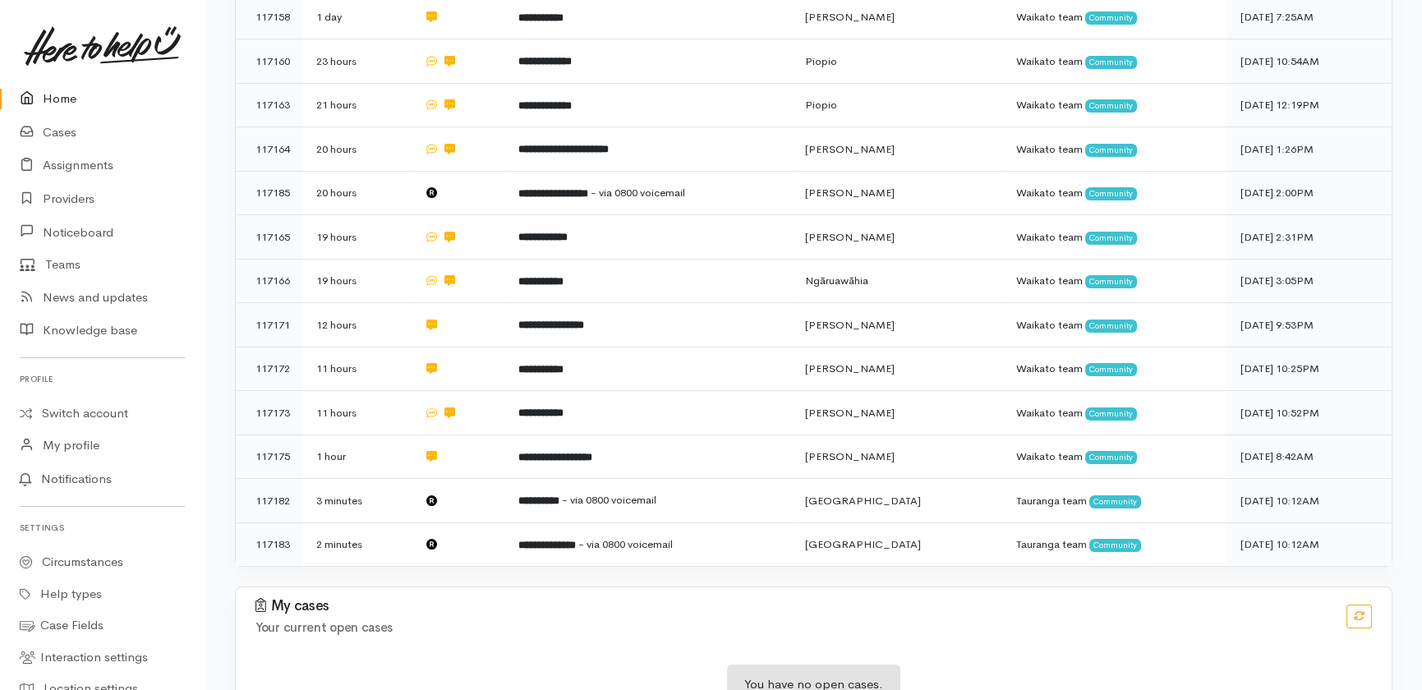
click at [48, 101] on link "Home" at bounding box center [102, 99] width 205 height 34
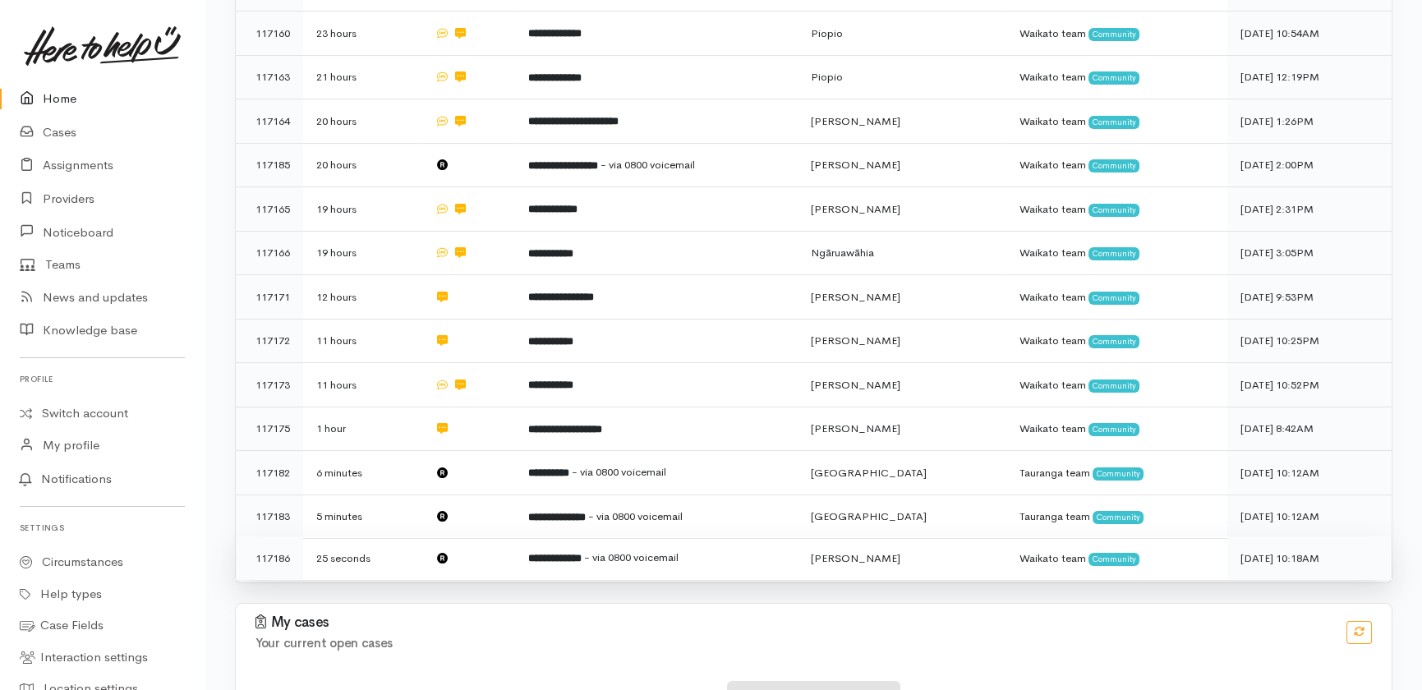
scroll to position [672, 0]
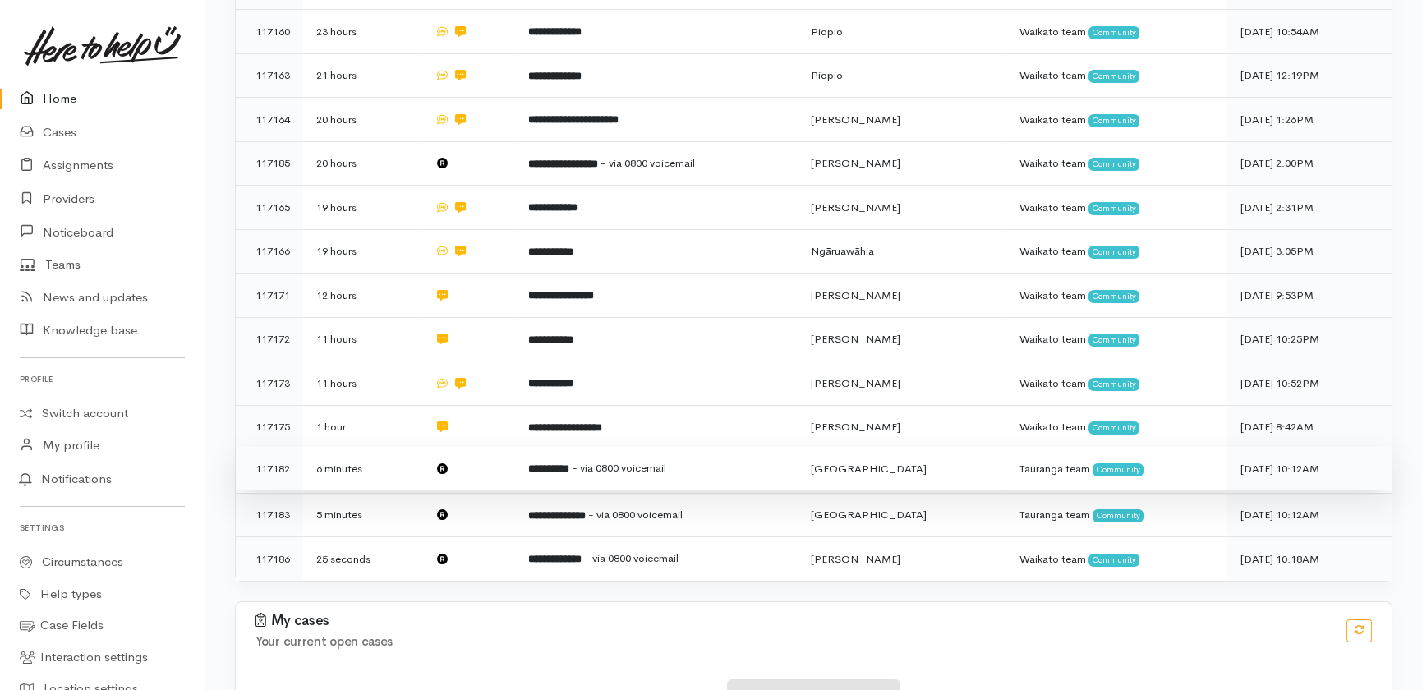
click at [481, 447] on td at bounding box center [468, 469] width 94 height 44
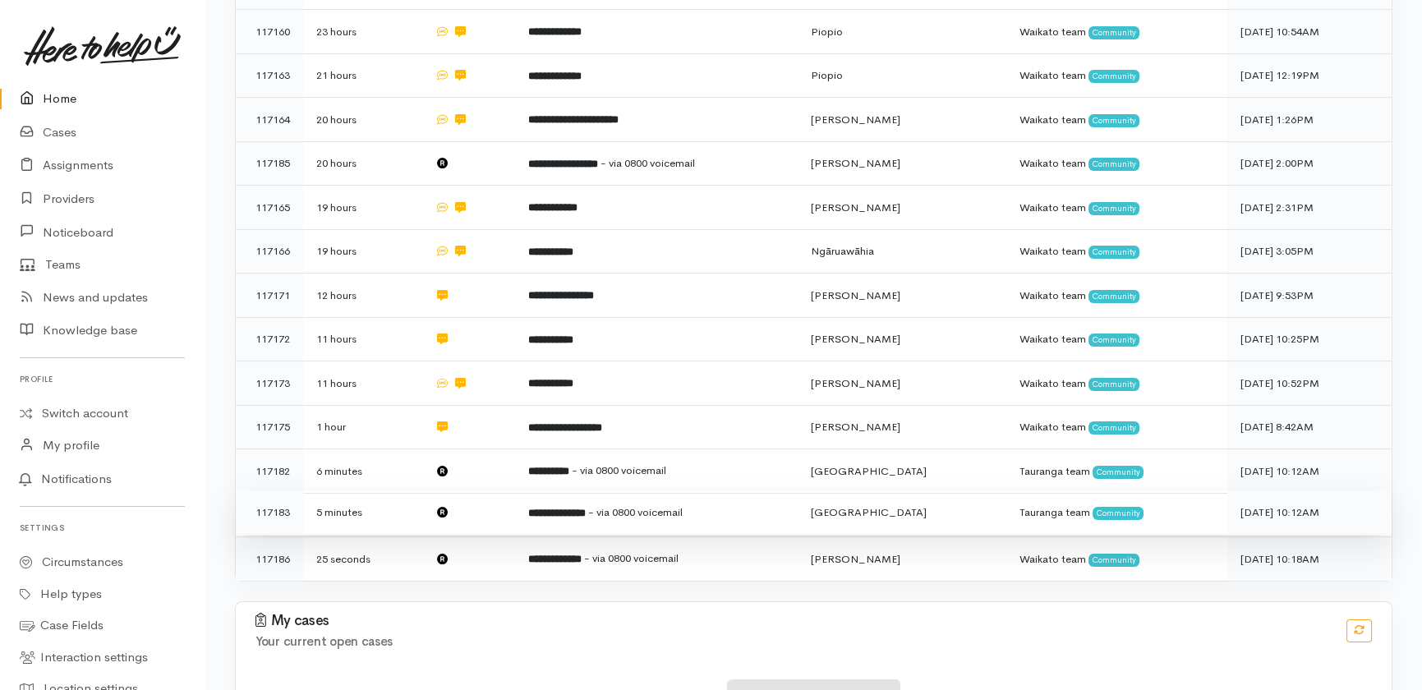
drag, startPoint x: 477, startPoint y: 443, endPoint x: 478, endPoint y: 453, distance: 9.9
click at [478, 490] on td at bounding box center [468, 512] width 94 height 44
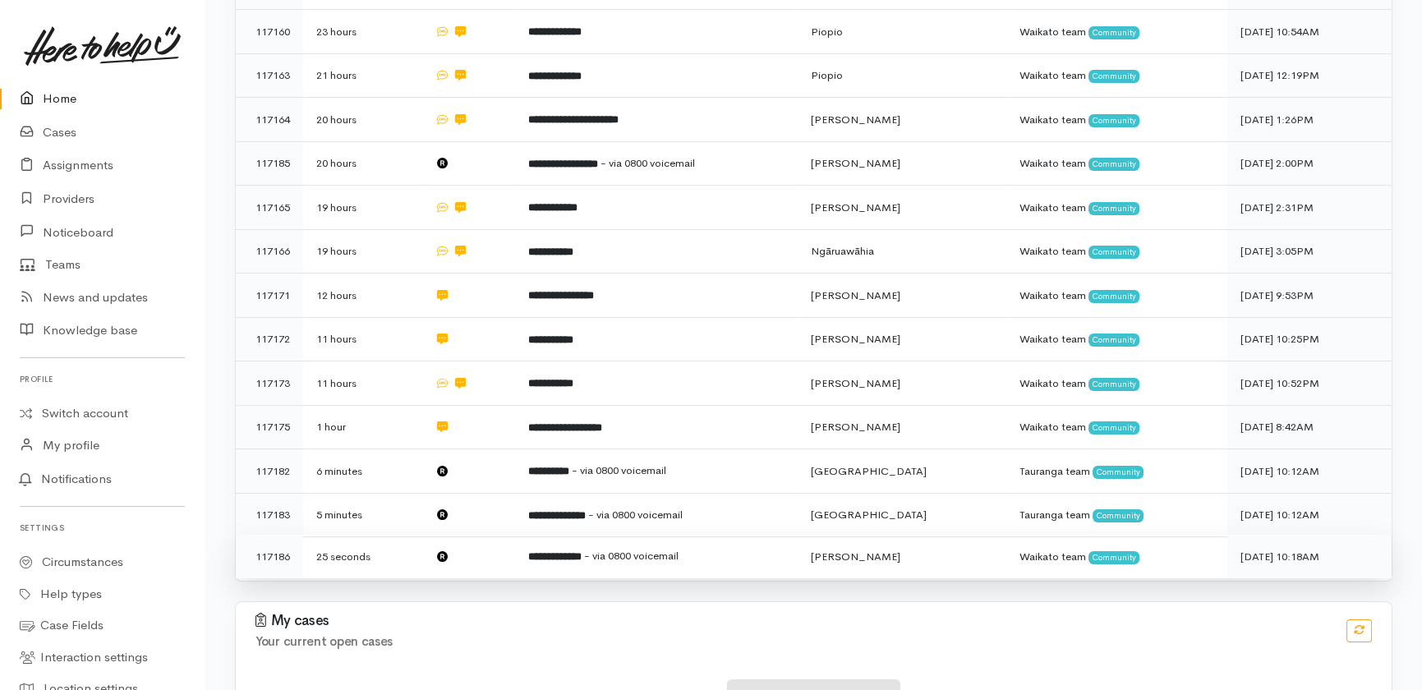
click at [468, 535] on td at bounding box center [468, 557] width 94 height 44
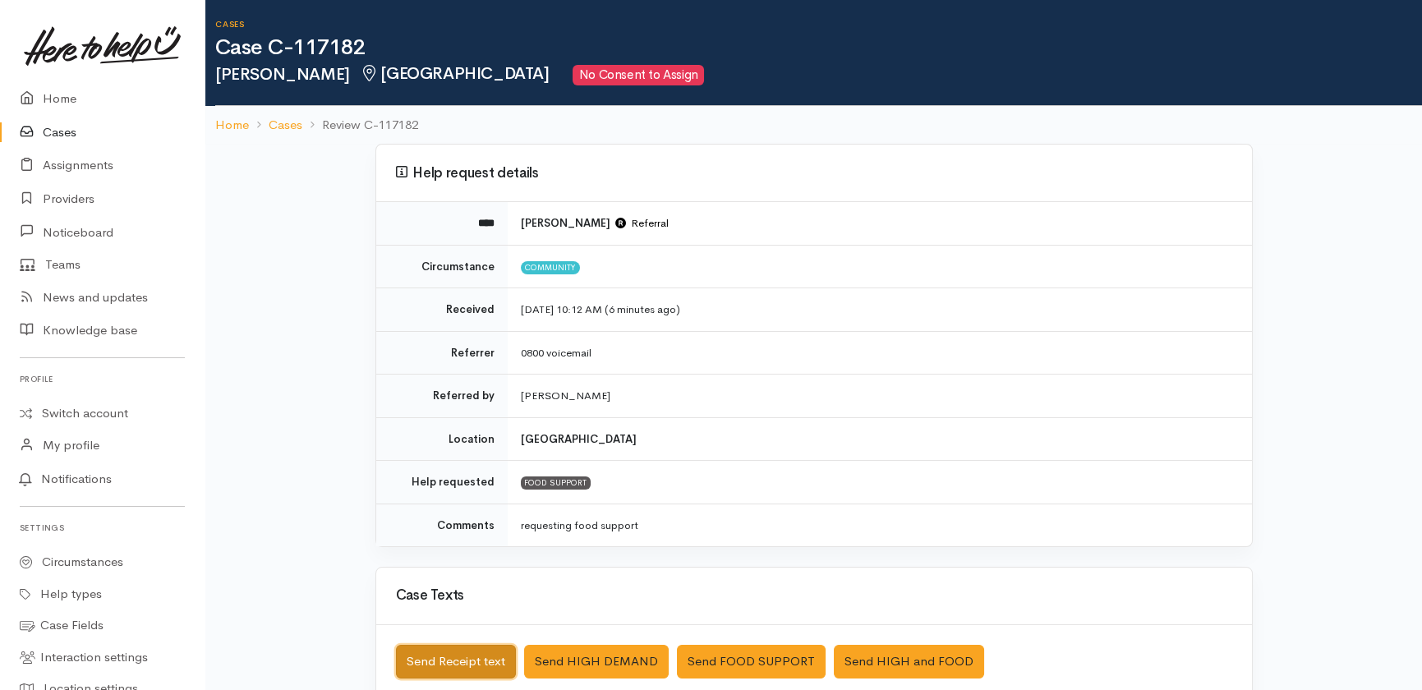
click at [439, 665] on button "Send Receipt text" at bounding box center [456, 662] width 120 height 34
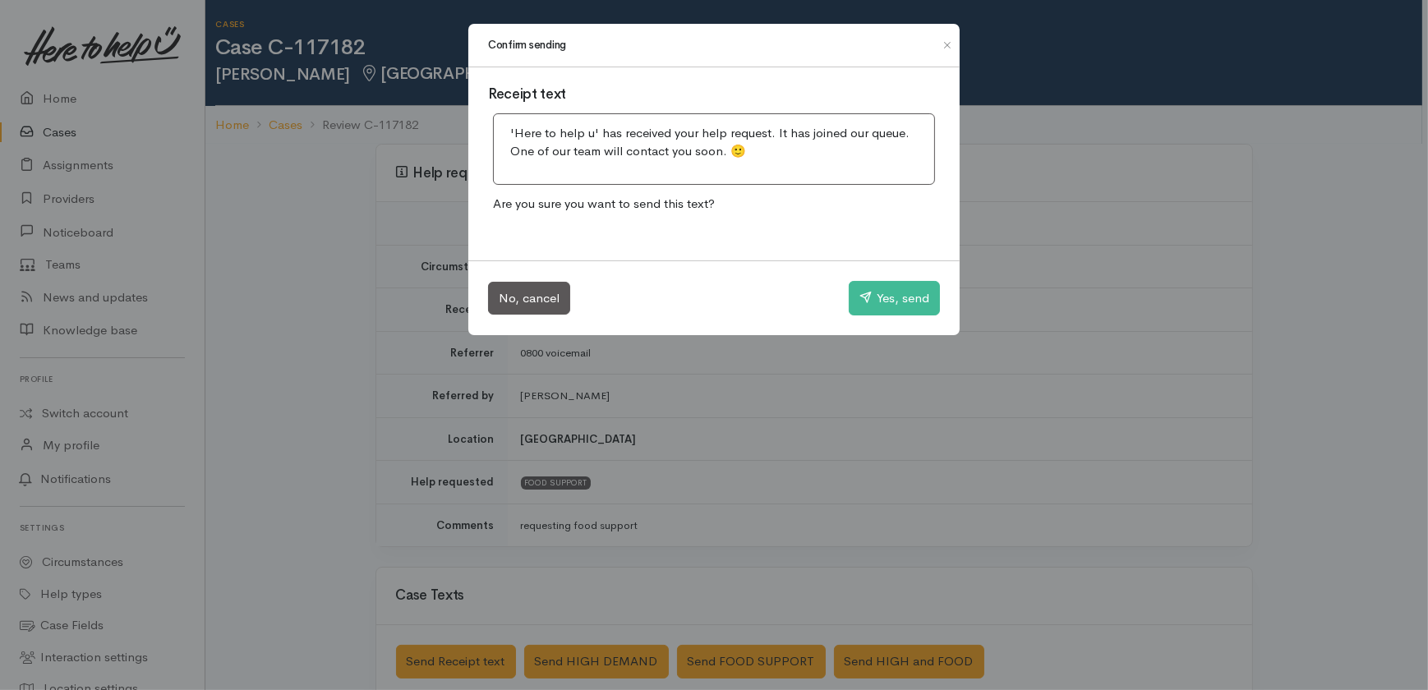
click at [905, 272] on div "No, cancel Yes, send" at bounding box center [713, 297] width 491 height 75
click at [906, 292] on button "Yes, send" at bounding box center [894, 298] width 91 height 35
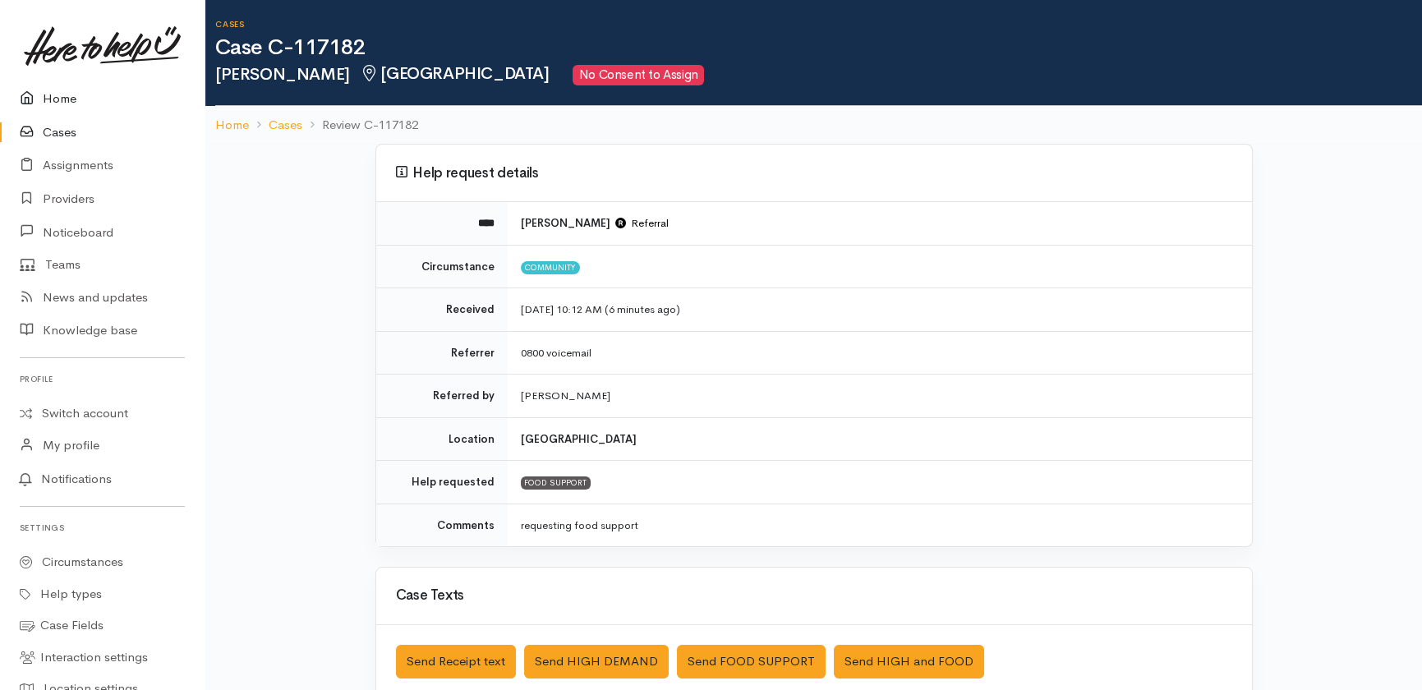
click at [53, 89] on link "Home" at bounding box center [102, 99] width 205 height 34
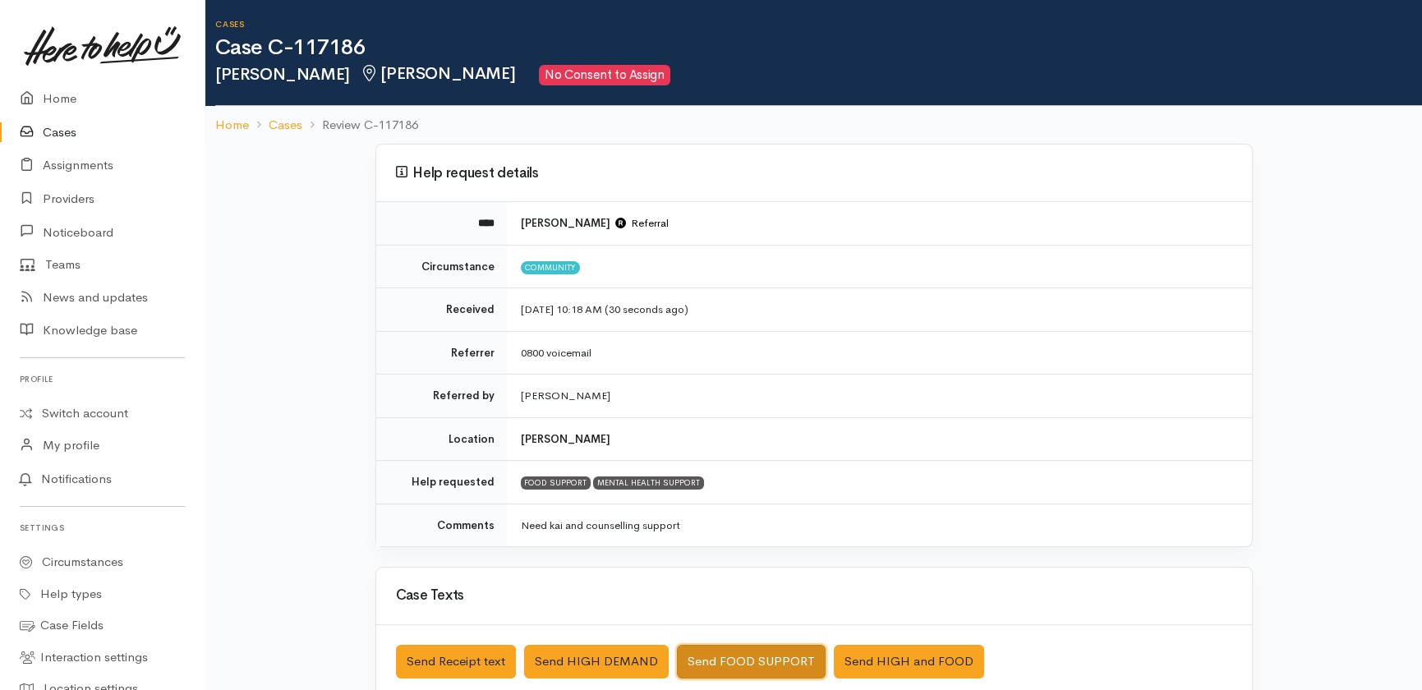
click at [730, 661] on button "Send FOOD SUPPORT" at bounding box center [751, 662] width 149 height 34
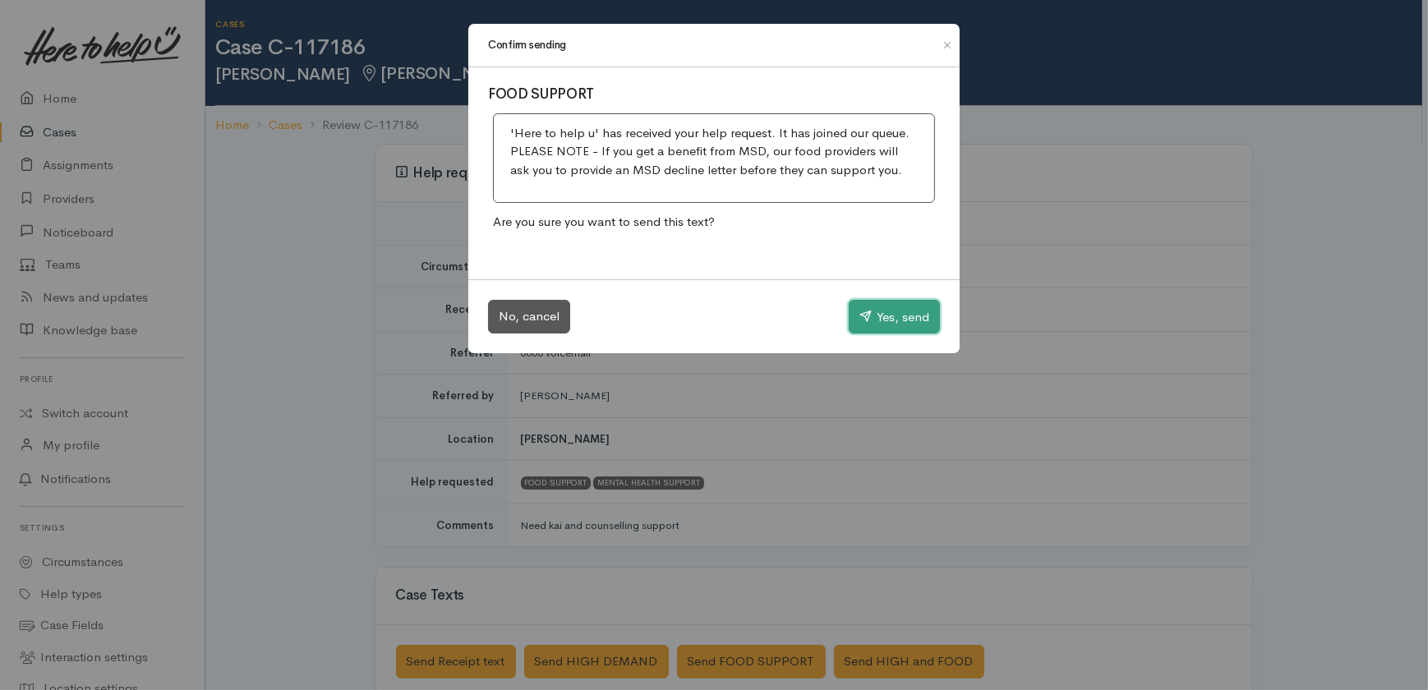
click at [901, 319] on button "Yes, send" at bounding box center [894, 317] width 91 height 35
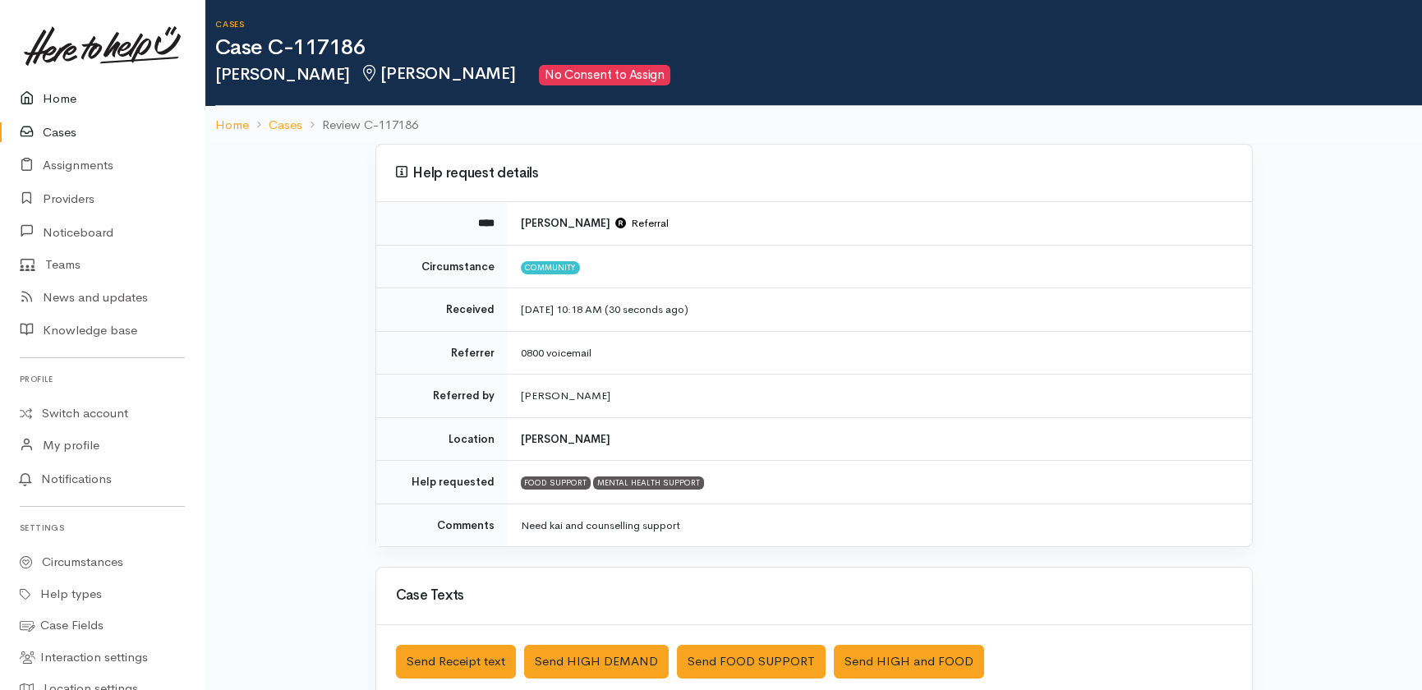
click at [48, 104] on link "Home" at bounding box center [102, 99] width 205 height 34
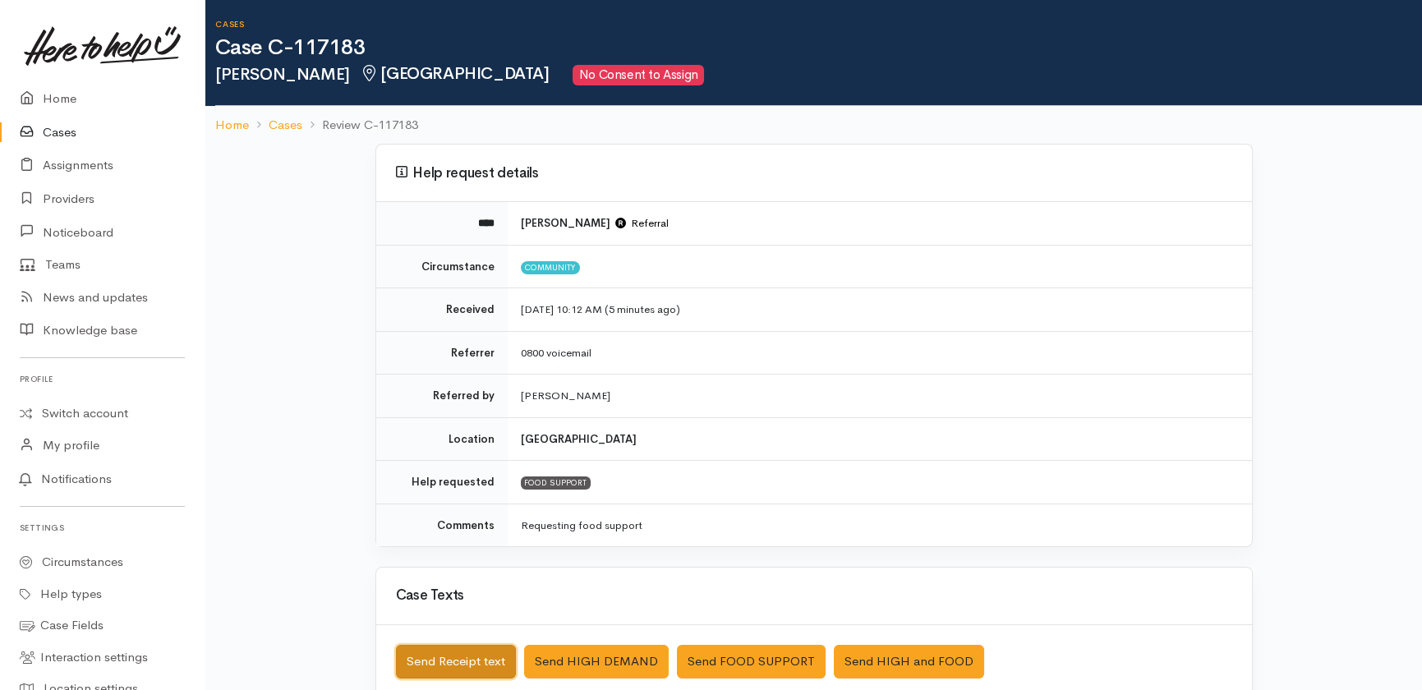
click at [458, 664] on button "Send Receipt text" at bounding box center [456, 662] width 120 height 34
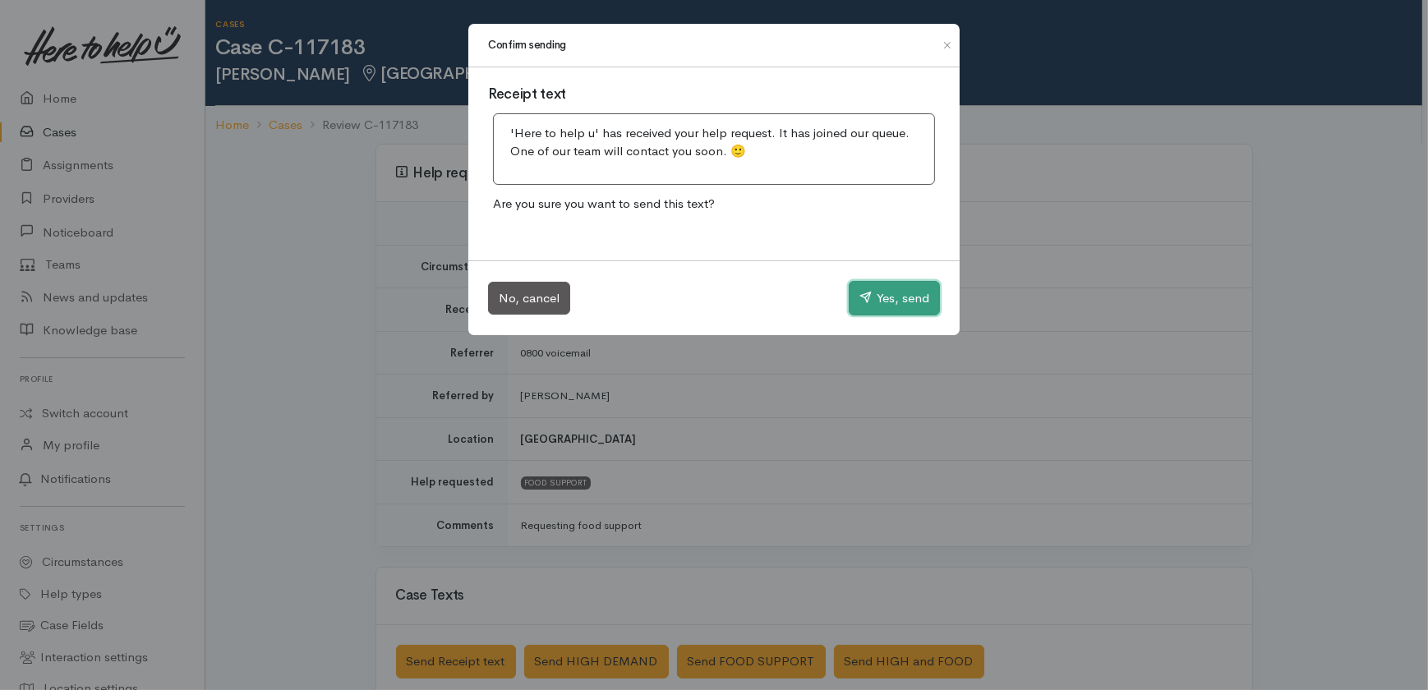
click at [904, 306] on button "Yes, send" at bounding box center [894, 298] width 91 height 35
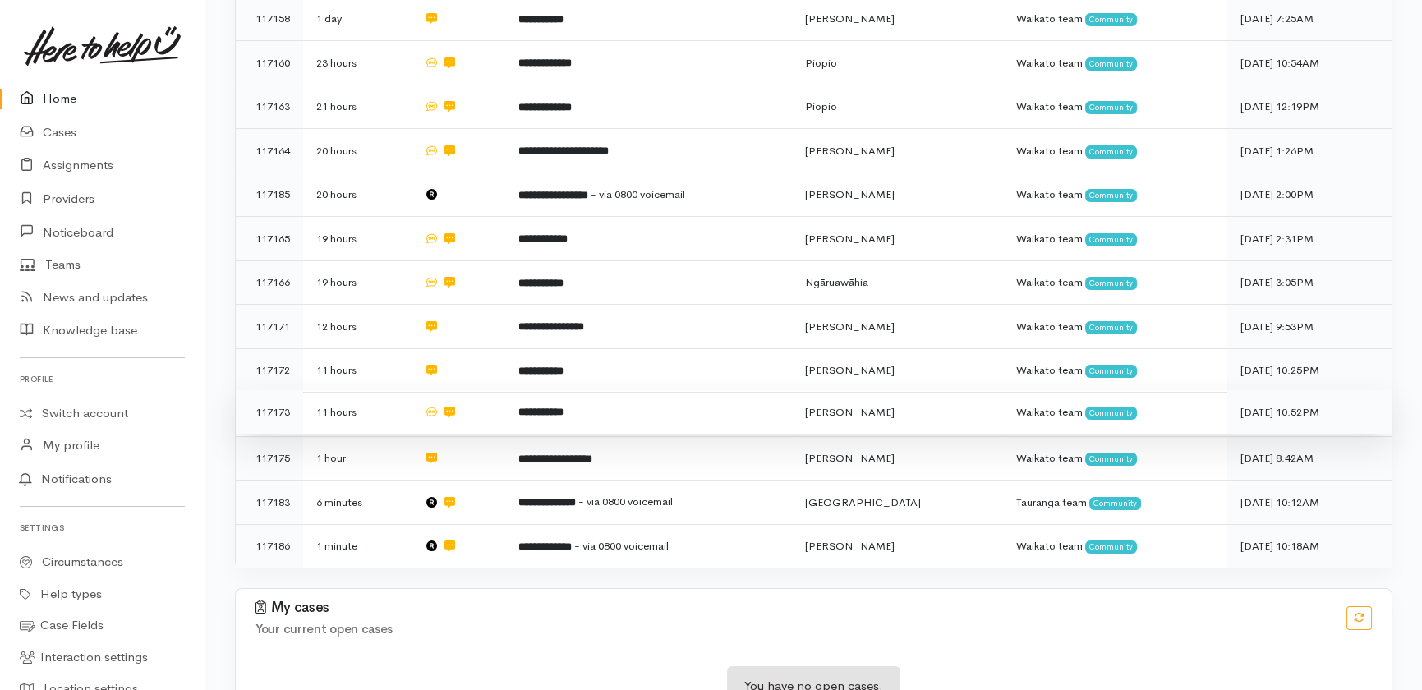
scroll to position [642, 0]
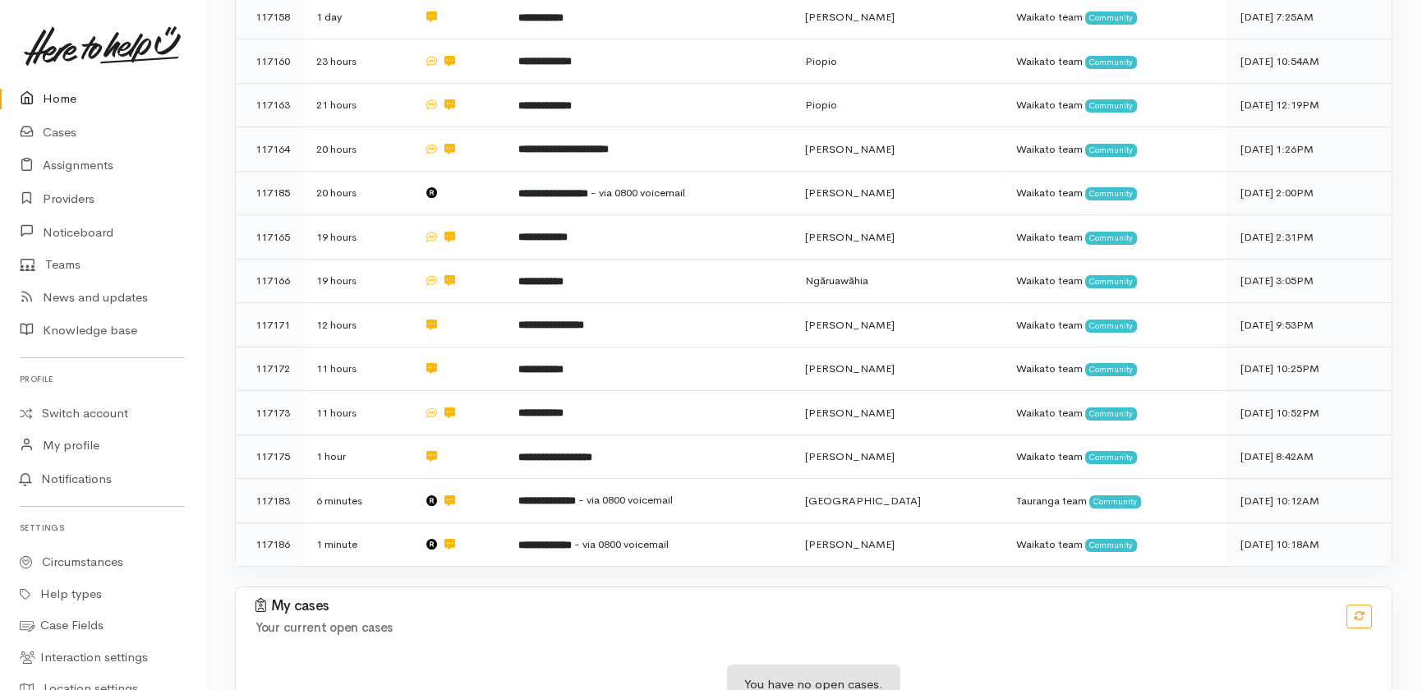
click at [53, 99] on link "Home" at bounding box center [102, 99] width 205 height 34
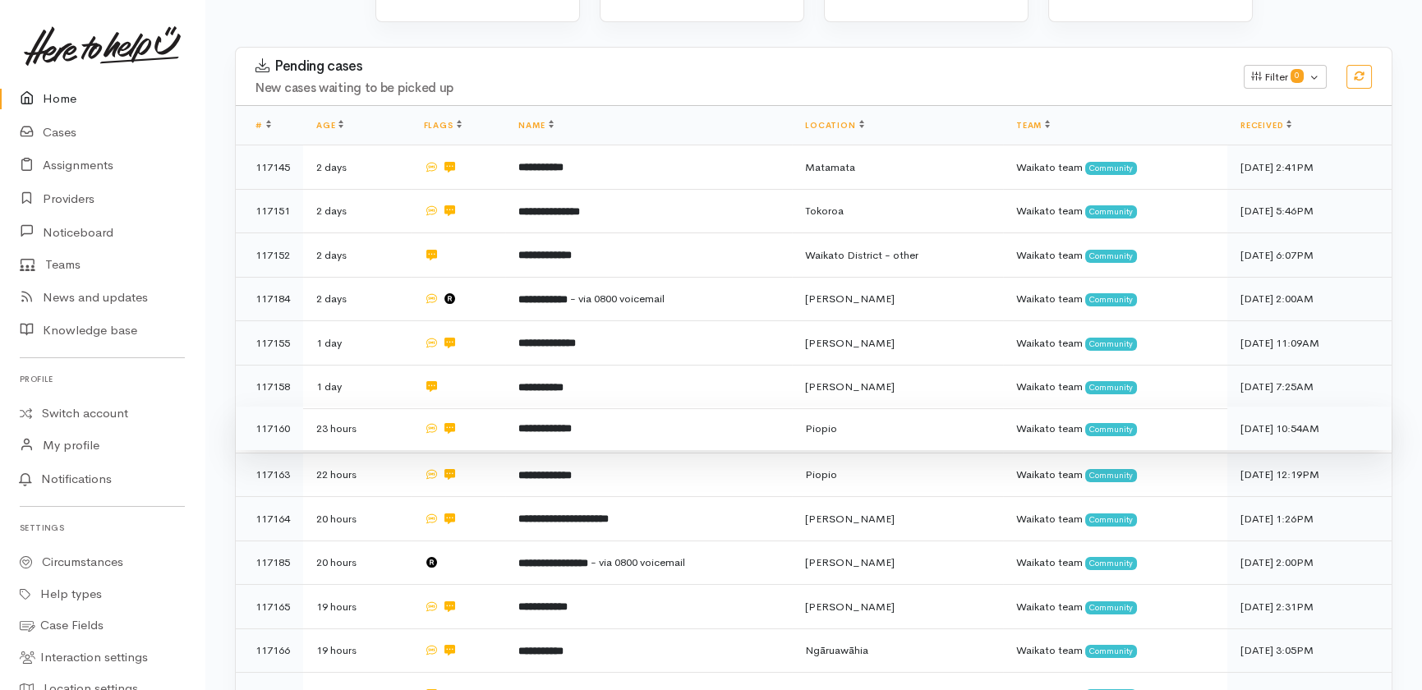
scroll to position [448, 0]
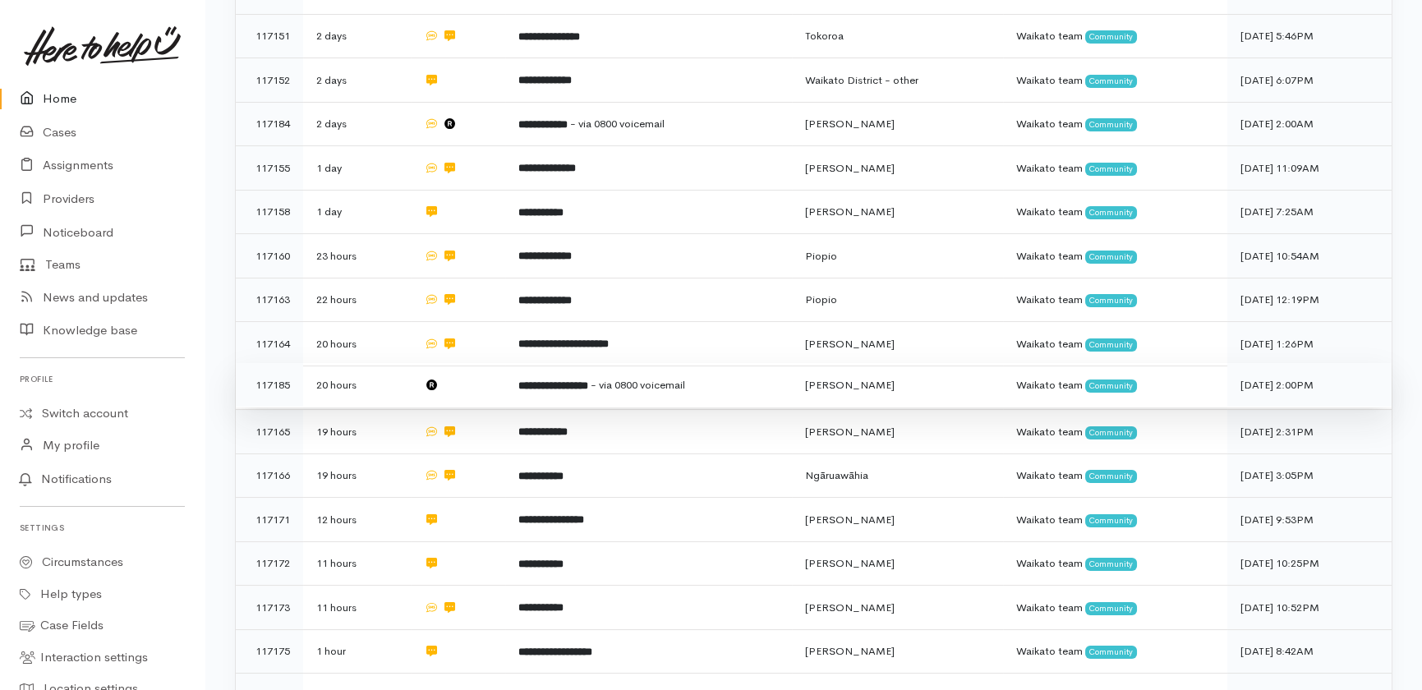
click at [456, 363] on td at bounding box center [458, 385] width 95 height 44
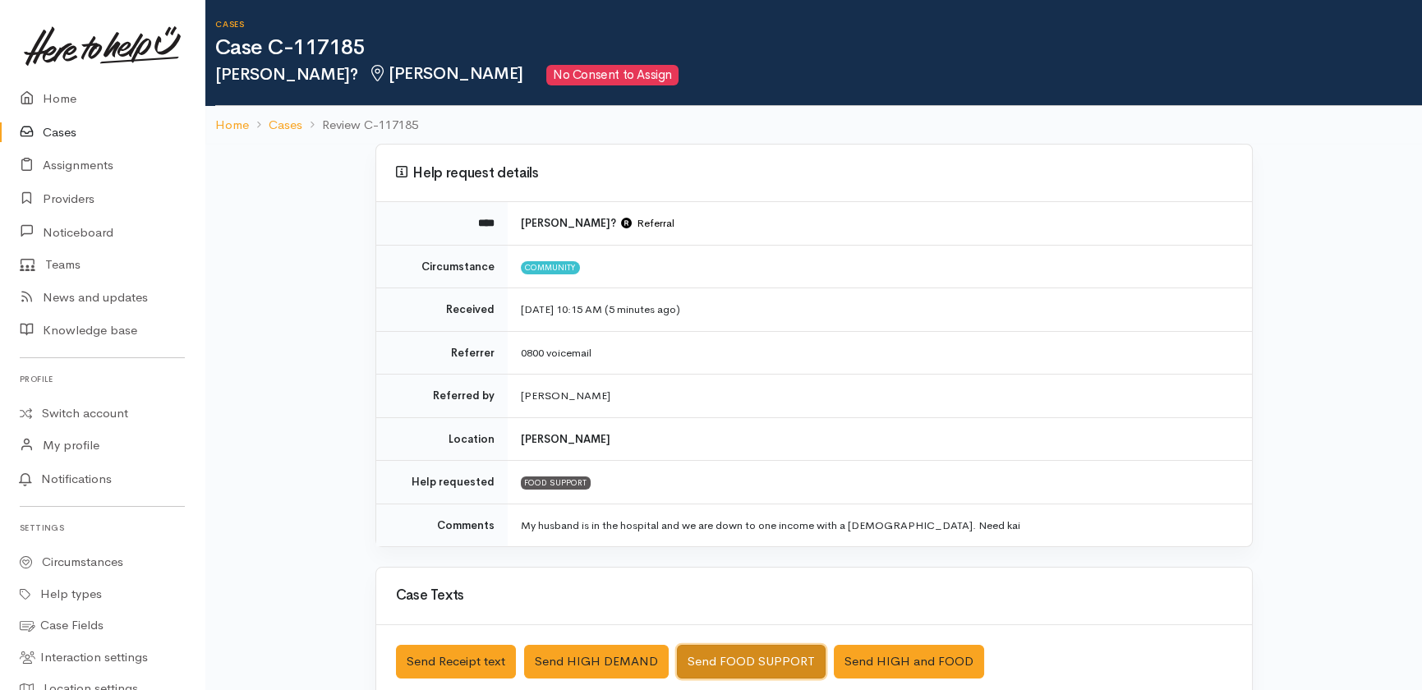
click at [734, 659] on button "Send FOOD SUPPORT" at bounding box center [751, 662] width 149 height 34
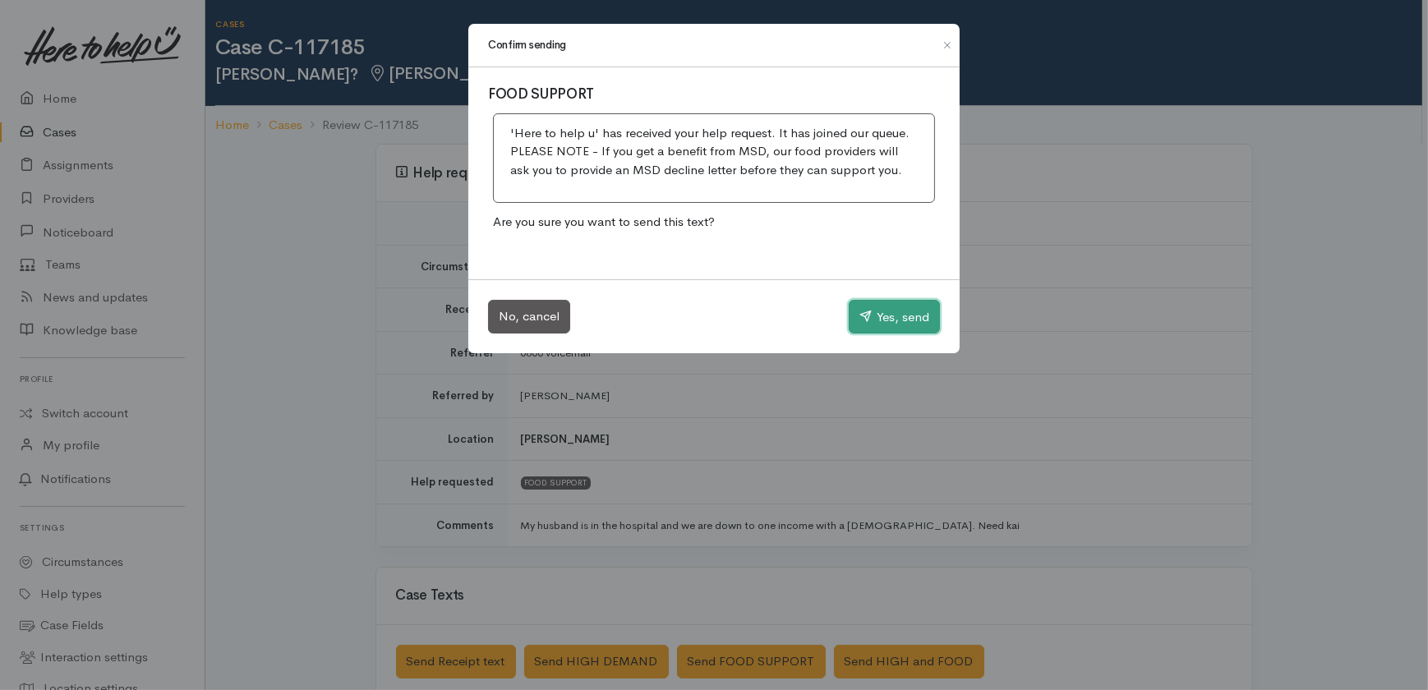
click at [894, 313] on button "Yes, send" at bounding box center [894, 317] width 91 height 35
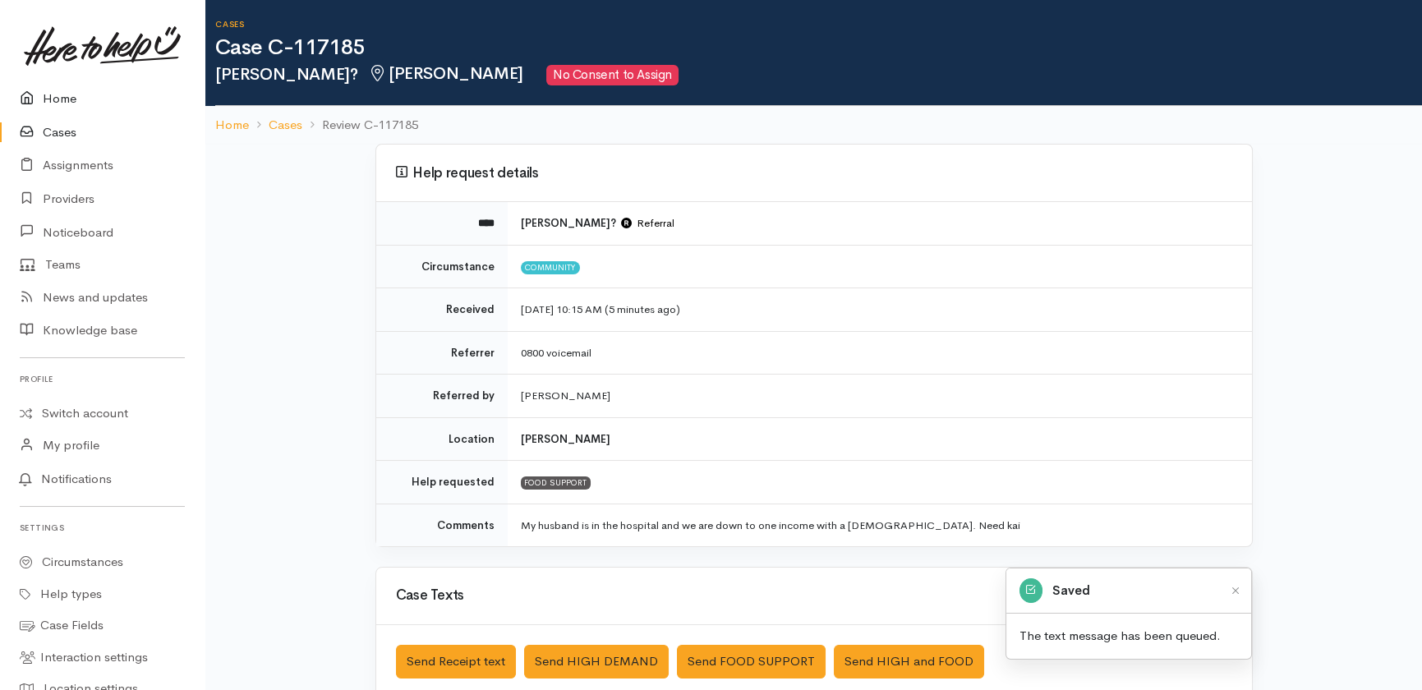
click at [59, 98] on link "Home" at bounding box center [102, 99] width 205 height 34
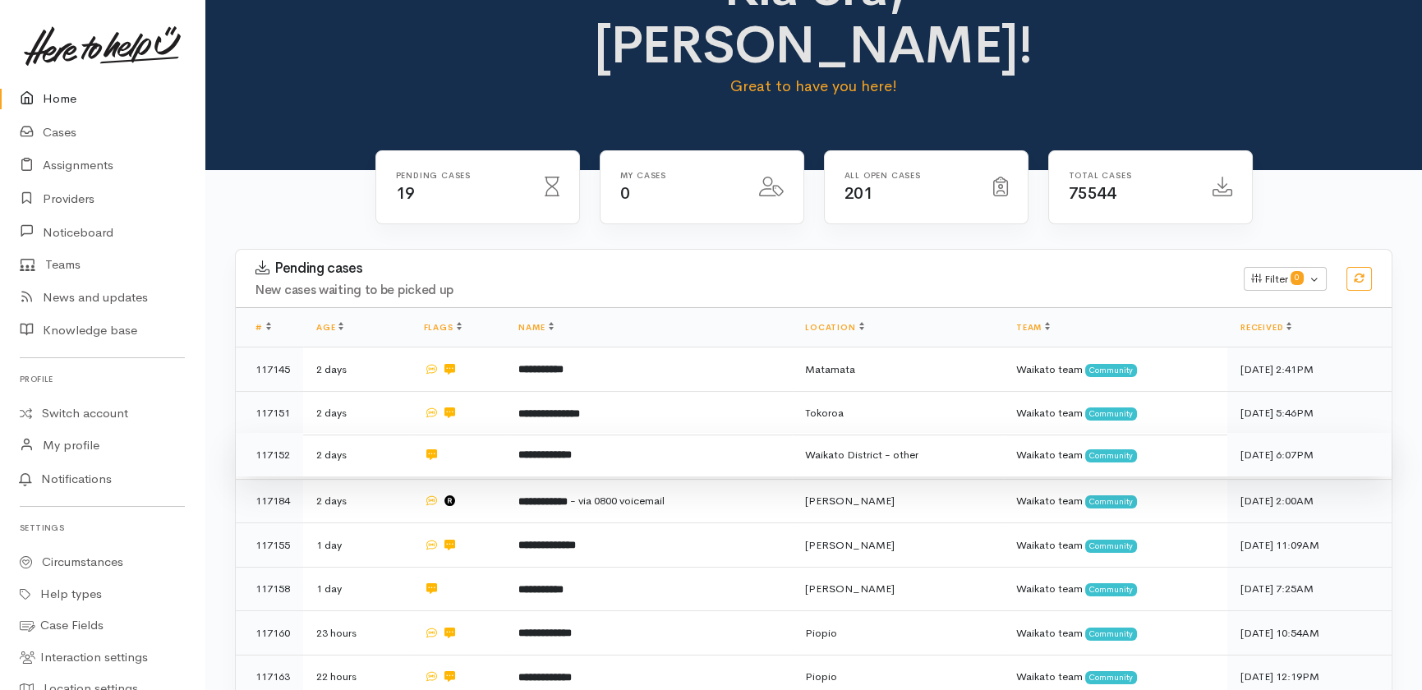
scroll to position [223, 0]
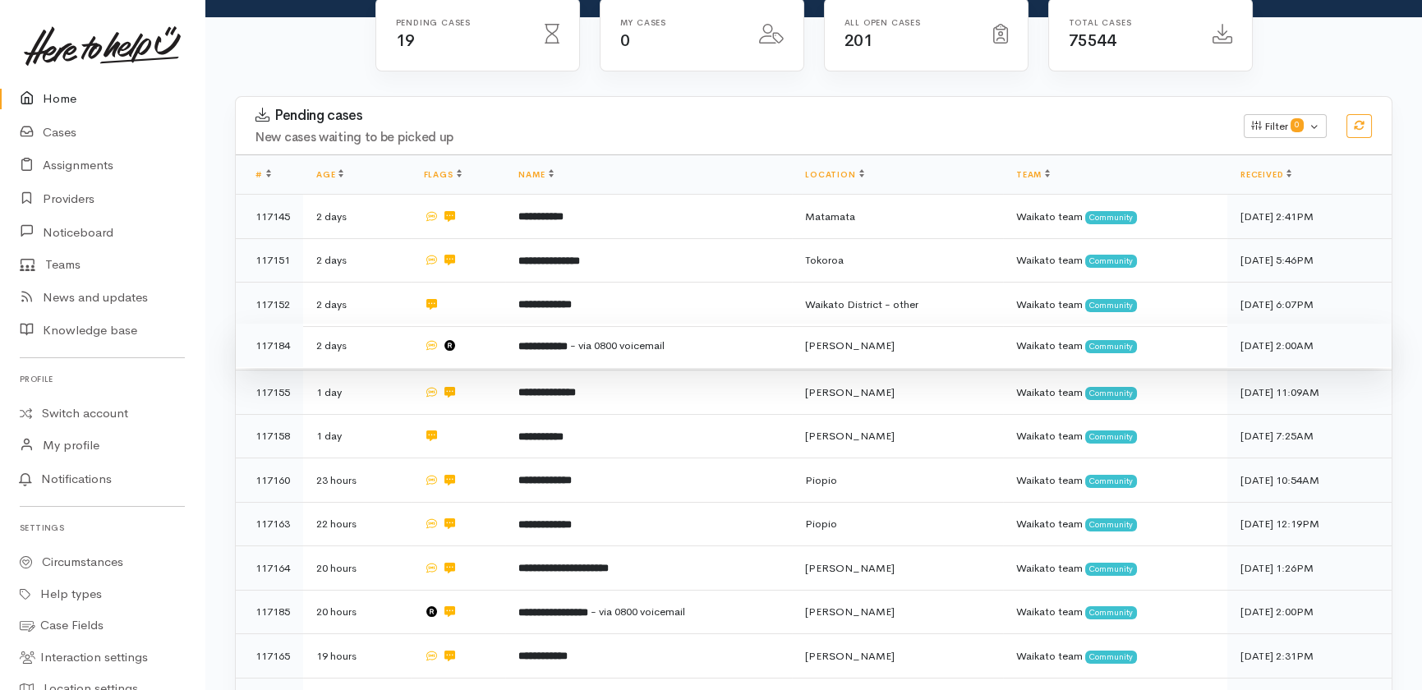
click at [385, 324] on td "2 days" at bounding box center [357, 346] width 108 height 44
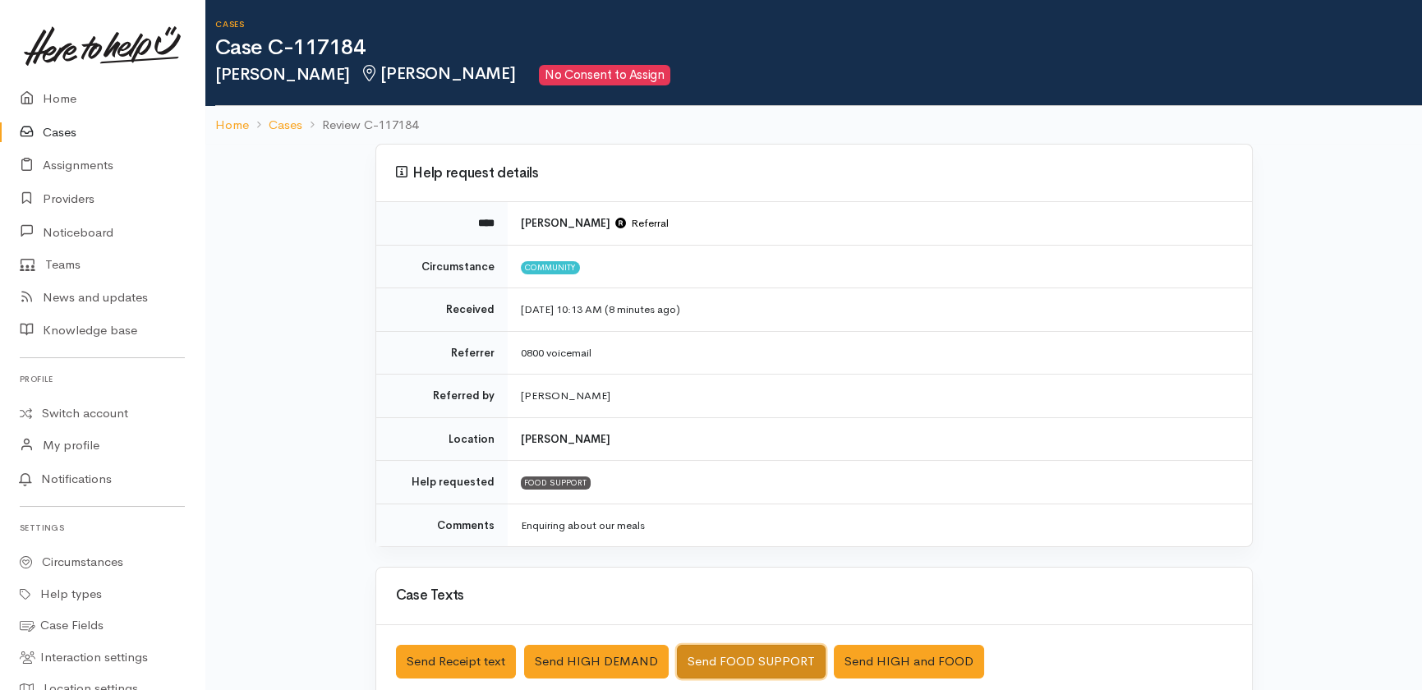
click at [734, 647] on button "Send FOOD SUPPORT" at bounding box center [751, 662] width 149 height 34
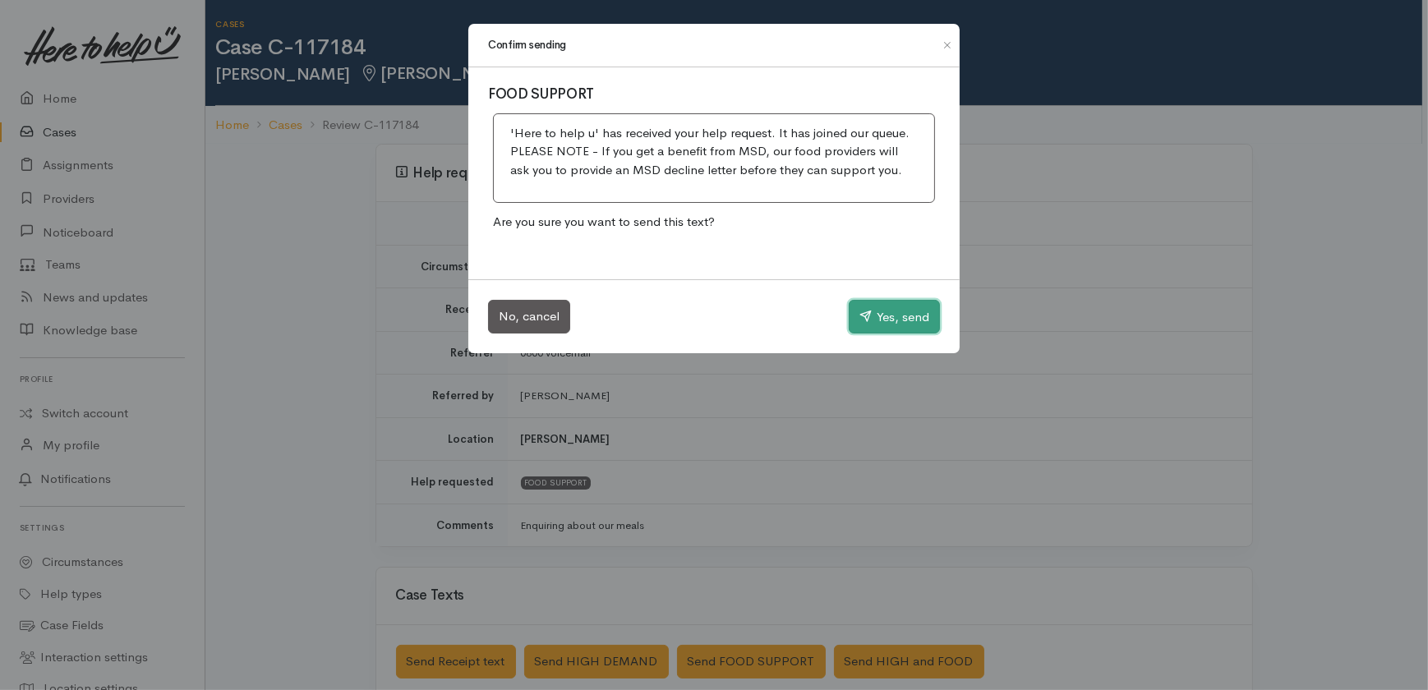
drag, startPoint x: 885, startPoint y: 316, endPoint x: 1408, endPoint y: 311, distance: 523.4
click at [888, 319] on button "Yes, send" at bounding box center [894, 317] width 91 height 35
